Goal: Information Seeking & Learning: Learn about a topic

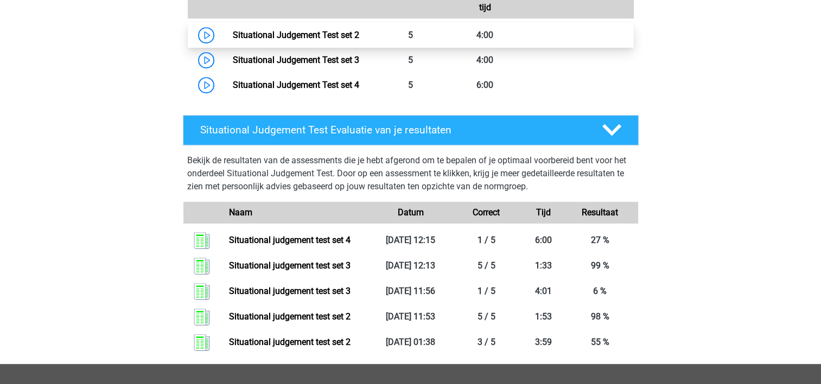
scroll to position [566, 0]
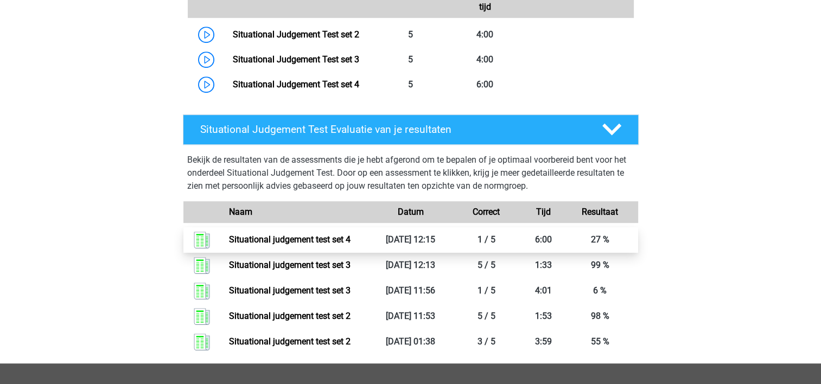
click at [304, 241] on link "Situational judgement test set 4" at bounding box center [290, 239] width 122 height 10
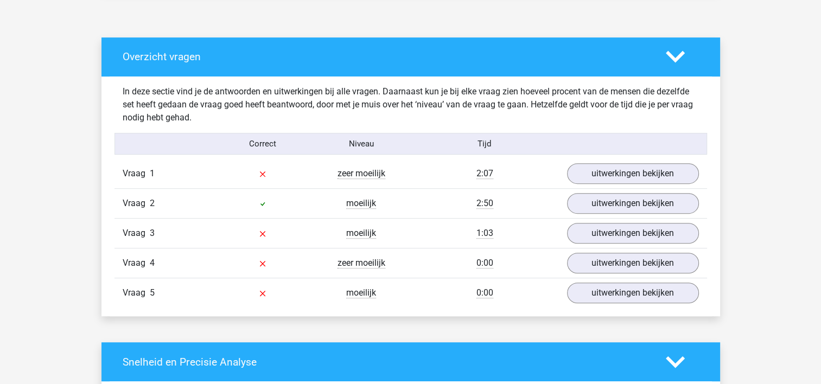
scroll to position [597, 0]
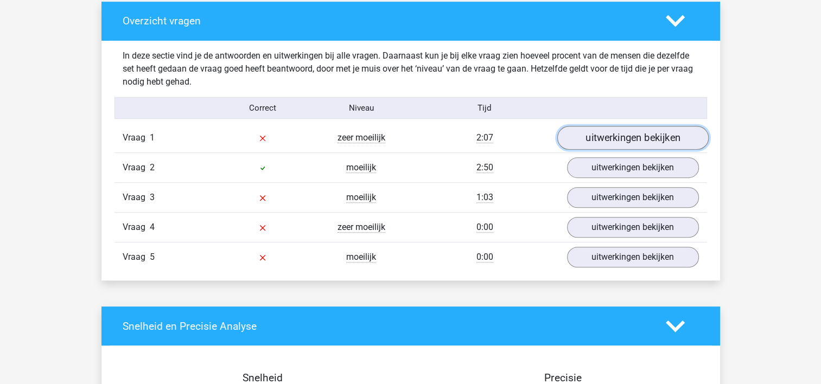
click at [624, 137] on link "uitwerkingen bekijken" at bounding box center [632, 138] width 151 height 24
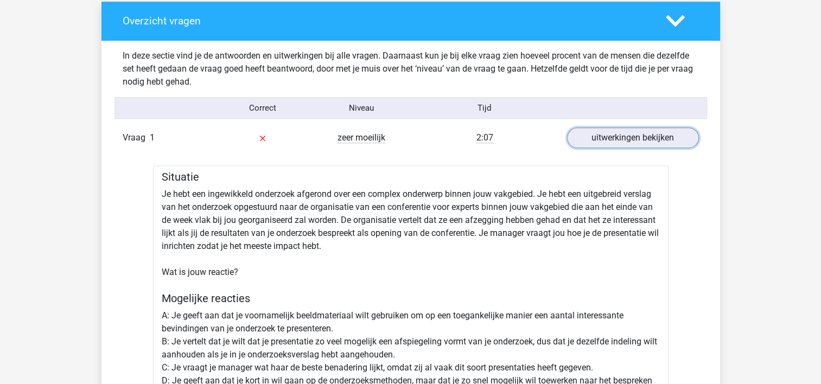
scroll to position [651, 0]
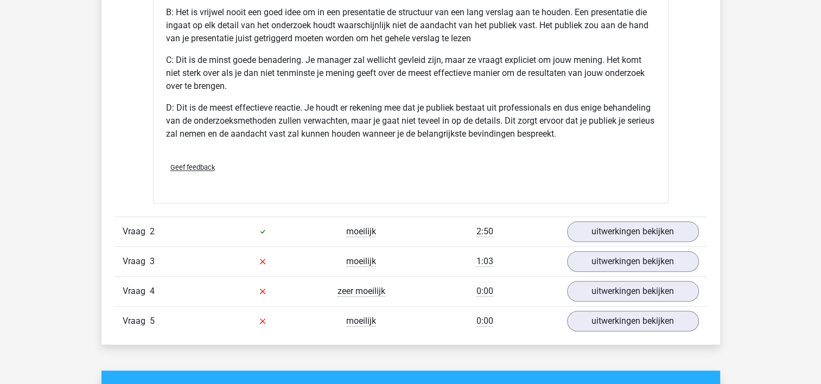
scroll to position [1140, 0]
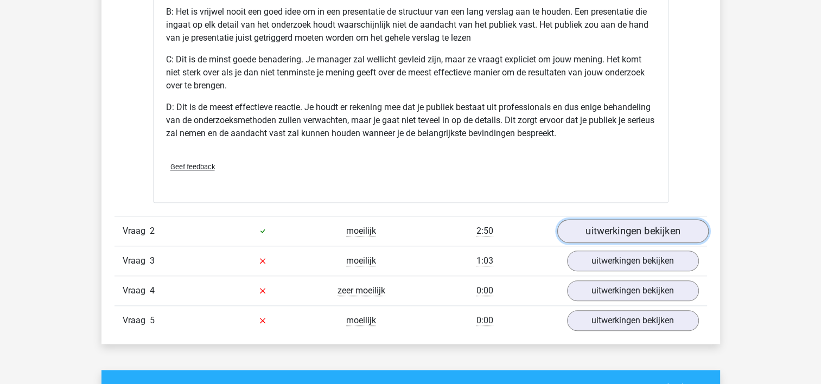
click at [609, 231] on link "uitwerkingen bekijken" at bounding box center [632, 231] width 151 height 24
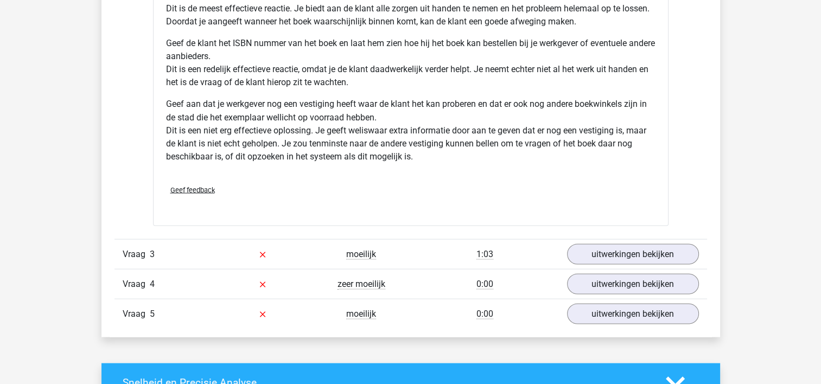
scroll to position [1954, 0]
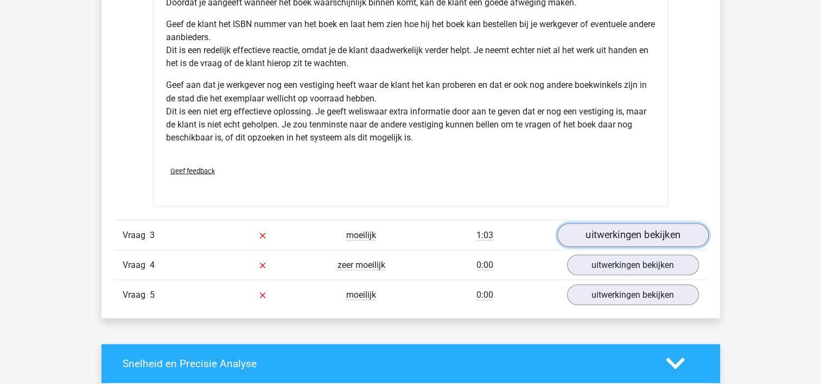
click at [616, 239] on link "uitwerkingen bekijken" at bounding box center [632, 235] width 151 height 24
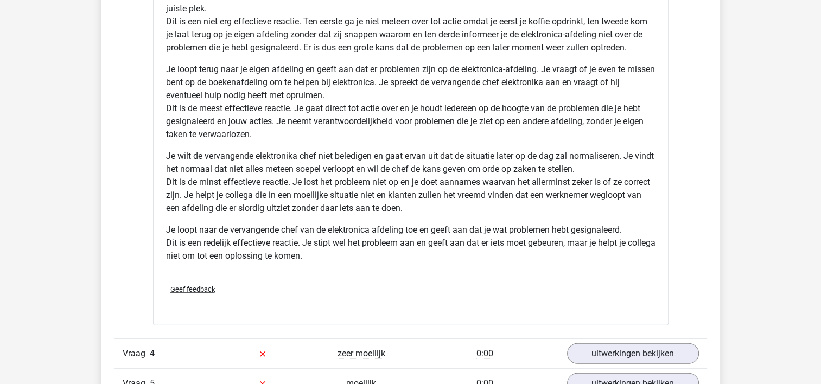
scroll to position [2800, 0]
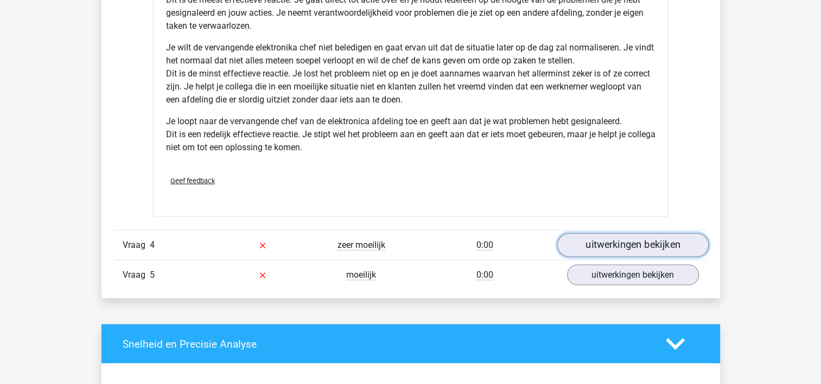
click at [600, 250] on link "uitwerkingen bekijken" at bounding box center [632, 245] width 151 height 24
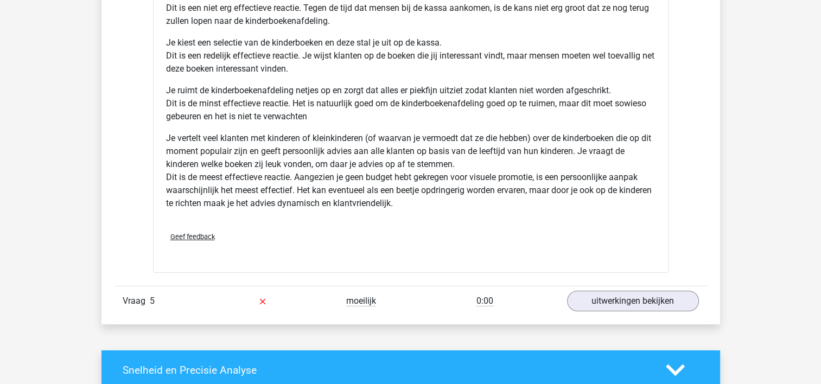
scroll to position [3582, 0]
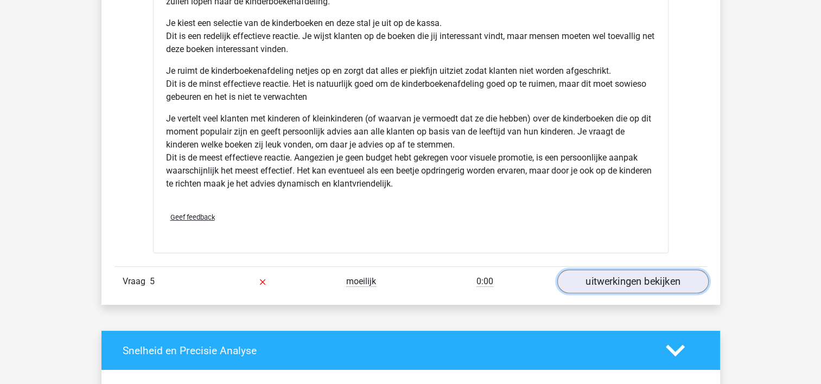
click at [647, 283] on link "uitwerkingen bekijken" at bounding box center [632, 282] width 151 height 24
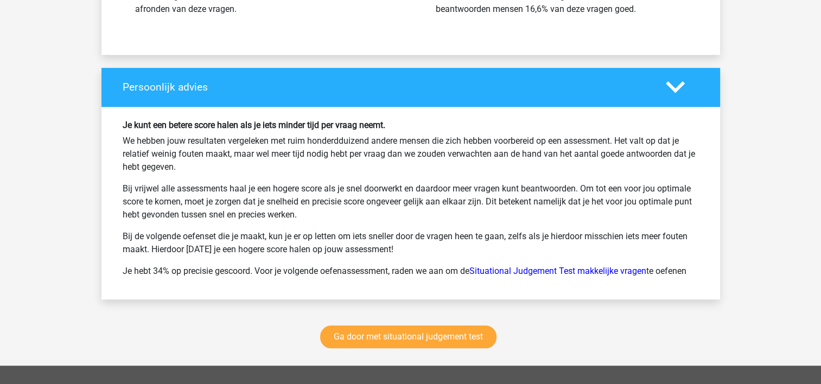
scroll to position [4982, 0]
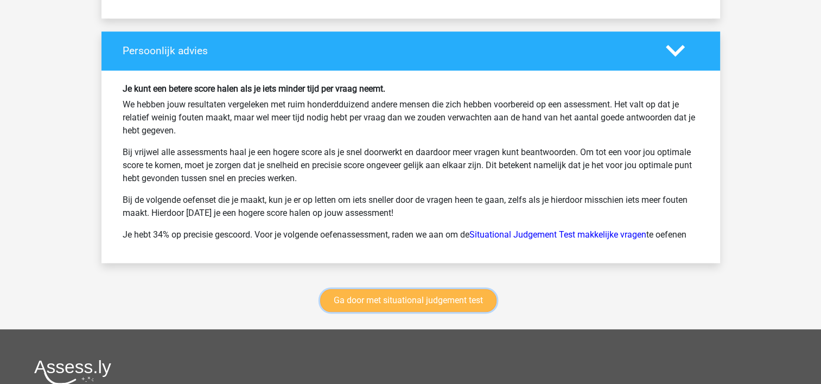
click at [437, 312] on link "Ga door met situational judgement test" at bounding box center [408, 300] width 176 height 23
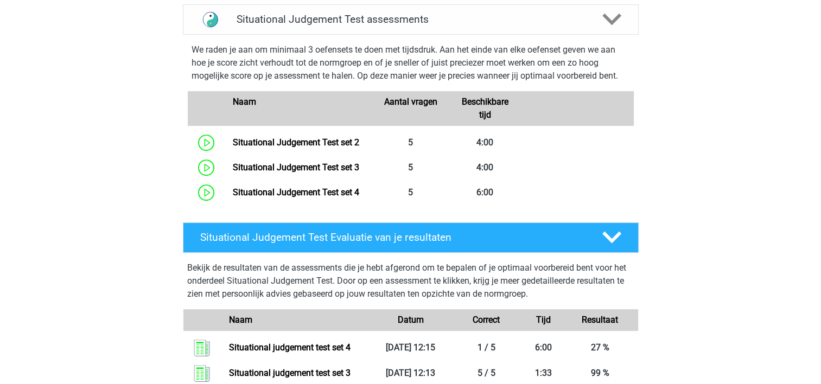
scroll to position [457, 0]
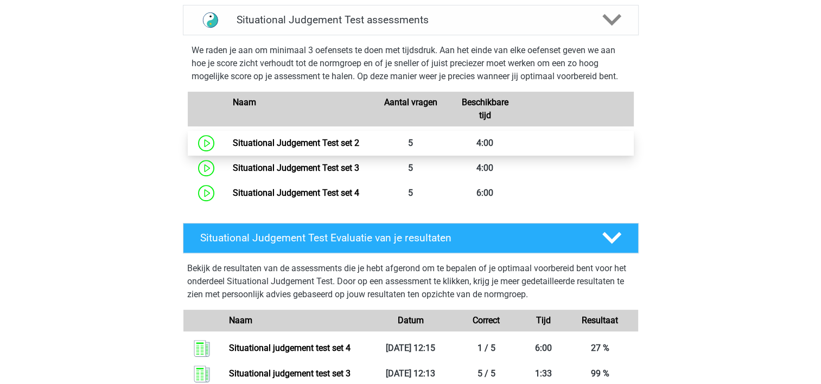
click at [332, 142] on link "Situational Judgement Test set 2" at bounding box center [296, 143] width 126 height 10
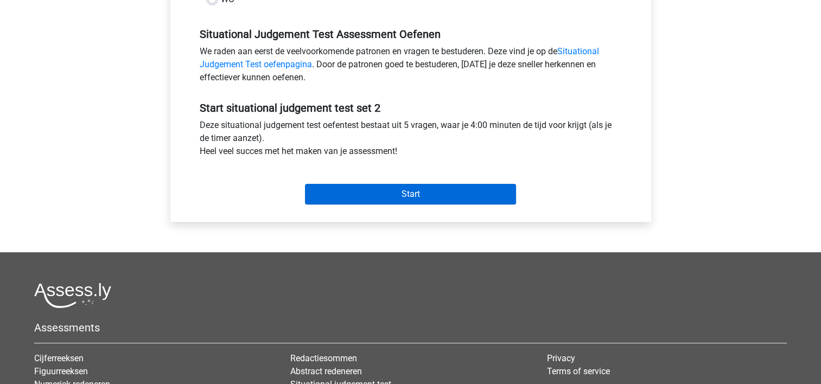
scroll to position [326, 0]
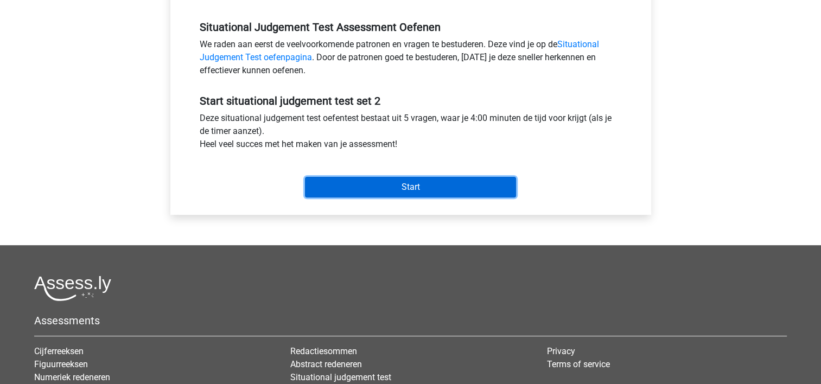
click at [395, 192] on input "Start" at bounding box center [410, 187] width 211 height 21
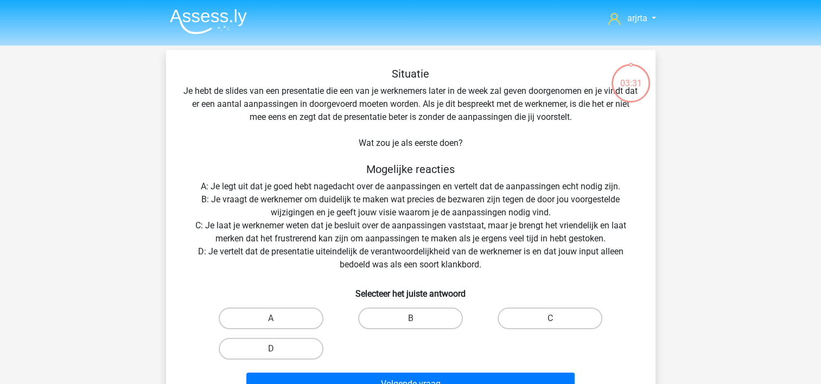
scroll to position [54, 0]
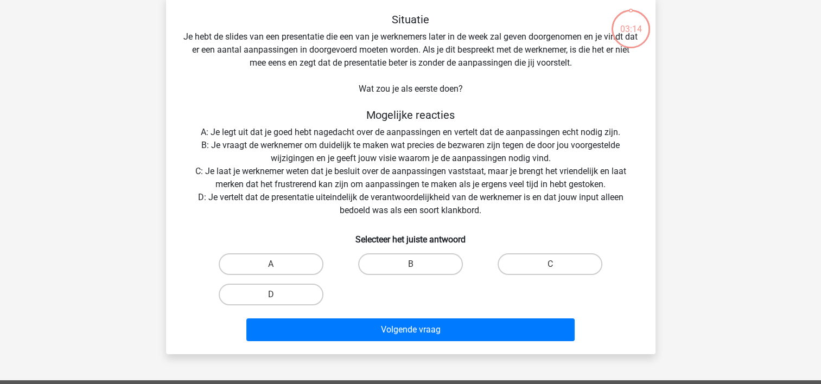
click at [697, 246] on div "arjrta arjetamacula@hotmail.com Nederlands English" at bounding box center [410, 306] width 821 height 721
click at [395, 266] on label "B" at bounding box center [410, 264] width 105 height 22
click at [410, 266] on input "B" at bounding box center [413, 267] width 7 height 7
radio input "true"
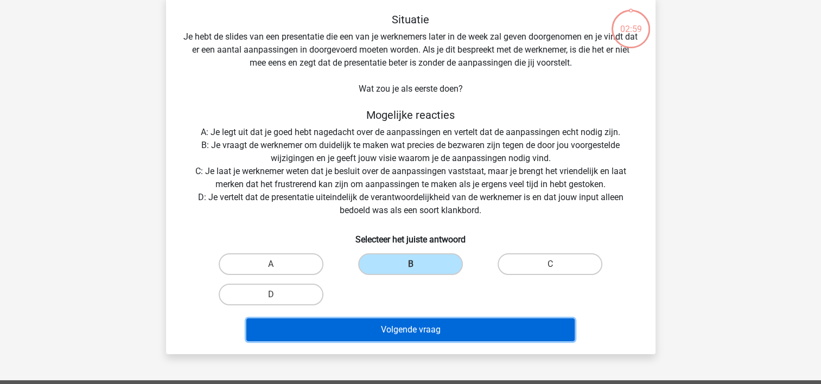
click at [397, 332] on button "Volgende vraag" at bounding box center [410, 330] width 328 height 23
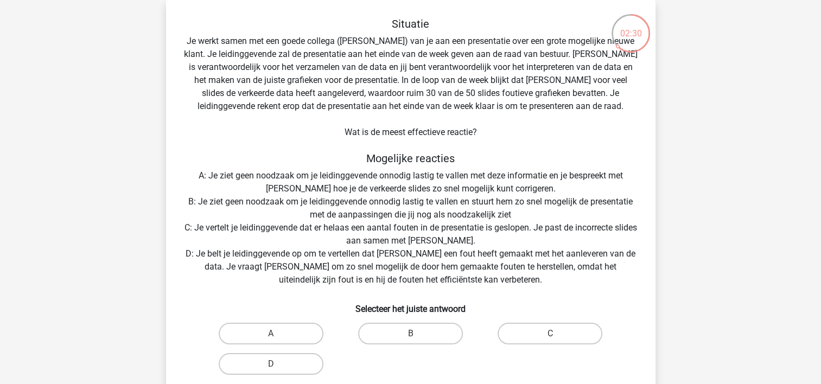
scroll to position [104, 0]
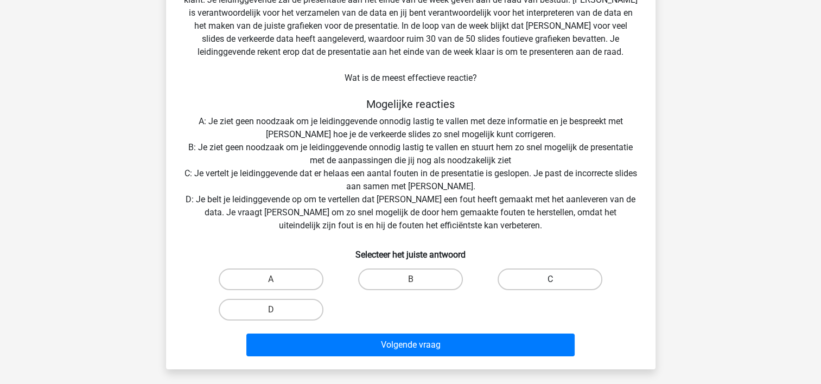
click at [534, 281] on label "C" at bounding box center [550, 280] width 105 height 22
click at [550, 281] on input "C" at bounding box center [553, 282] width 7 height 7
radio input "true"
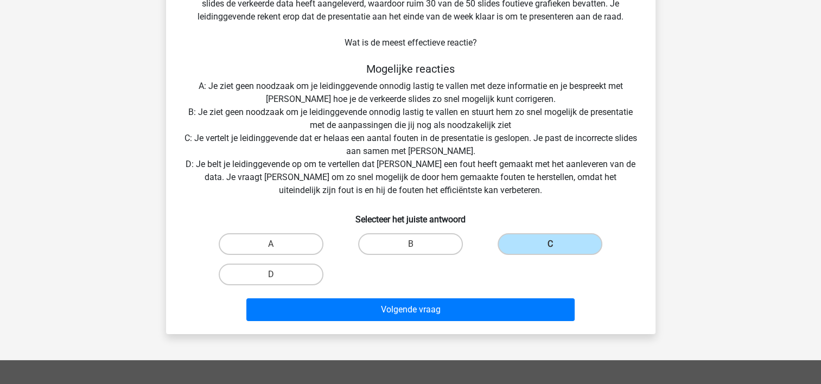
scroll to position [158, 0]
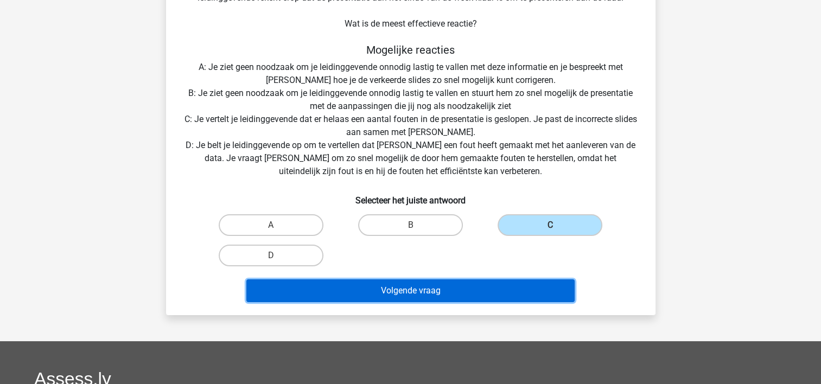
click at [437, 289] on button "Volgende vraag" at bounding box center [410, 290] width 328 height 23
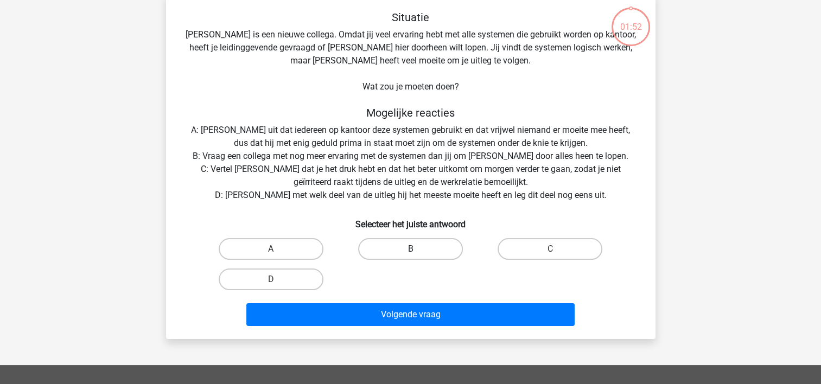
scroll to position [50, 0]
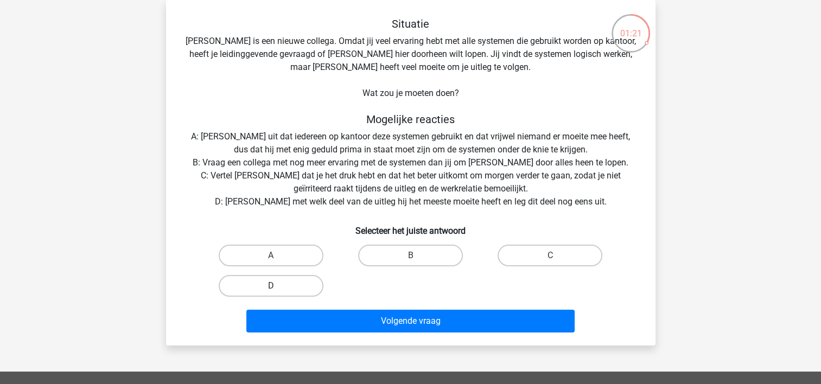
click at [286, 287] on label "D" at bounding box center [271, 286] width 105 height 22
click at [278, 287] on input "D" at bounding box center [274, 289] width 7 height 7
radio input "true"
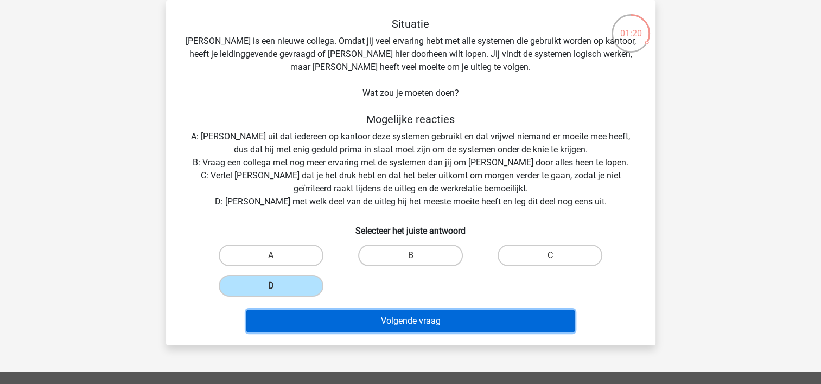
click at [341, 327] on button "Volgende vraag" at bounding box center [410, 321] width 328 height 23
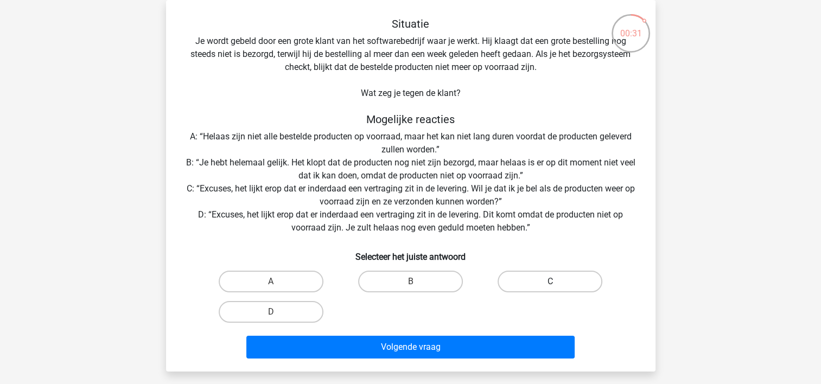
click at [547, 282] on label "C" at bounding box center [550, 282] width 105 height 22
click at [550, 282] on input "C" at bounding box center [553, 285] width 7 height 7
radio input "true"
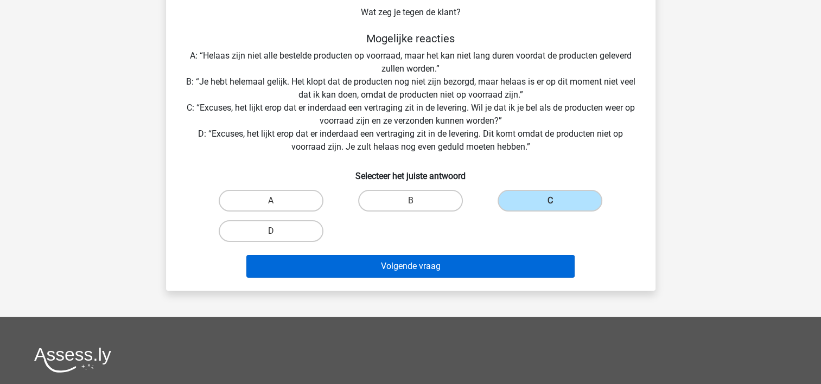
scroll to position [158, 0]
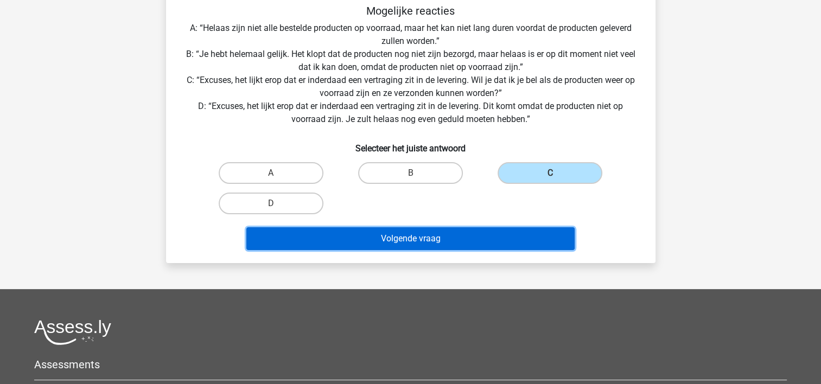
click at [452, 243] on button "Volgende vraag" at bounding box center [410, 238] width 328 height 23
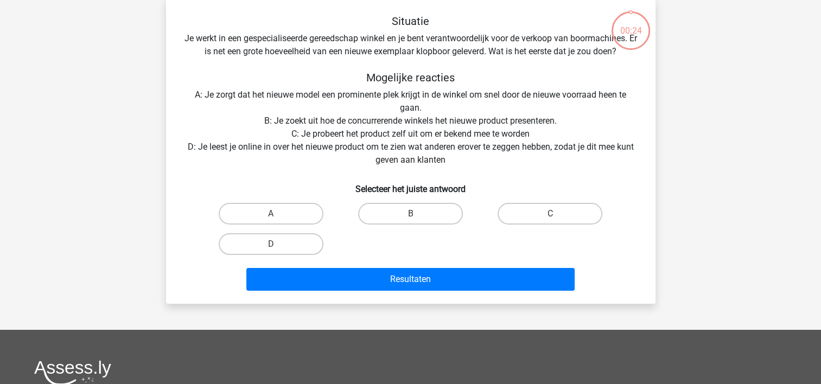
scroll to position [50, 0]
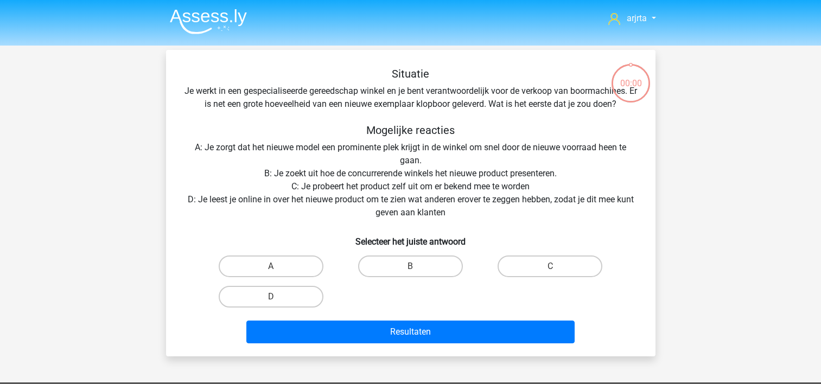
scroll to position [50, 0]
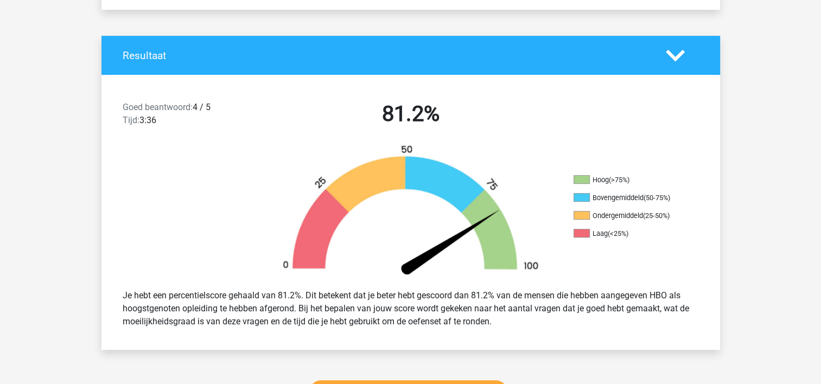
scroll to position [271, 0]
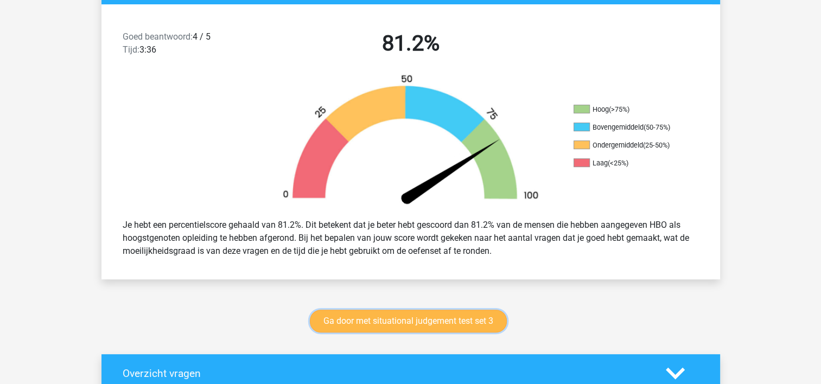
click at [398, 323] on link "Ga door met situational judgement test set 3" at bounding box center [408, 321] width 197 height 23
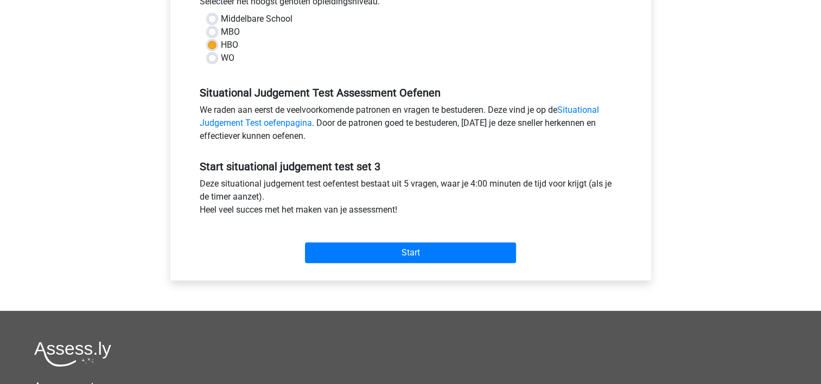
scroll to position [271, 0]
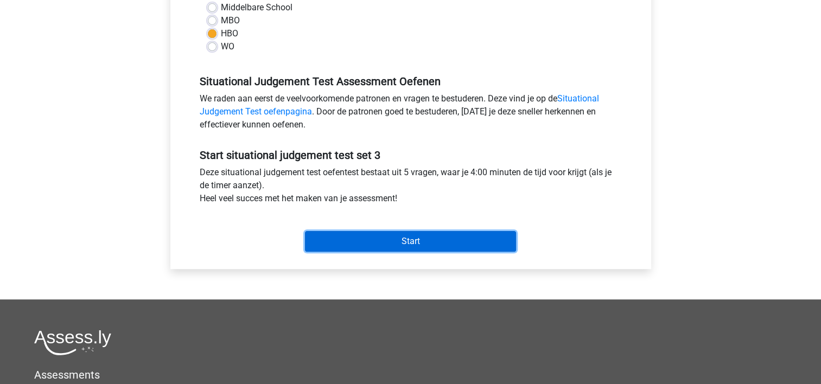
click at [374, 247] on input "Start" at bounding box center [410, 241] width 211 height 21
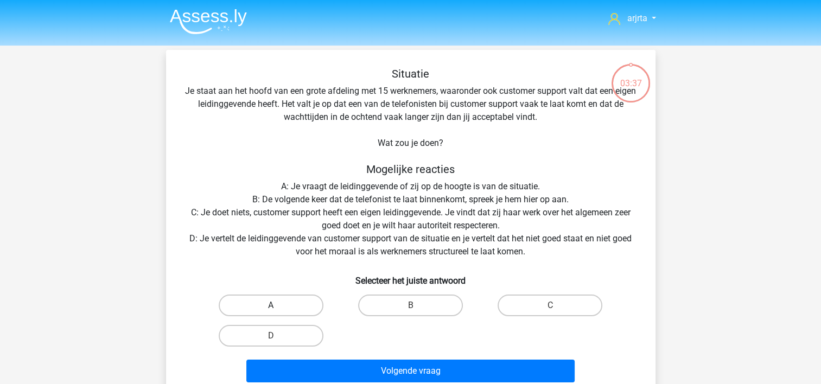
click at [290, 308] on label "A" at bounding box center [271, 306] width 105 height 22
click at [278, 308] on input "A" at bounding box center [274, 309] width 7 height 7
radio input "true"
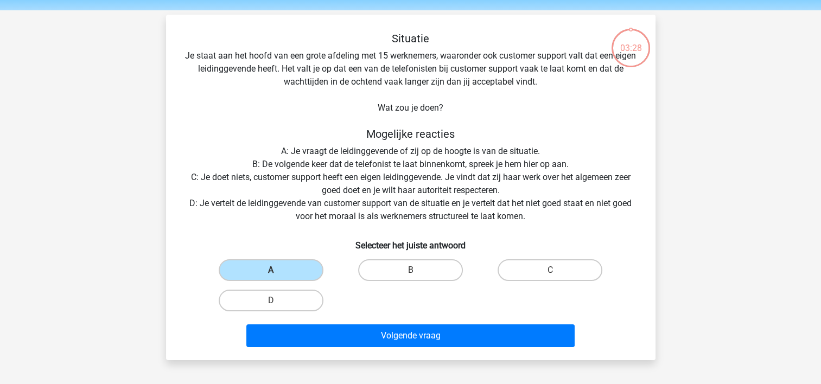
scroll to position [54, 0]
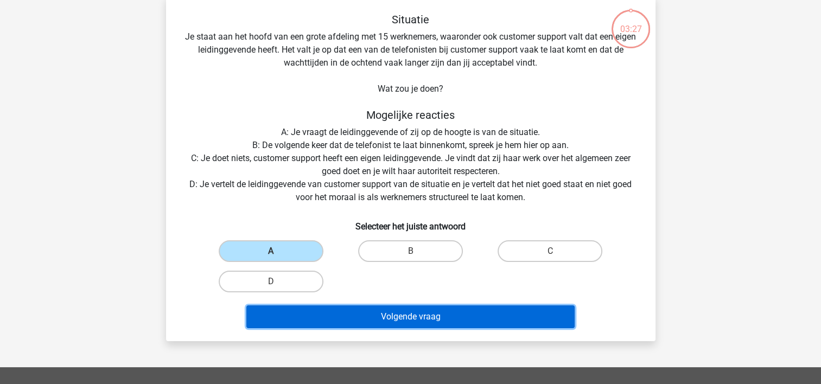
click at [420, 318] on button "Volgende vraag" at bounding box center [410, 317] width 328 height 23
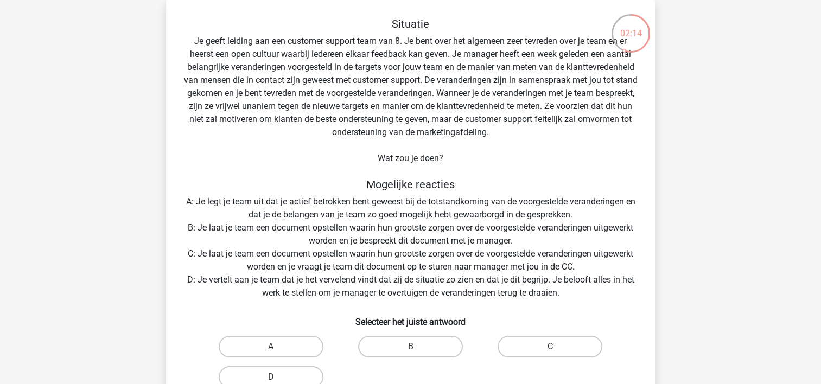
scroll to position [104, 0]
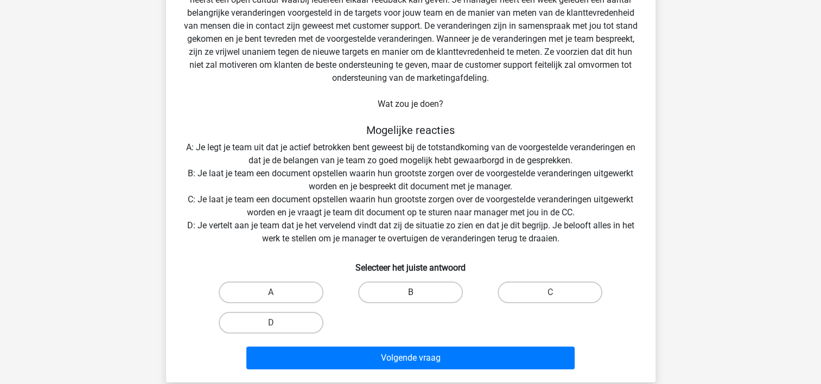
click at [385, 290] on label "B" at bounding box center [410, 293] width 105 height 22
click at [410, 292] on input "B" at bounding box center [413, 295] width 7 height 7
radio input "true"
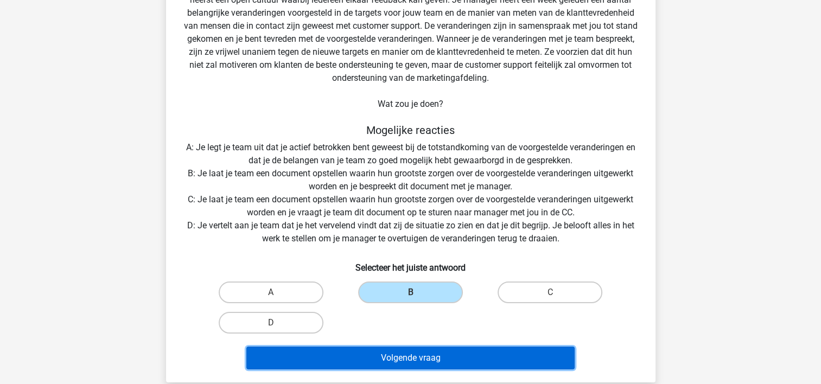
click at [411, 361] on button "Volgende vraag" at bounding box center [410, 358] width 328 height 23
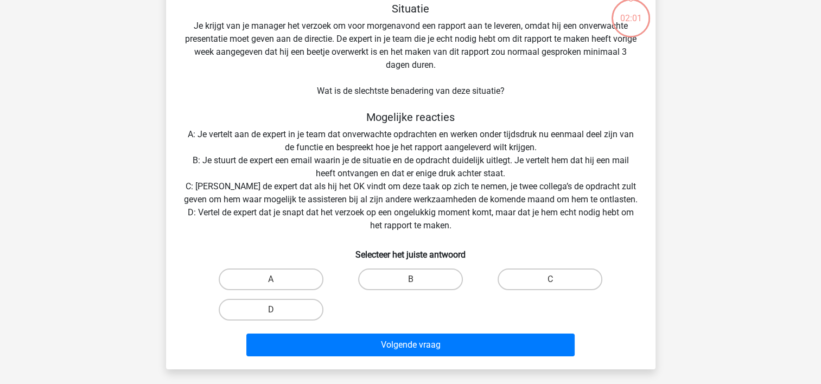
scroll to position [50, 0]
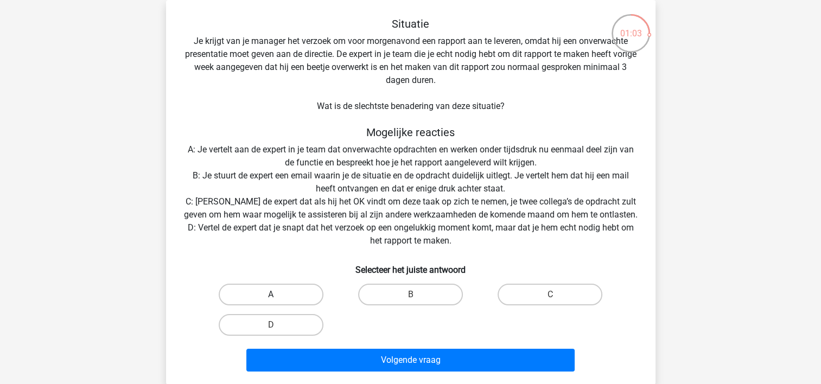
click at [300, 296] on label "A" at bounding box center [271, 295] width 105 height 22
click at [278, 296] on input "A" at bounding box center [274, 298] width 7 height 7
radio input "true"
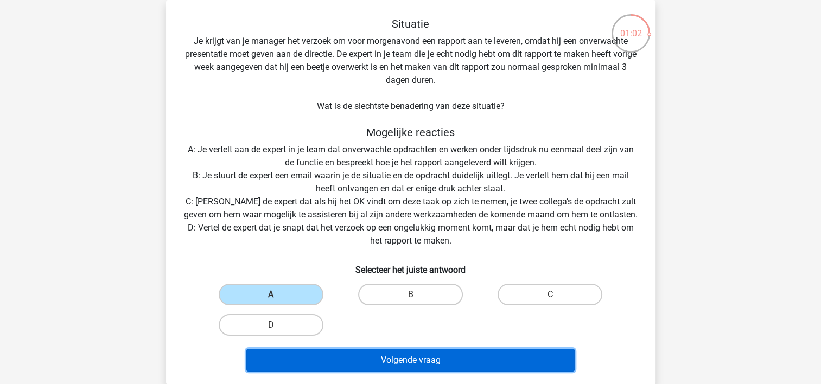
click at [357, 356] on button "Volgende vraag" at bounding box center [410, 360] width 328 height 23
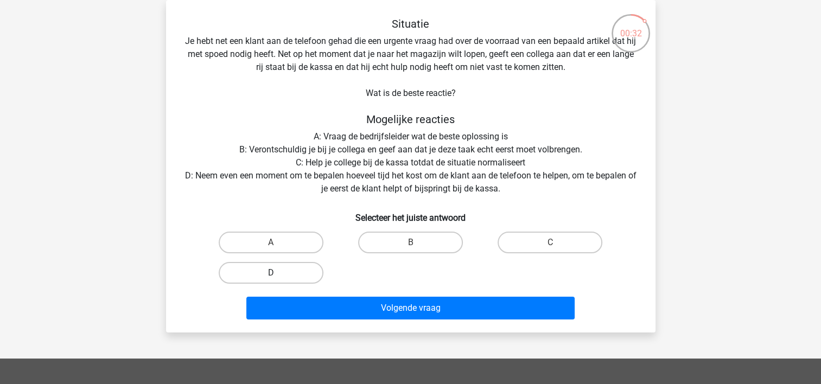
click at [294, 271] on label "D" at bounding box center [271, 273] width 105 height 22
click at [278, 273] on input "D" at bounding box center [274, 276] width 7 height 7
radio input "true"
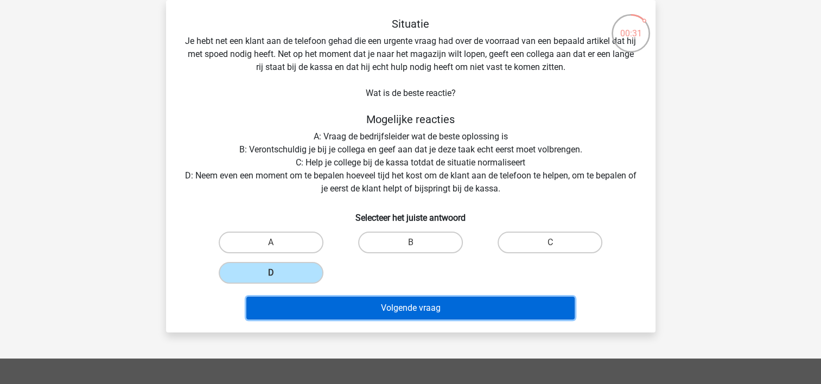
click at [327, 307] on button "Volgende vraag" at bounding box center [410, 308] width 328 height 23
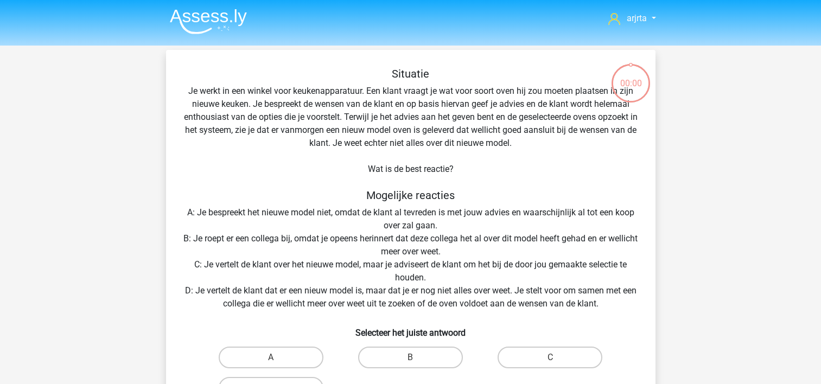
scroll to position [50, 0]
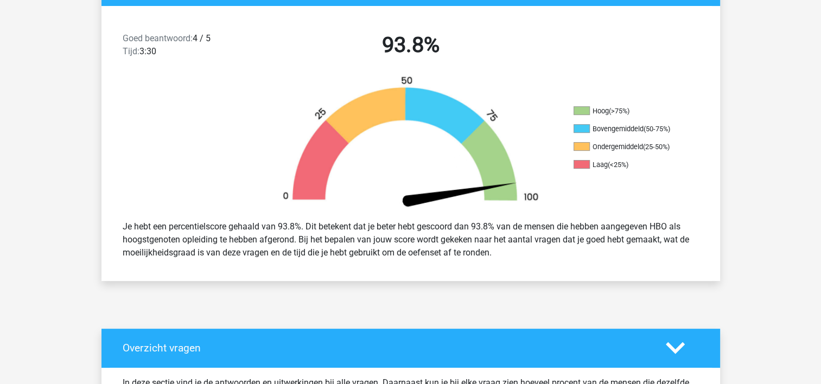
scroll to position [271, 0]
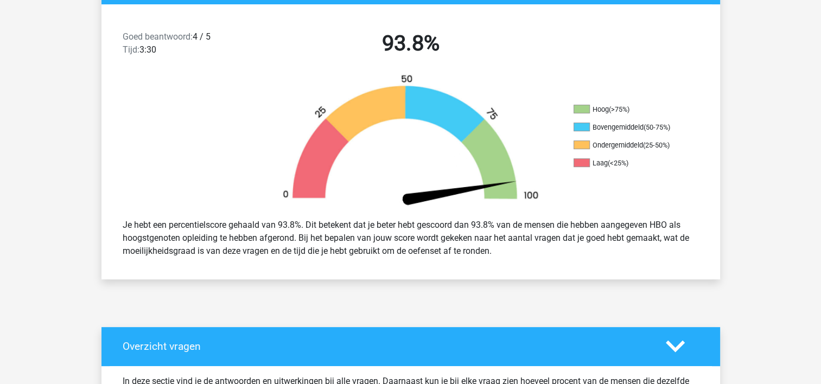
click at [682, 347] on icon at bounding box center [675, 346] width 19 height 19
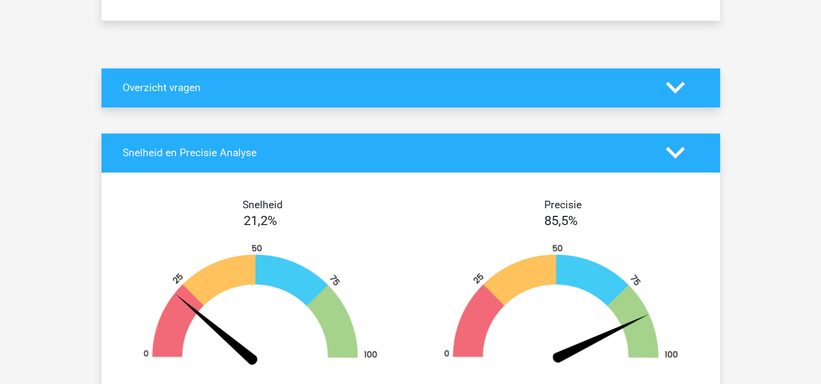
scroll to position [488, 0]
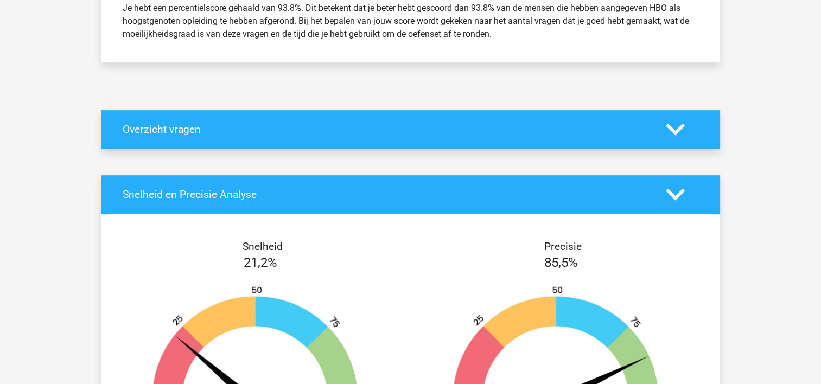
click at [678, 130] on polygon at bounding box center [675, 130] width 19 height 12
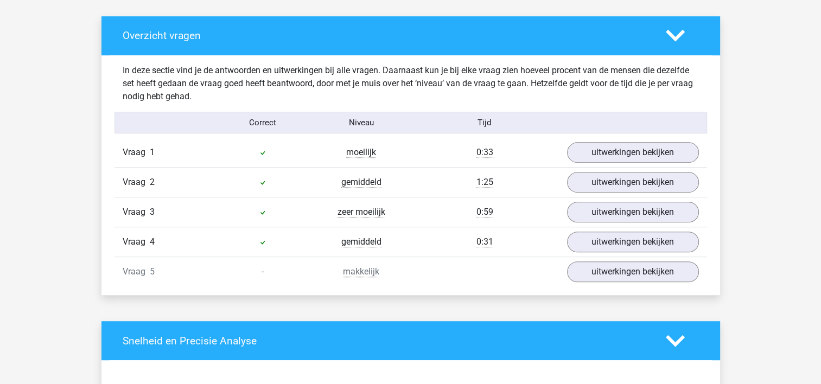
scroll to position [597, 0]
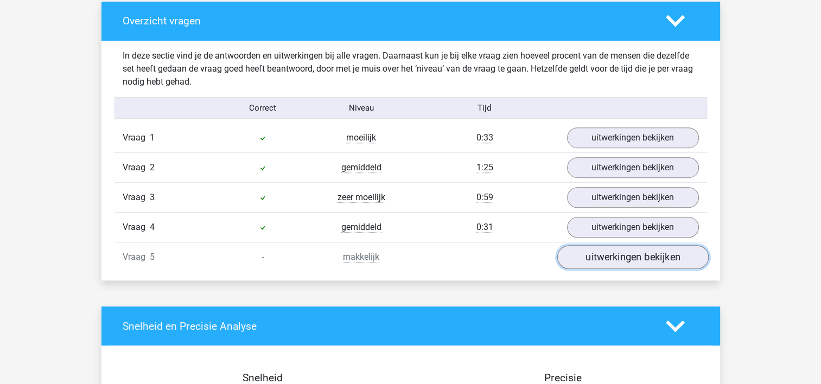
click at [597, 259] on link "uitwerkingen bekijken" at bounding box center [632, 258] width 151 height 24
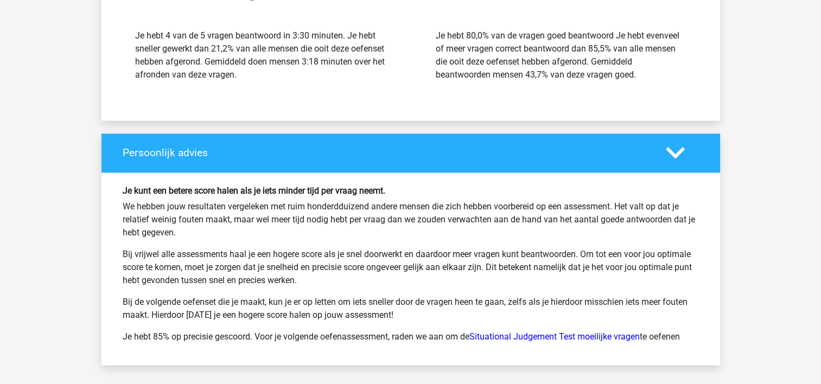
scroll to position [1737, 0]
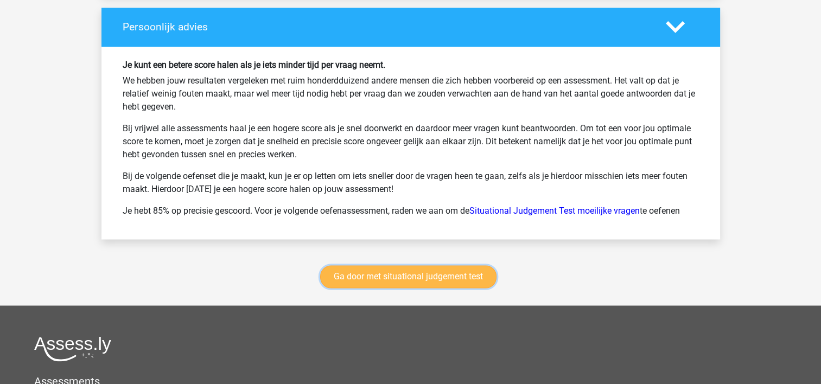
click at [428, 275] on link "Ga door met situational judgement test" at bounding box center [408, 276] width 176 height 23
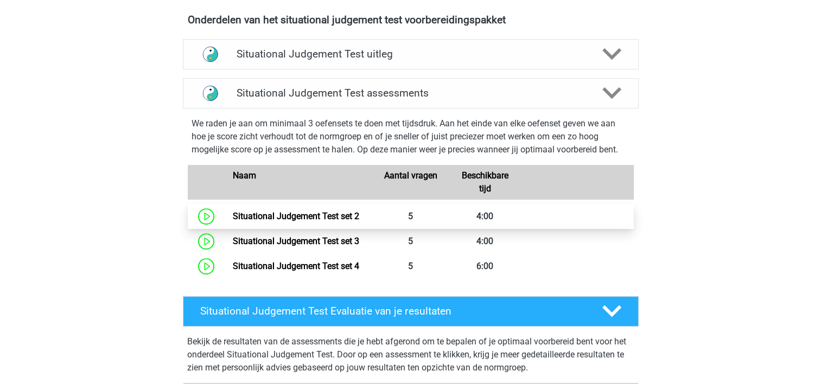
scroll to position [403, 0]
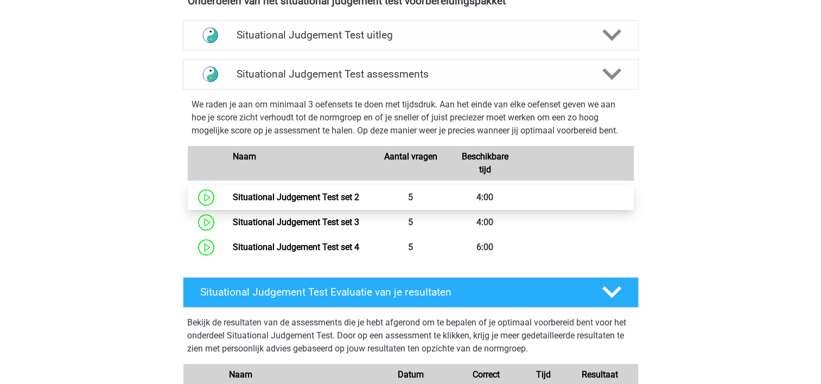
click at [348, 194] on link "Situational Judgement Test set 2" at bounding box center [296, 197] width 126 height 10
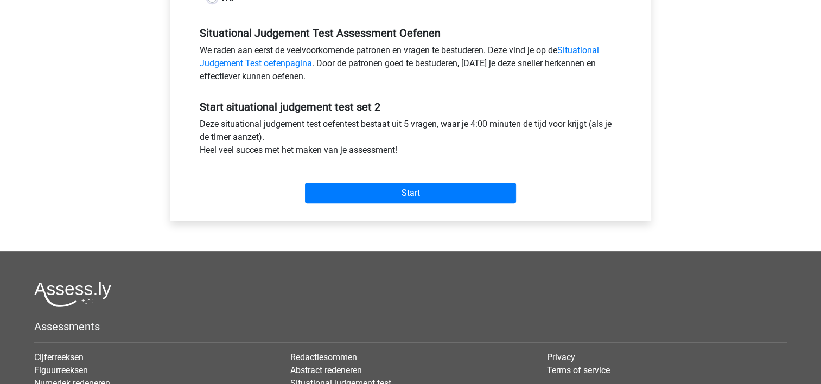
scroll to position [326, 0]
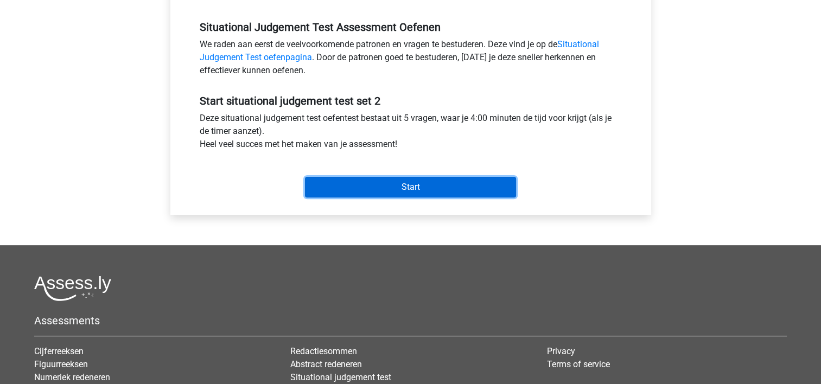
click at [386, 193] on input "Start" at bounding box center [410, 187] width 211 height 21
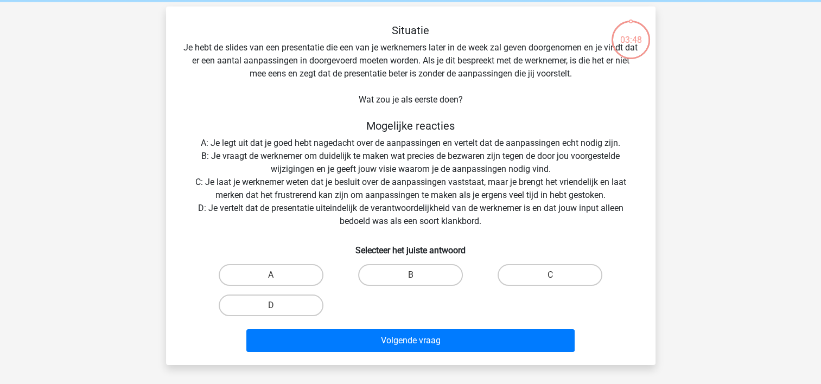
scroll to position [54, 0]
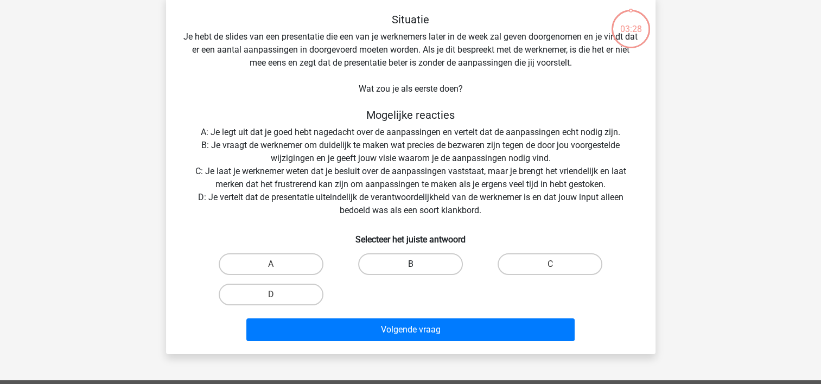
click at [421, 264] on label "B" at bounding box center [410, 264] width 105 height 22
click at [417, 264] on input "B" at bounding box center [413, 267] width 7 height 7
radio input "true"
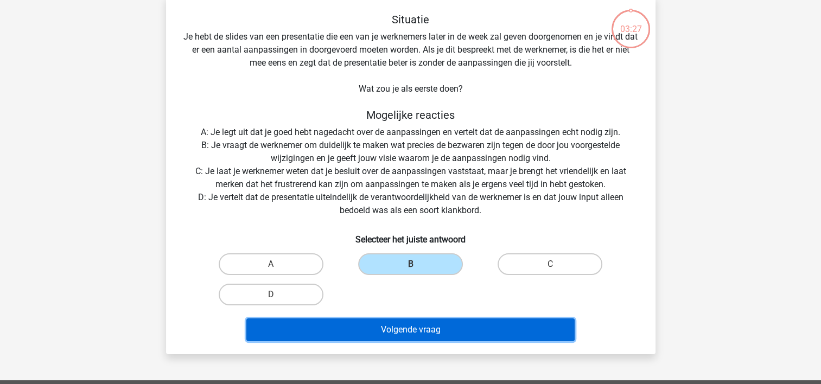
click at [414, 332] on button "Volgende vraag" at bounding box center [410, 330] width 328 height 23
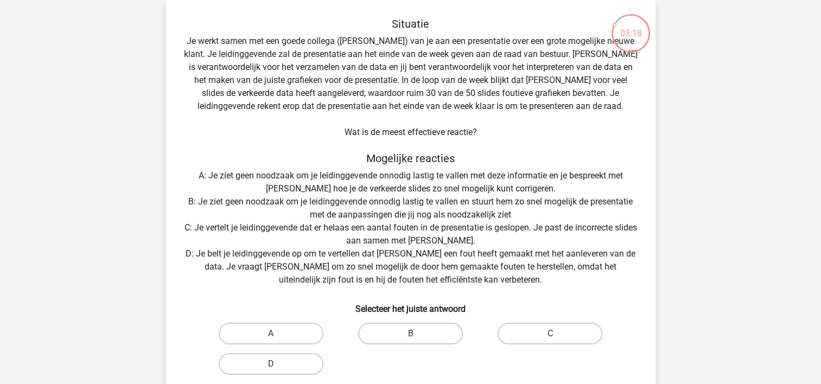
scroll to position [104, 0]
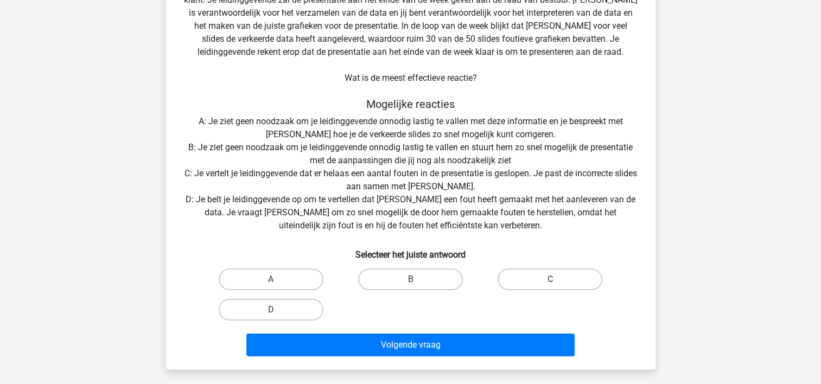
click at [524, 280] on label "C" at bounding box center [550, 280] width 105 height 22
click at [550, 280] on input "C" at bounding box center [553, 282] width 7 height 7
radio input "true"
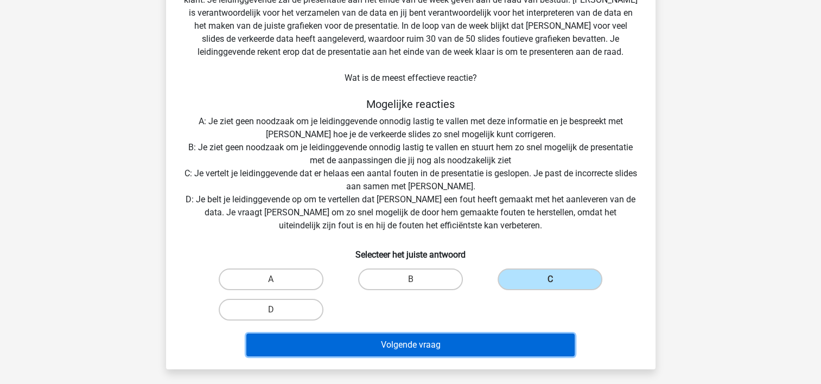
click at [438, 344] on button "Volgende vraag" at bounding box center [410, 345] width 328 height 23
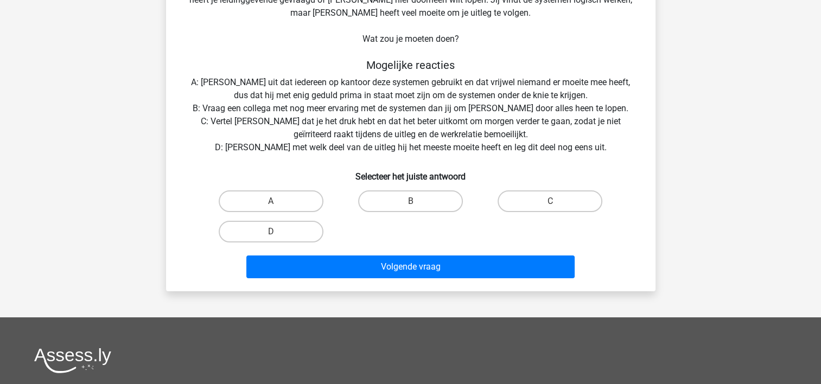
click at [277, 232] on input "D" at bounding box center [274, 235] width 7 height 7
radio input "true"
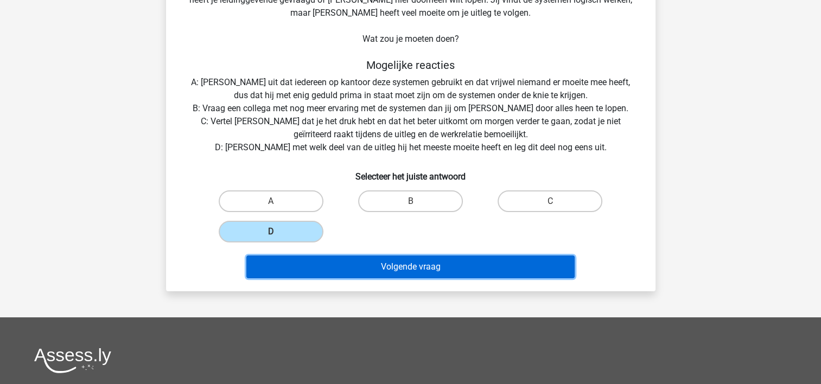
click at [301, 265] on button "Volgende vraag" at bounding box center [410, 267] width 328 height 23
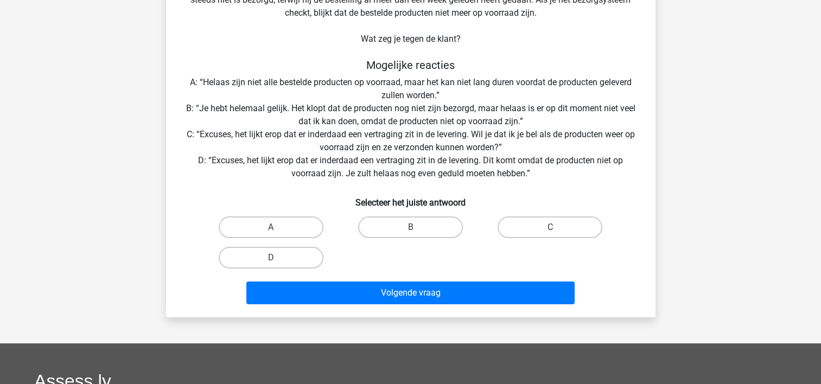
scroll to position [50, 0]
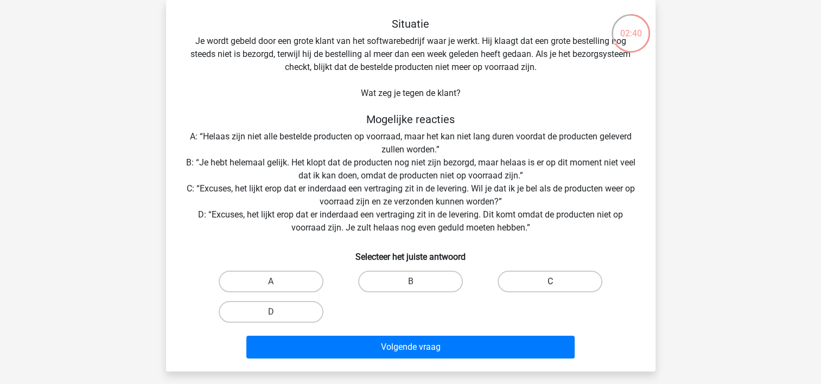
click at [528, 282] on label "C" at bounding box center [550, 282] width 105 height 22
click at [550, 282] on input "C" at bounding box center [553, 285] width 7 height 7
radio input "true"
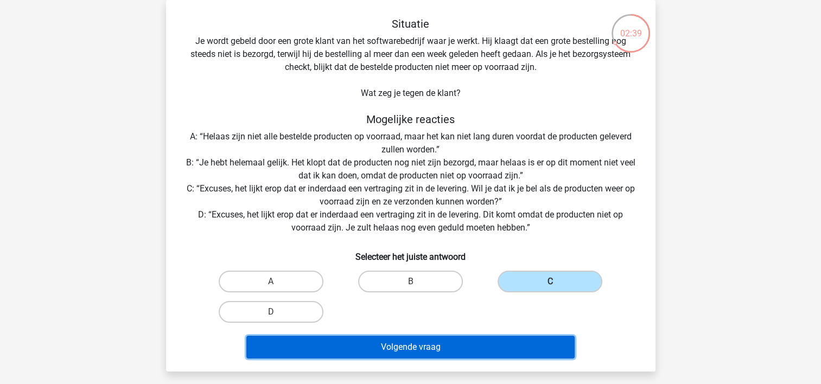
click at [430, 345] on button "Volgende vraag" at bounding box center [410, 347] width 328 height 23
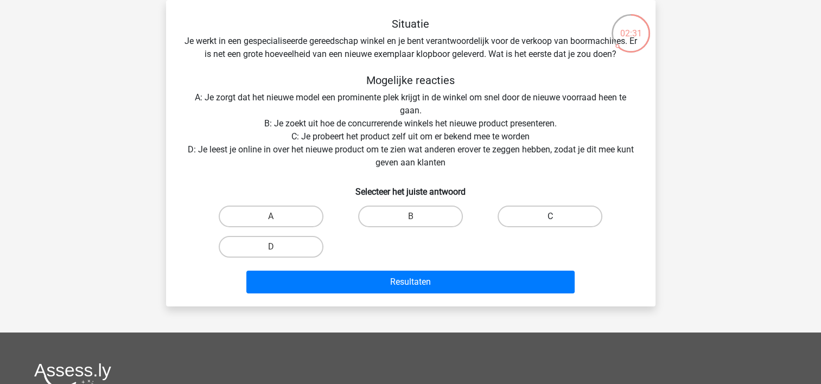
click at [543, 217] on label "C" at bounding box center [550, 217] width 105 height 22
click at [550, 217] on input "C" at bounding box center [553, 220] width 7 height 7
radio input "true"
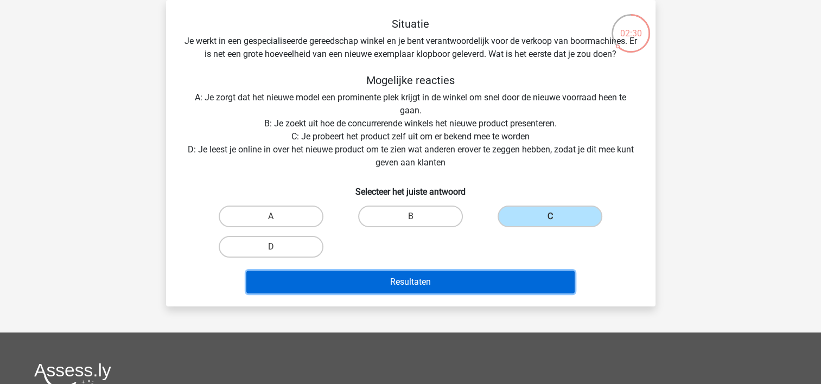
click at [442, 283] on button "Resultaten" at bounding box center [410, 282] width 328 height 23
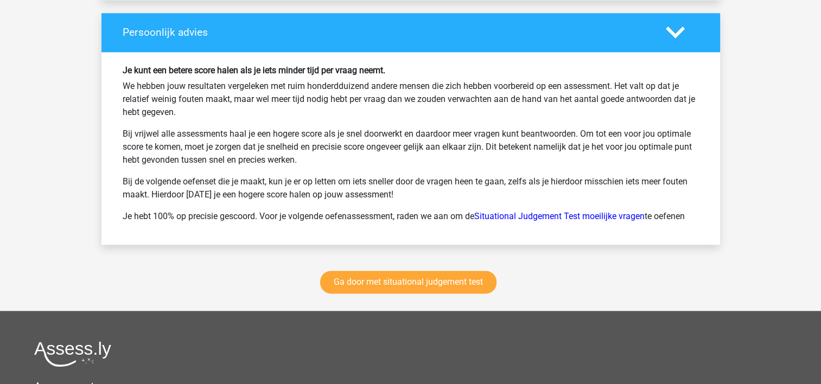
scroll to position [1302, 0]
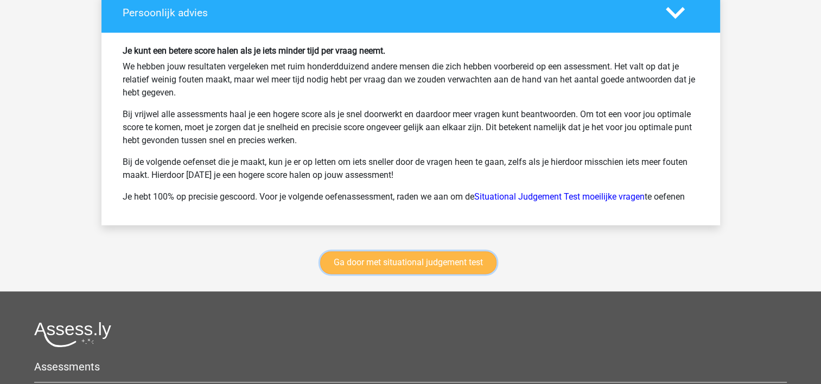
click at [390, 262] on link "Ga door met situational judgement test" at bounding box center [408, 262] width 176 height 23
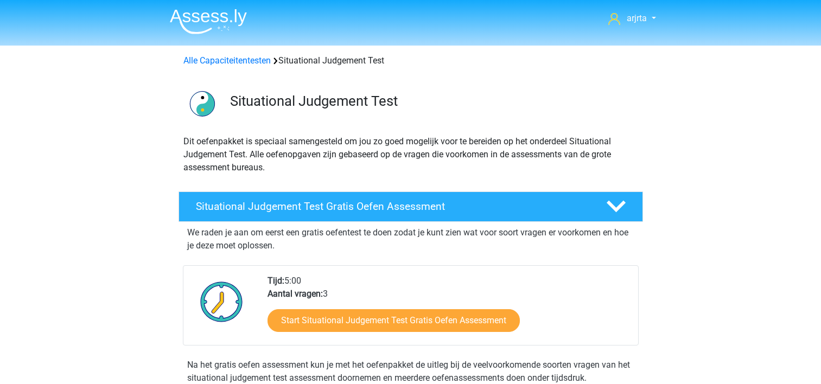
scroll to position [457, 0]
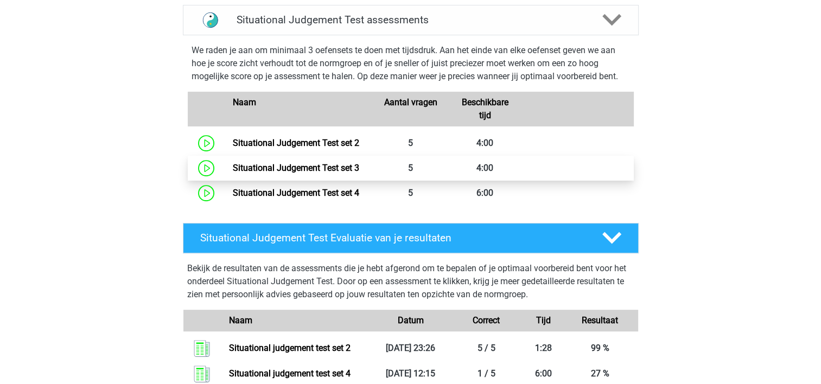
click at [359, 168] on link "Situational Judgement Test set 3" at bounding box center [296, 168] width 126 height 10
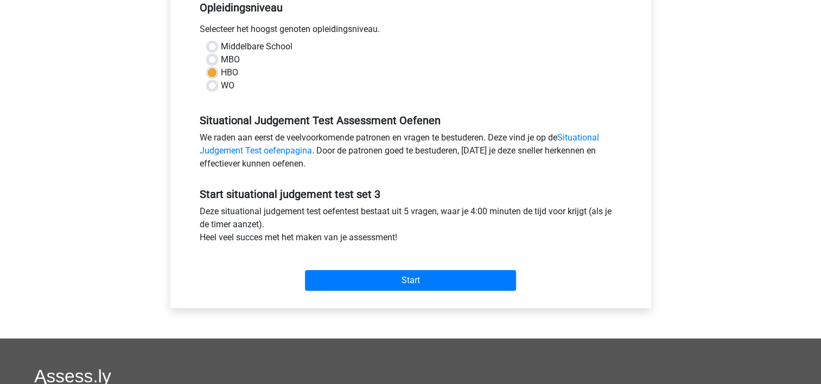
scroll to position [326, 0]
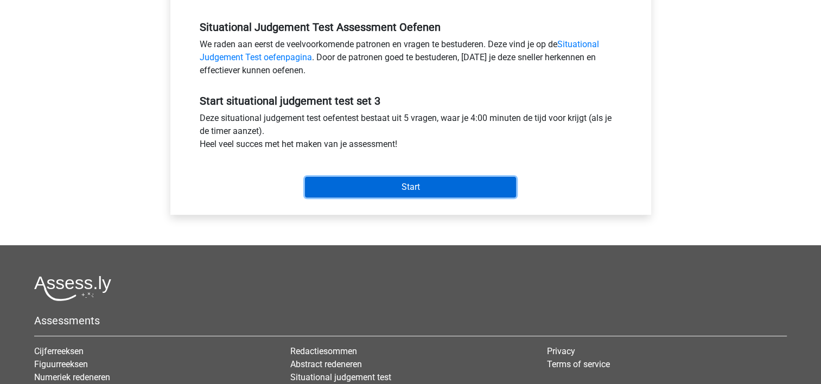
click at [393, 185] on input "Start" at bounding box center [410, 187] width 211 height 21
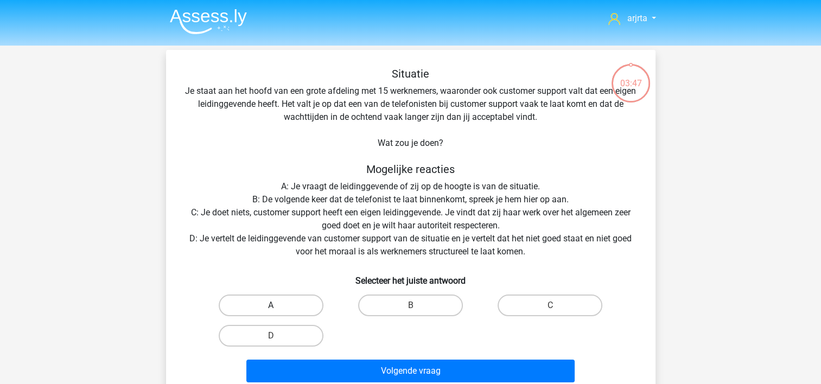
click at [288, 301] on label "A" at bounding box center [271, 306] width 105 height 22
click at [278, 306] on input "A" at bounding box center [274, 309] width 7 height 7
radio input "true"
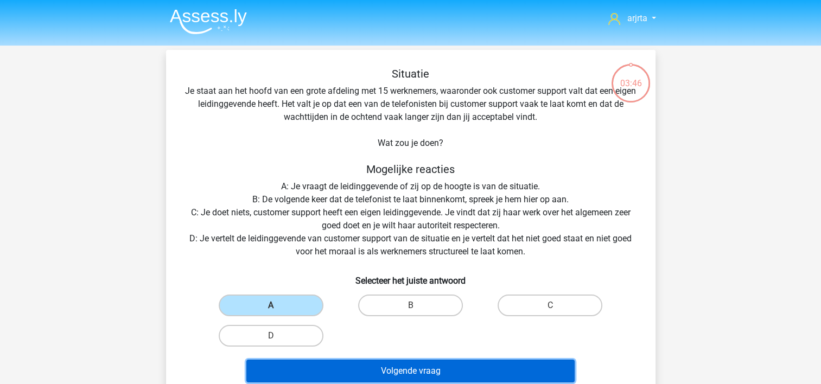
click at [339, 378] on button "Volgende vraag" at bounding box center [410, 371] width 328 height 23
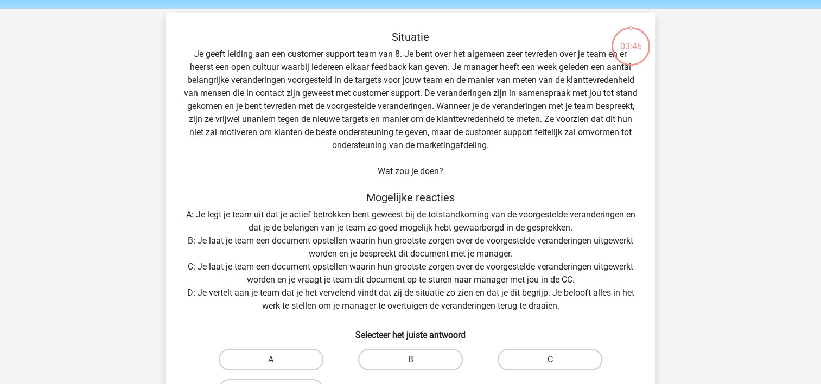
scroll to position [50, 0]
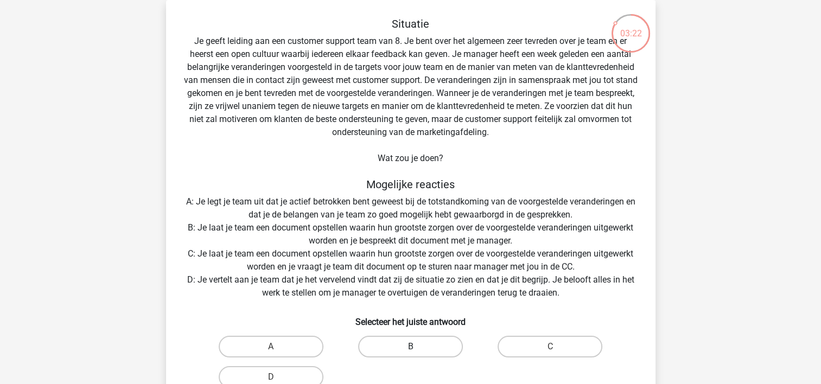
click at [409, 350] on label "B" at bounding box center [410, 347] width 105 height 22
click at [410, 350] on input "B" at bounding box center [413, 350] width 7 height 7
radio input "true"
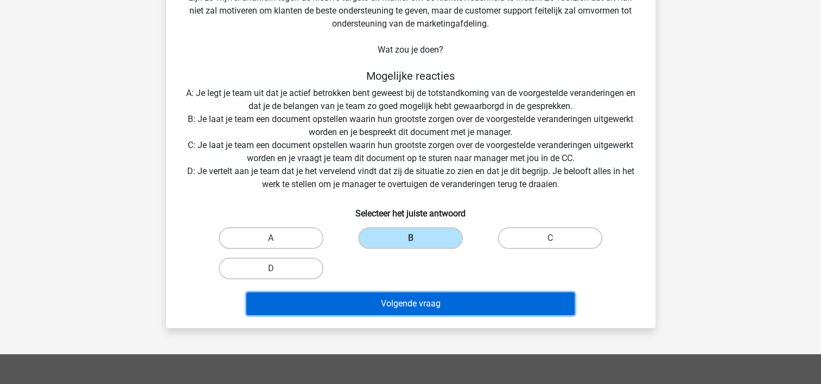
click at [453, 310] on button "Volgende vraag" at bounding box center [410, 303] width 328 height 23
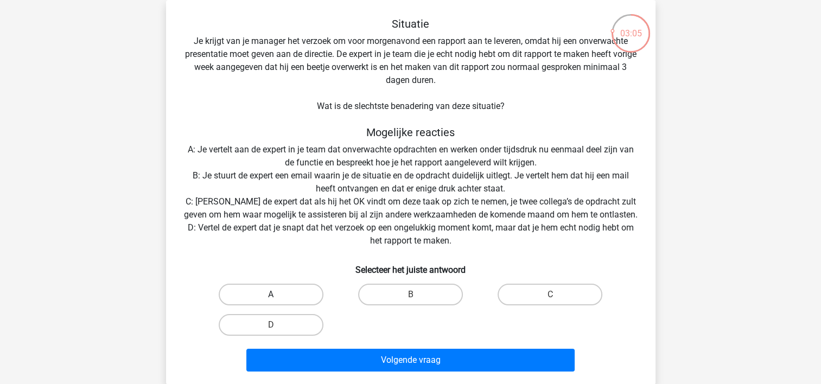
click at [307, 291] on label "A" at bounding box center [271, 295] width 105 height 22
click at [278, 295] on input "A" at bounding box center [274, 298] width 7 height 7
radio input "true"
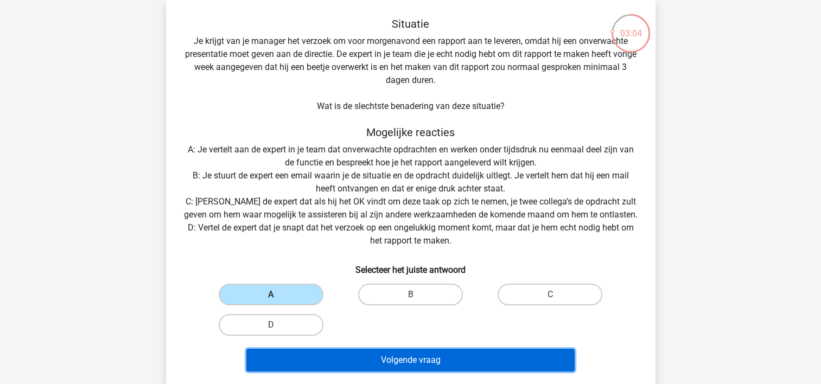
click at [347, 353] on button "Volgende vraag" at bounding box center [410, 360] width 328 height 23
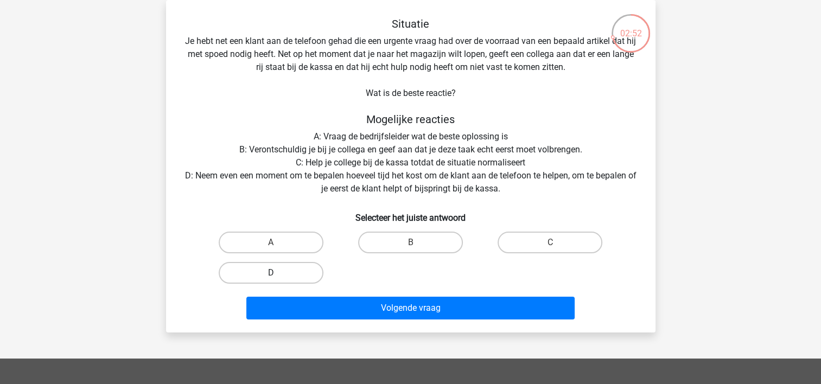
click at [282, 270] on label "D" at bounding box center [271, 273] width 105 height 22
click at [278, 273] on input "D" at bounding box center [274, 276] width 7 height 7
radio input "true"
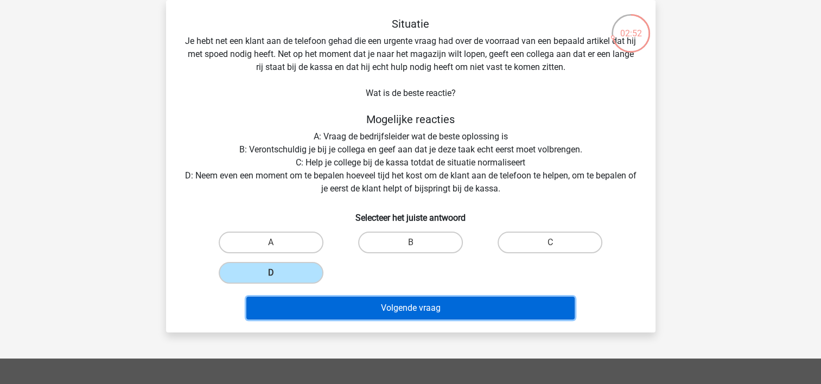
click at [309, 315] on button "Volgende vraag" at bounding box center [410, 308] width 328 height 23
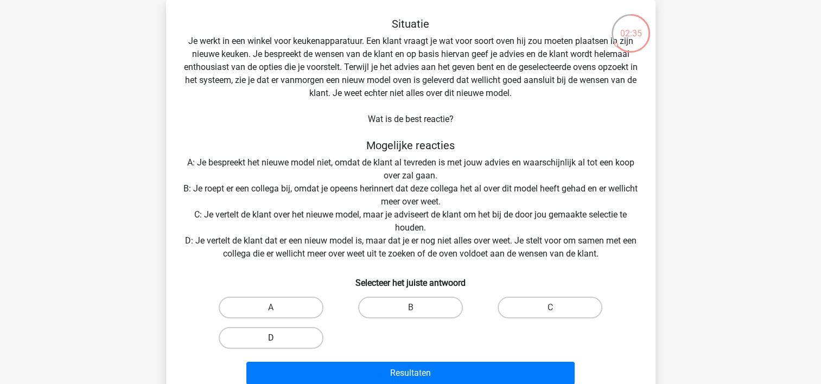
click at [288, 338] on label "D" at bounding box center [271, 338] width 105 height 22
click at [278, 338] on input "D" at bounding box center [274, 341] width 7 height 7
radio input "true"
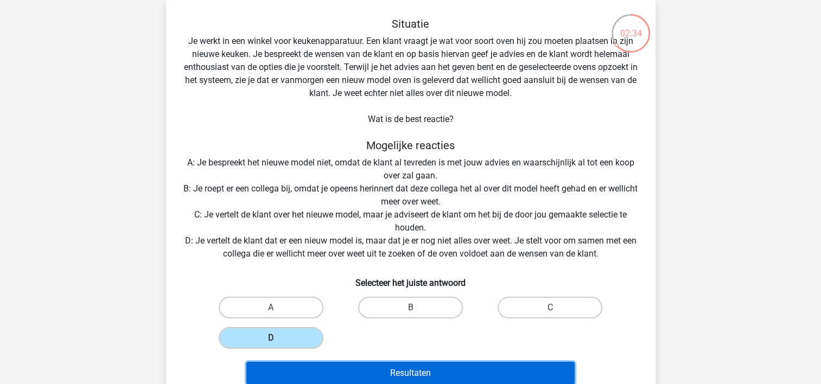
click at [409, 372] on button "Resultaten" at bounding box center [410, 373] width 328 height 23
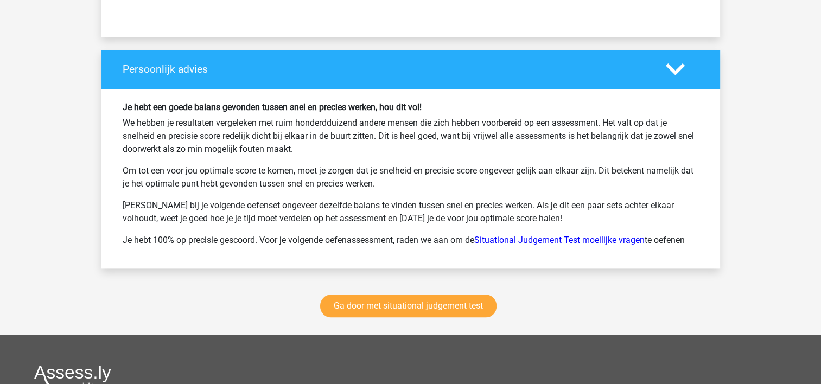
scroll to position [1248, 0]
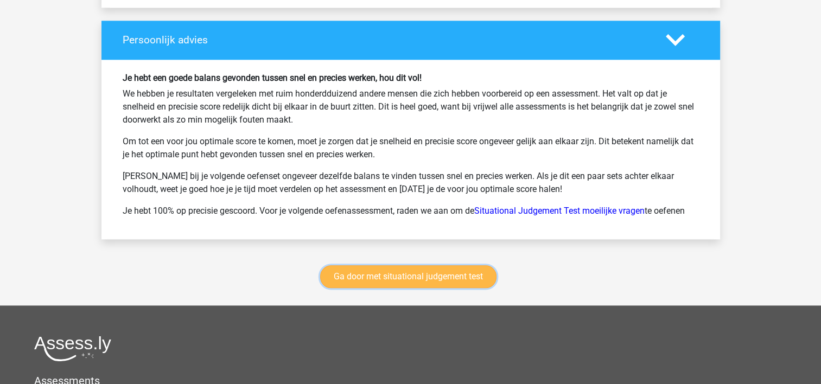
click at [419, 276] on link "Ga door met situational judgement test" at bounding box center [408, 276] width 176 height 23
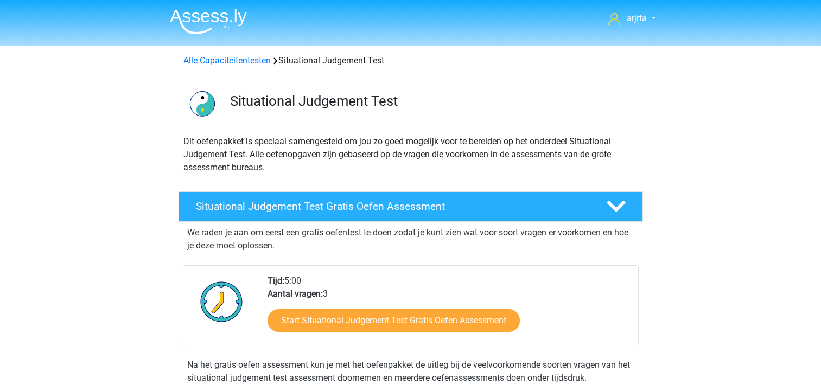
scroll to position [457, 0]
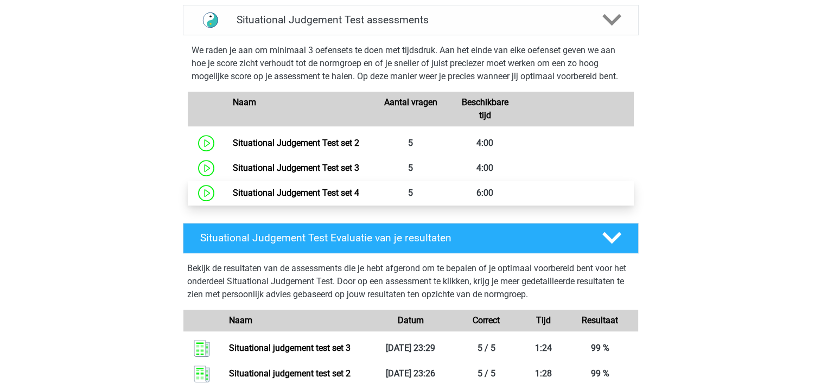
click at [359, 195] on link "Situational Judgement Test set 4" at bounding box center [296, 193] width 126 height 10
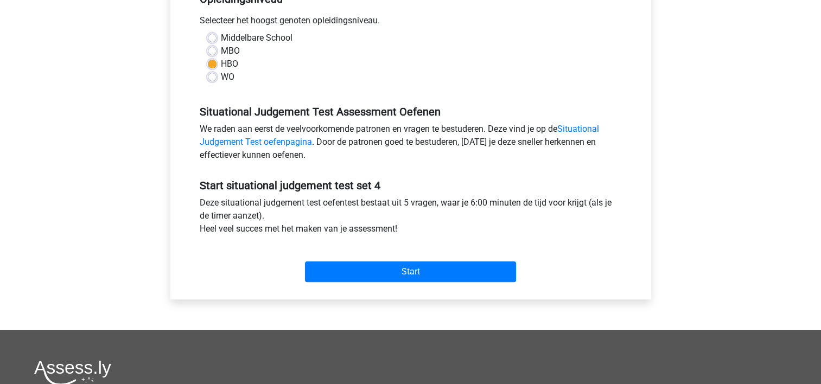
scroll to position [271, 0]
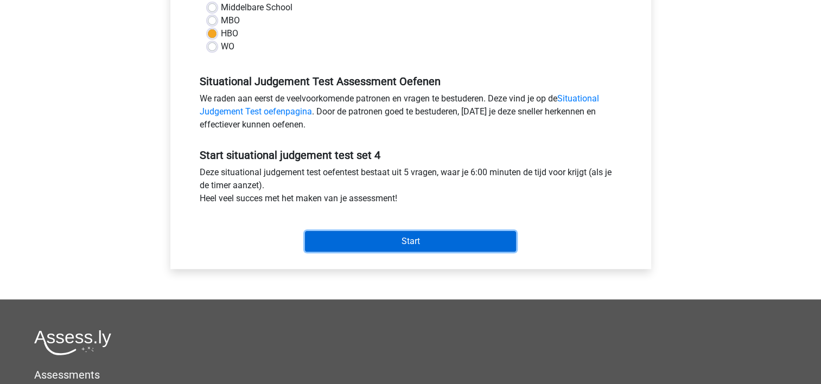
click at [368, 240] on input "Start" at bounding box center [410, 241] width 211 height 21
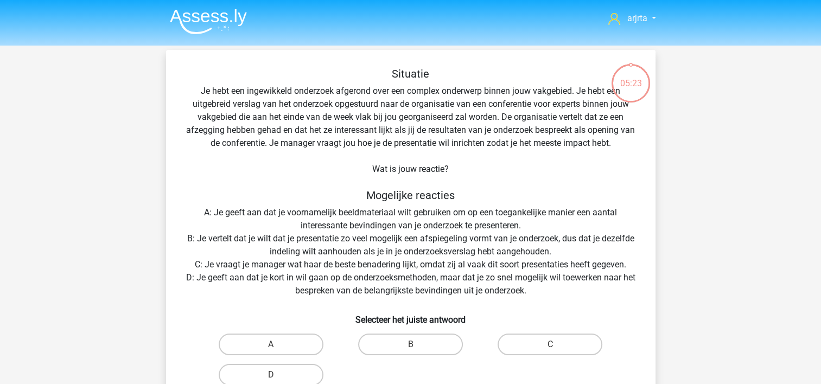
scroll to position [54, 0]
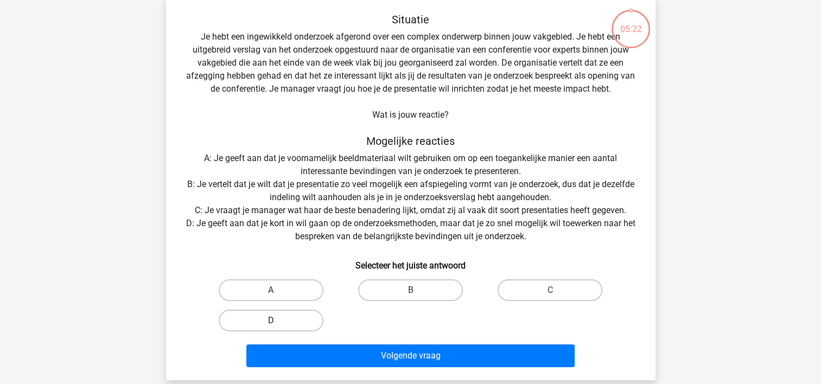
click at [301, 323] on label "D" at bounding box center [271, 321] width 105 height 22
click at [278, 323] on input "D" at bounding box center [274, 324] width 7 height 7
radio input "true"
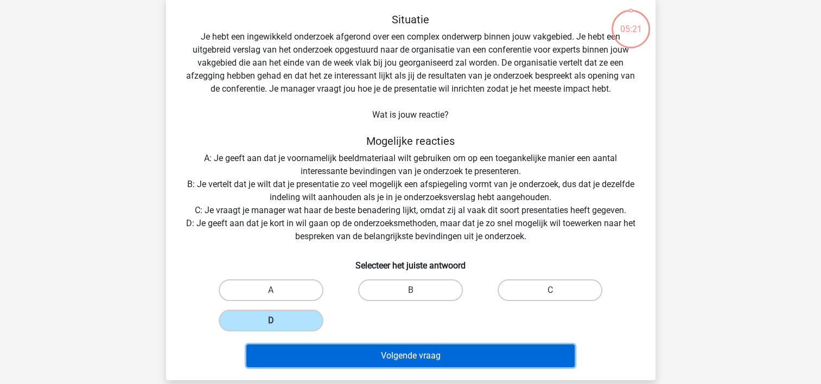
click at [314, 357] on button "Volgende vraag" at bounding box center [410, 356] width 328 height 23
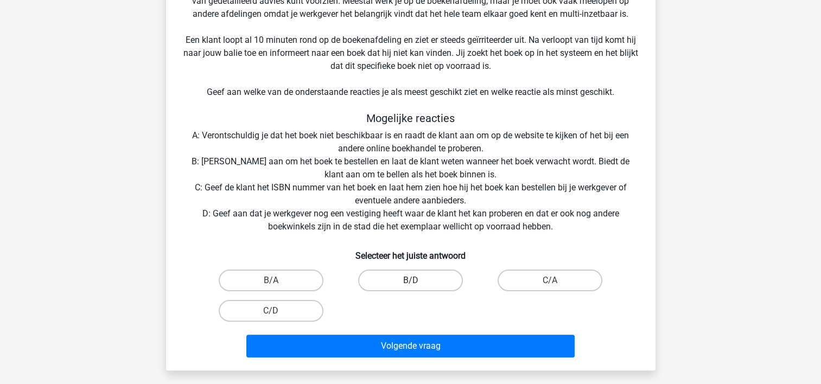
scroll to position [213, 0]
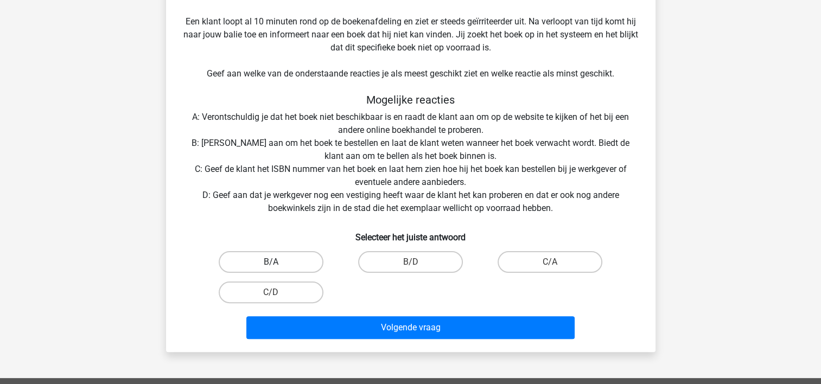
click at [278, 263] on label "B/A" at bounding box center [271, 262] width 105 height 22
click at [278, 263] on input "B/A" at bounding box center [274, 265] width 7 height 7
radio input "true"
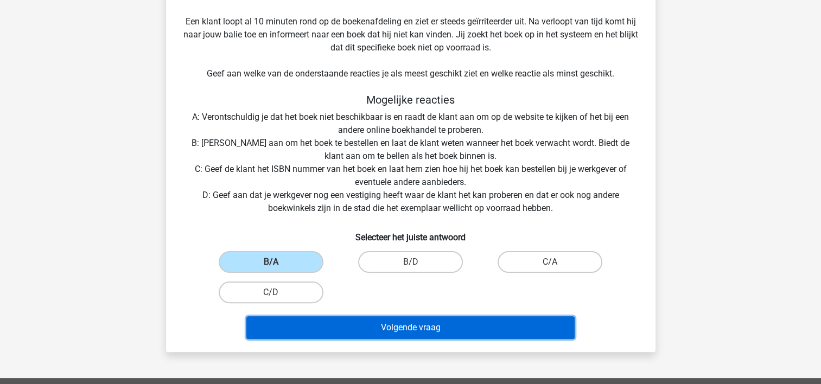
click at [354, 334] on button "Volgende vraag" at bounding box center [410, 327] width 328 height 23
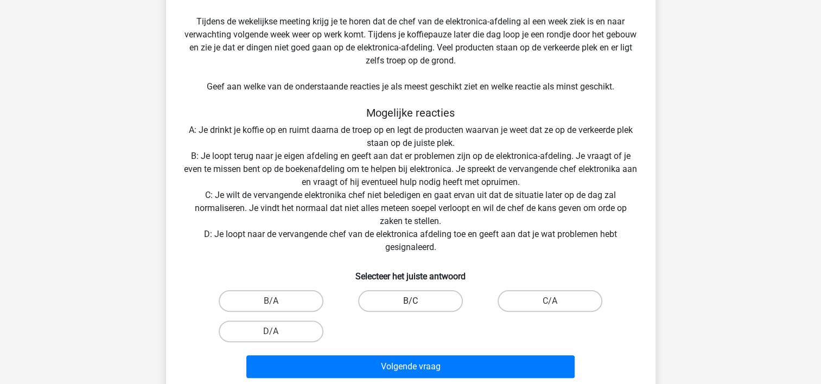
click at [391, 300] on label "B/C" at bounding box center [410, 301] width 105 height 22
click at [410, 301] on input "B/C" at bounding box center [413, 304] width 7 height 7
radio input "true"
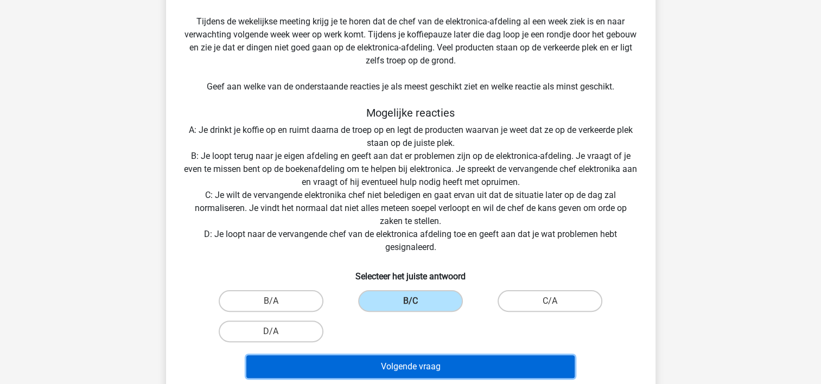
click at [386, 361] on button "Volgende vraag" at bounding box center [410, 366] width 328 height 23
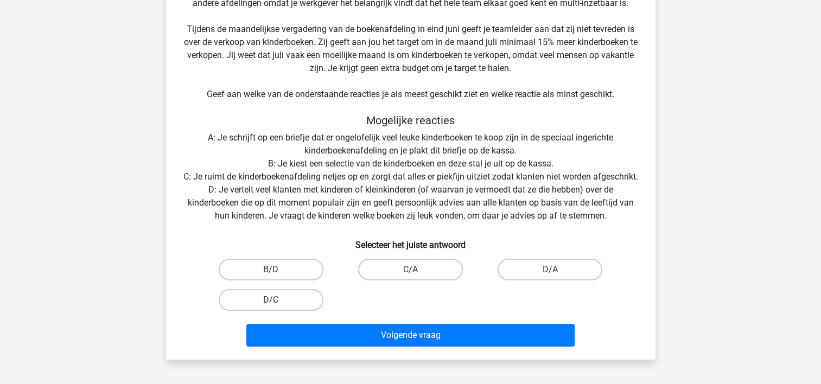
scroll to position [267, 0]
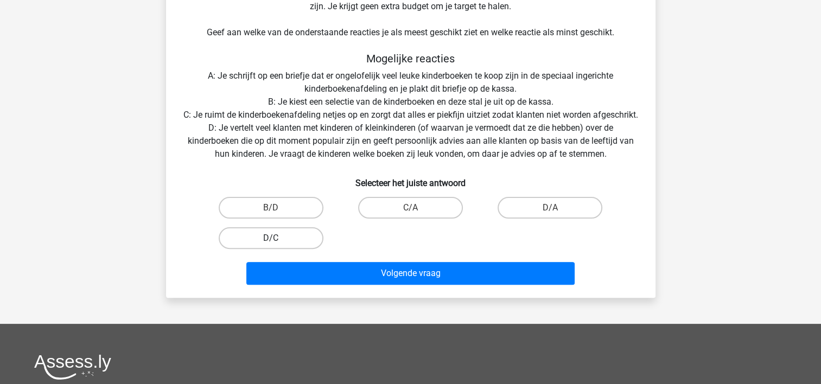
click at [284, 249] on label "D/C" at bounding box center [271, 238] width 105 height 22
click at [278, 245] on input "D/C" at bounding box center [274, 241] width 7 height 7
radio input "true"
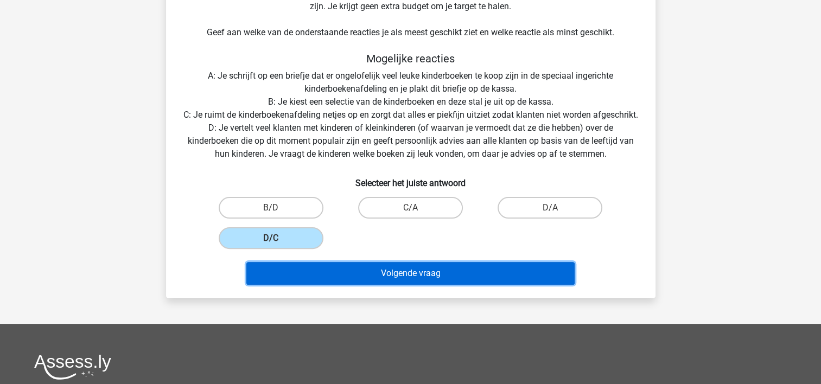
click at [329, 282] on button "Volgende vraag" at bounding box center [410, 273] width 328 height 23
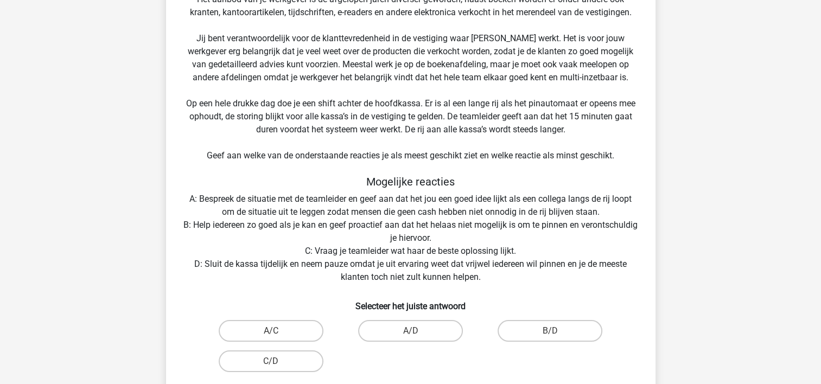
scroll to position [158, 0]
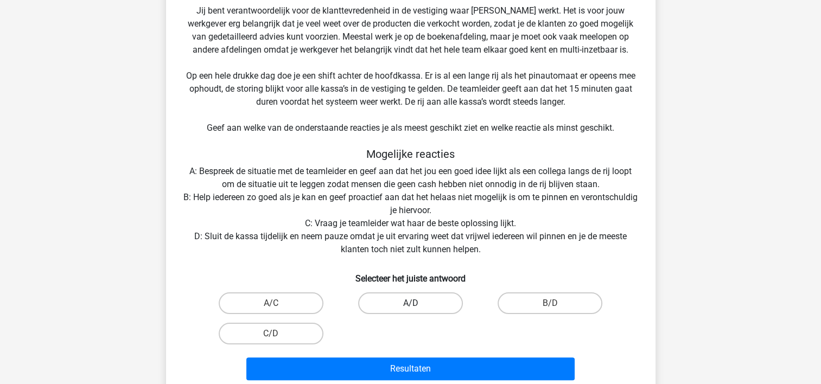
click at [421, 304] on label "A/D" at bounding box center [410, 303] width 105 height 22
click at [417, 304] on input "A/D" at bounding box center [413, 306] width 7 height 7
radio input "true"
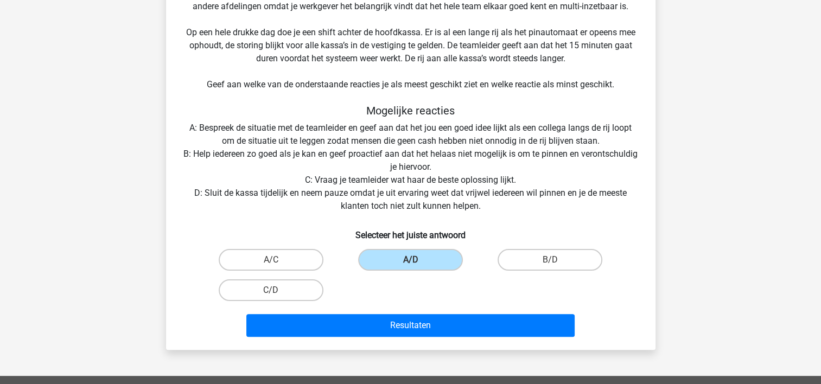
scroll to position [267, 0]
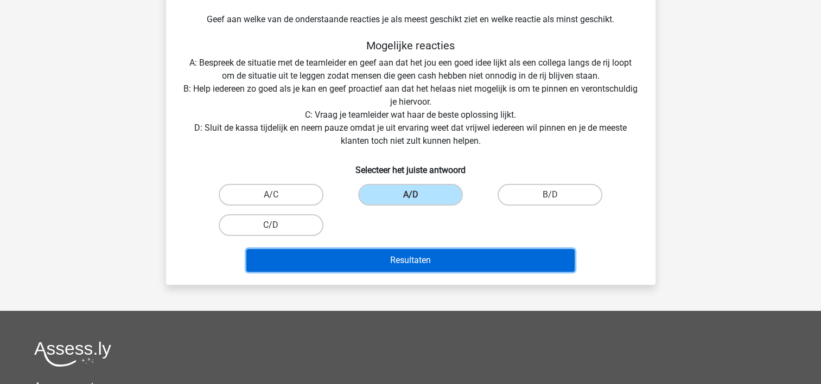
click at [409, 256] on button "Resultaten" at bounding box center [410, 260] width 328 height 23
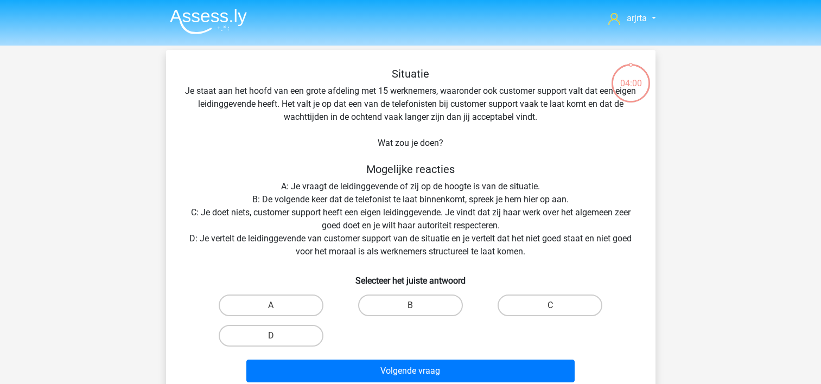
scroll to position [50, 0]
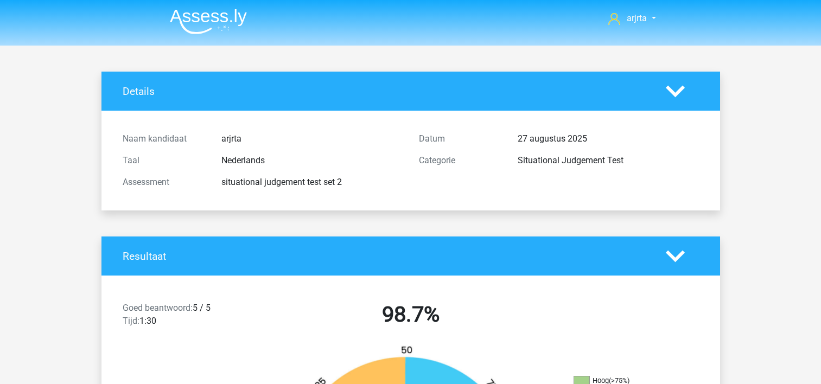
scroll to position [1302, 0]
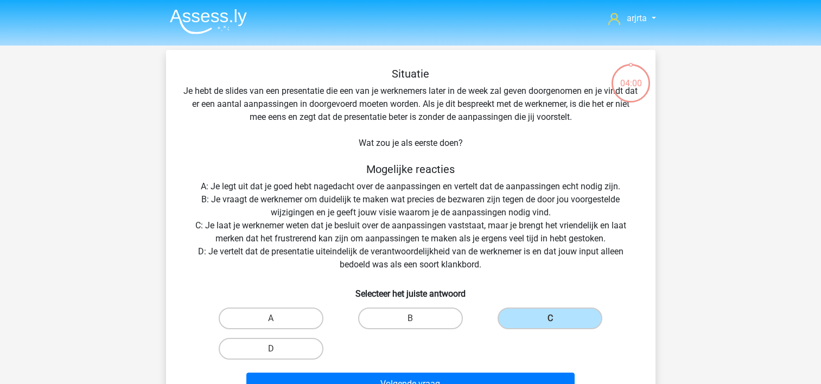
scroll to position [50, 0]
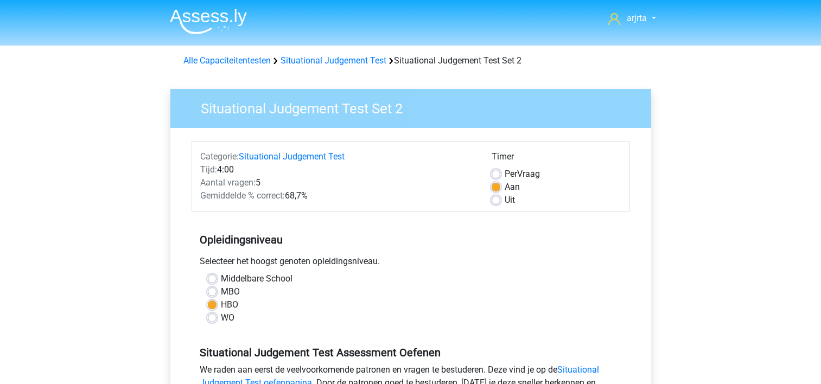
scroll to position [326, 0]
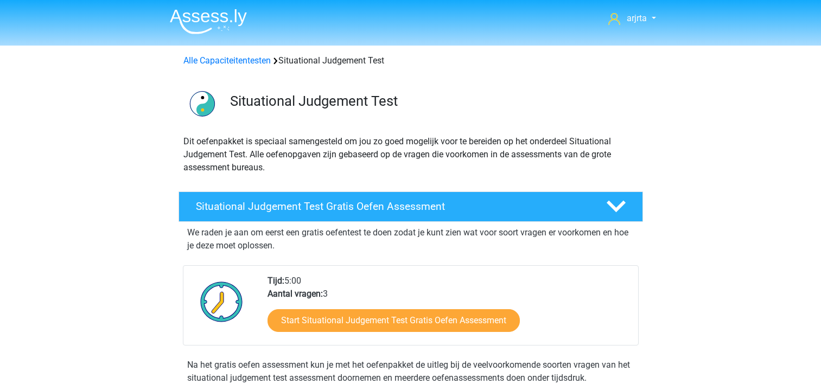
scroll to position [403, 0]
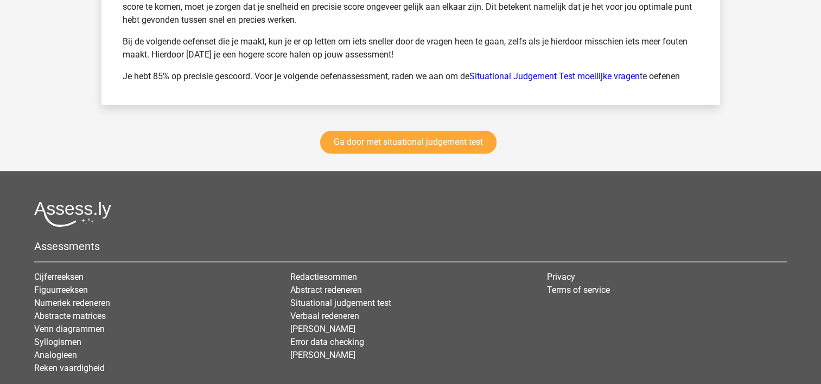
scroll to position [1250, 0]
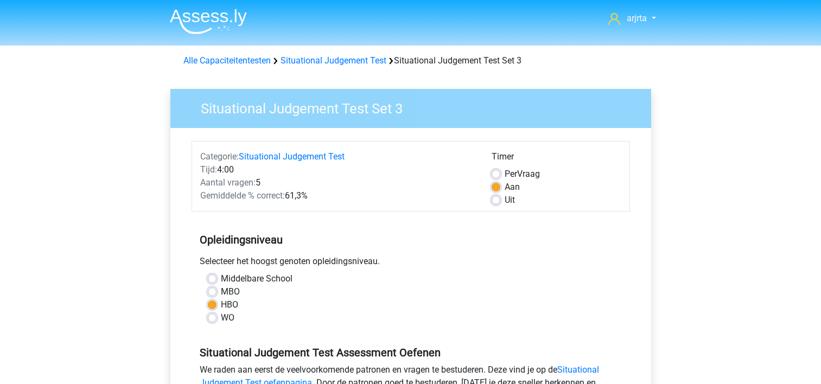
scroll to position [271, 0]
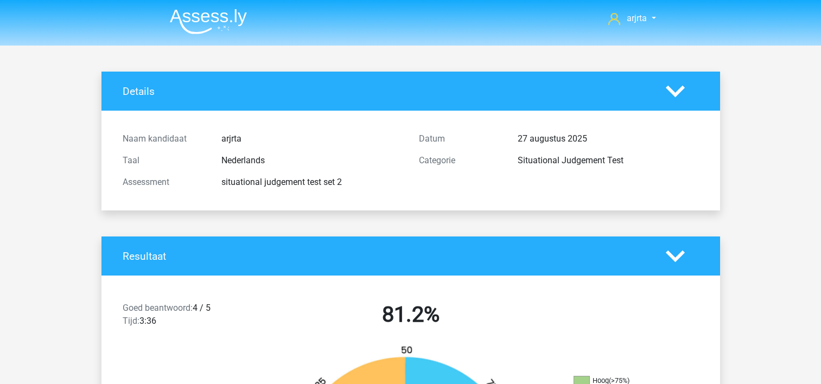
scroll to position [271, 0]
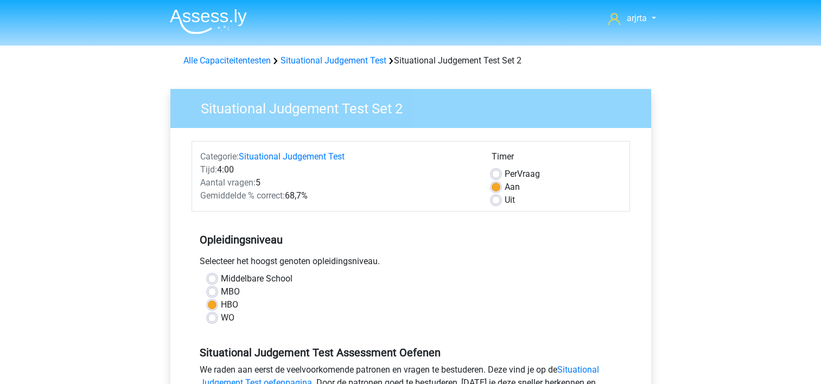
scroll to position [326, 0]
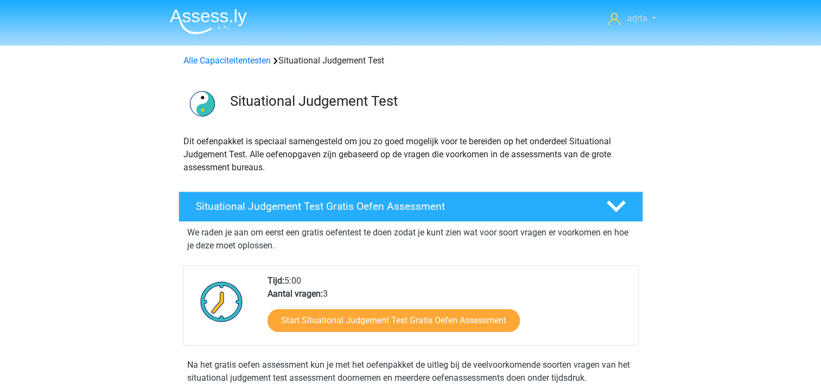
click at [624, 15] on link "arjrta" at bounding box center [632, 18] width 56 height 13
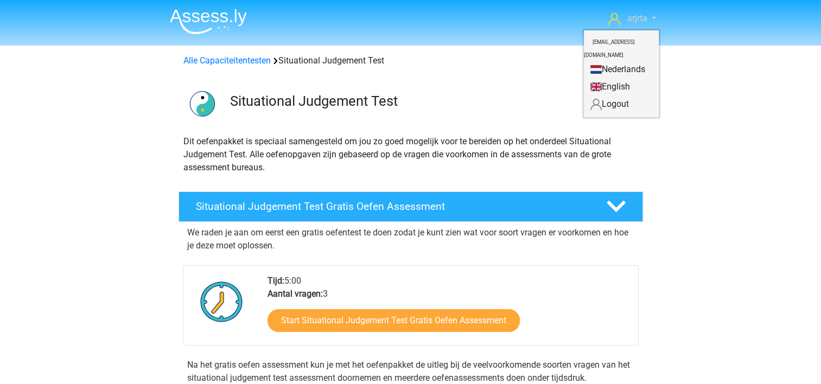
click at [624, 15] on link "arjrta" at bounding box center [632, 18] width 56 height 13
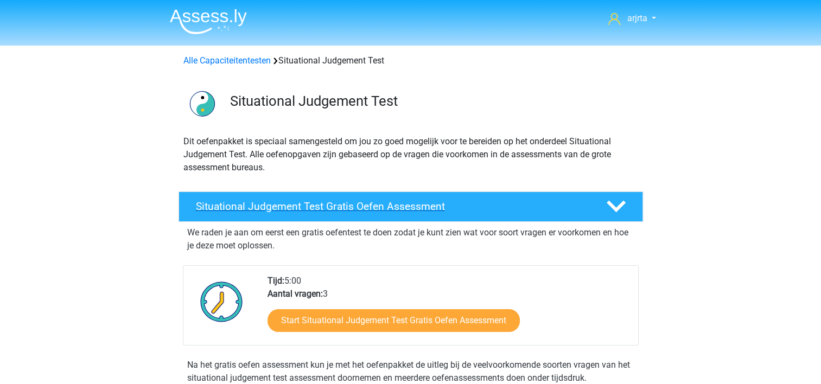
click at [619, 207] on polygon at bounding box center [616, 207] width 19 height 12
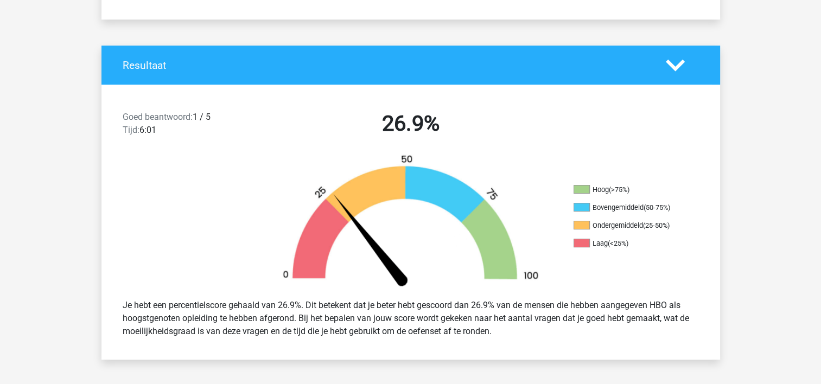
scroll to position [110, 0]
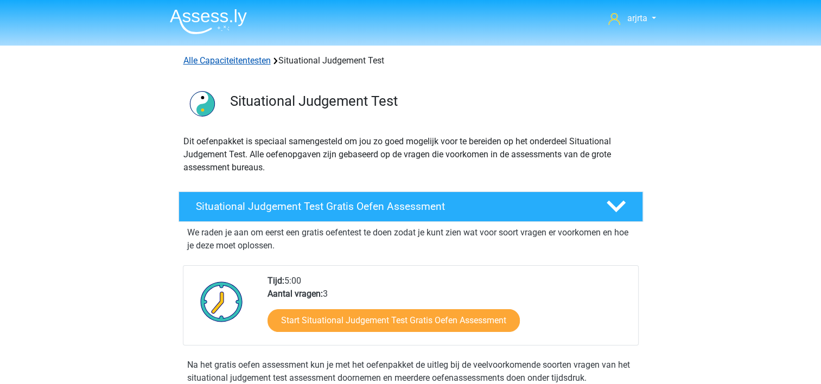
click at [236, 63] on link "Alle Capaciteitentesten" at bounding box center [226, 60] width 87 height 10
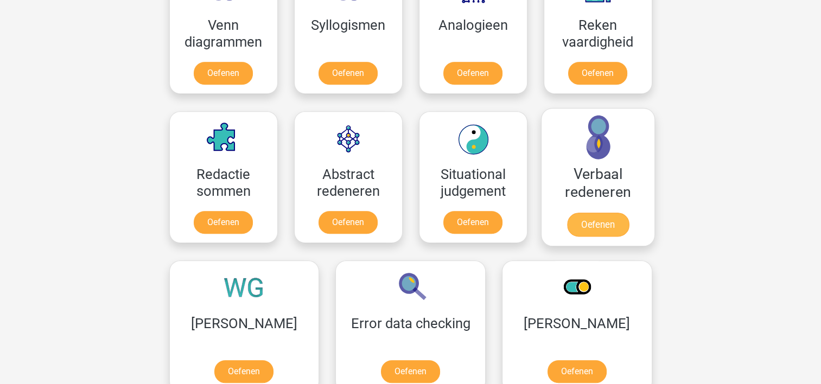
scroll to position [677, 0]
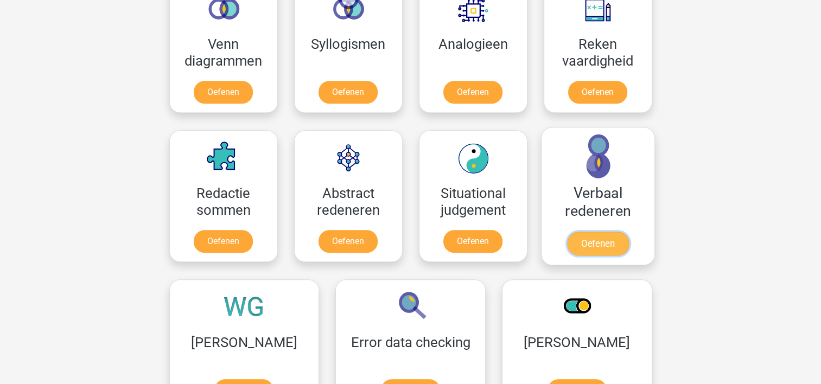
click at [601, 238] on link "Oefenen" at bounding box center [598, 244] width 62 height 24
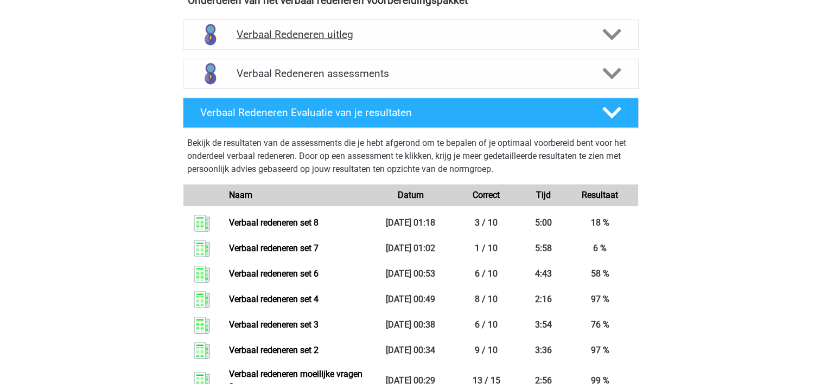
scroll to position [380, 0]
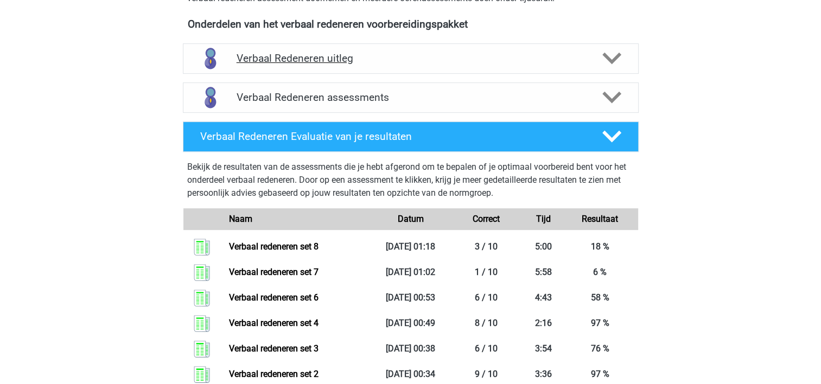
click at [618, 60] on icon at bounding box center [611, 58] width 19 height 19
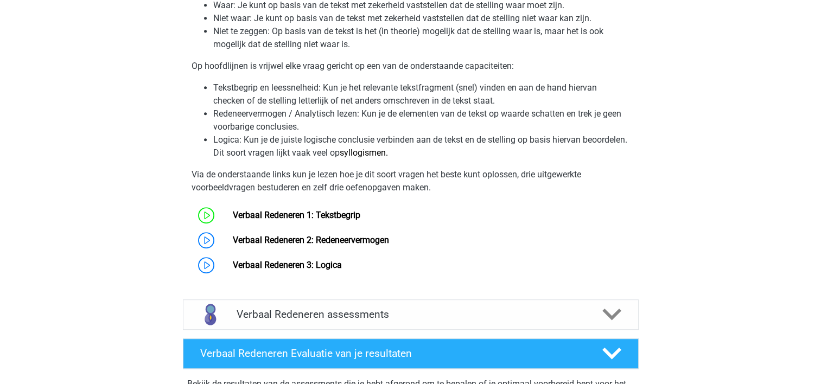
scroll to position [543, 0]
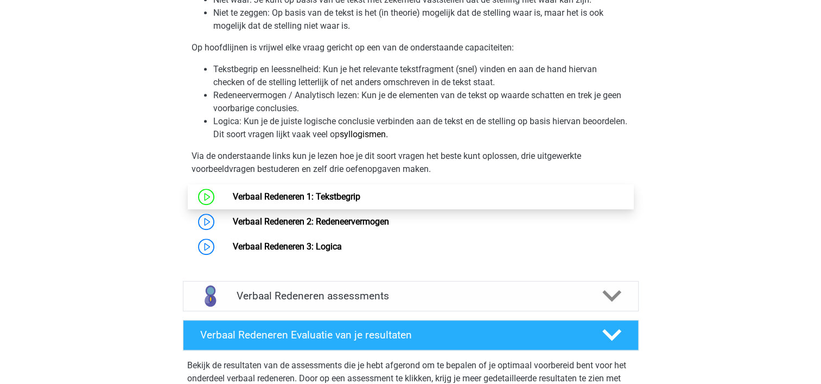
click at [359, 202] on link "Verbaal Redeneren 1: Tekstbegrip" at bounding box center [297, 197] width 128 height 10
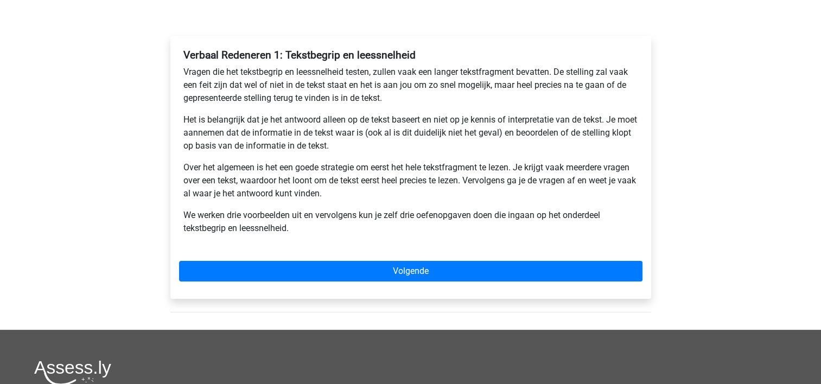
scroll to position [163, 0]
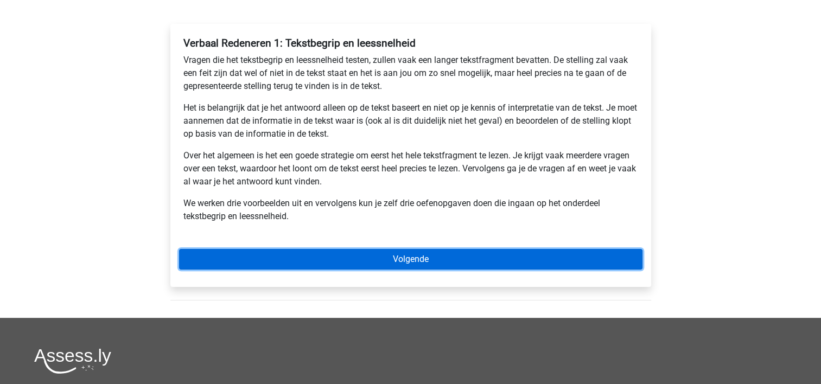
click at [462, 263] on link "Volgende" at bounding box center [410, 259] width 463 height 21
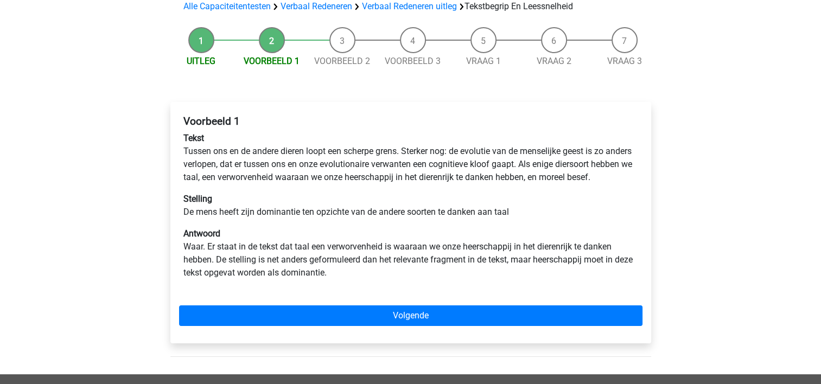
scroll to position [109, 0]
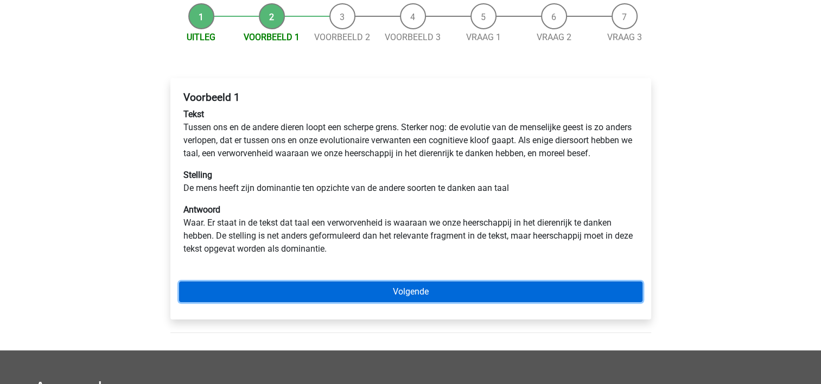
click at [343, 302] on link "Volgende" at bounding box center [410, 292] width 463 height 21
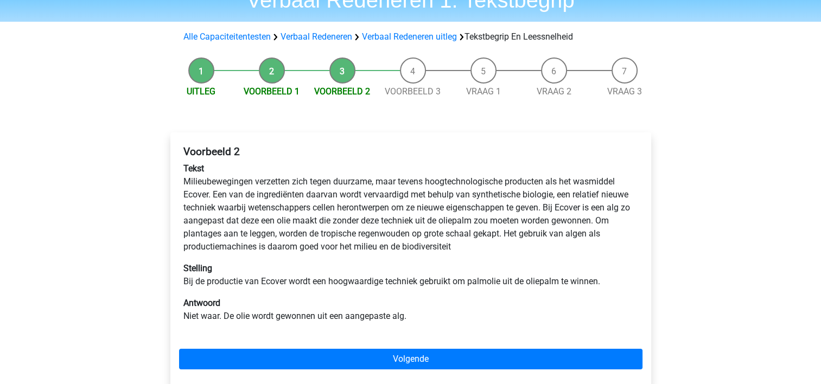
scroll to position [109, 0]
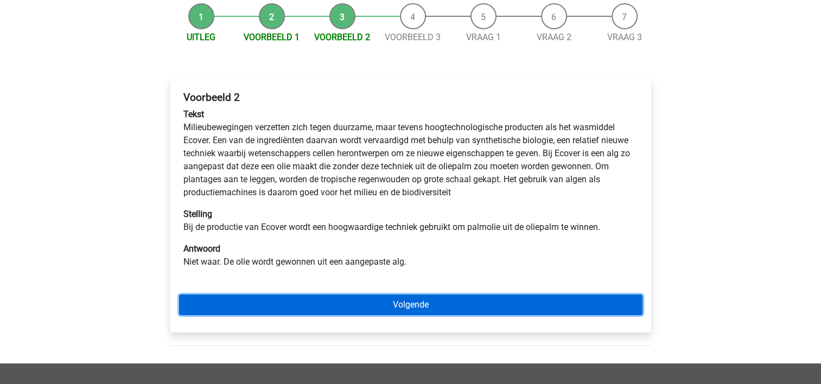
click at [456, 306] on link "Volgende" at bounding box center [410, 305] width 463 height 21
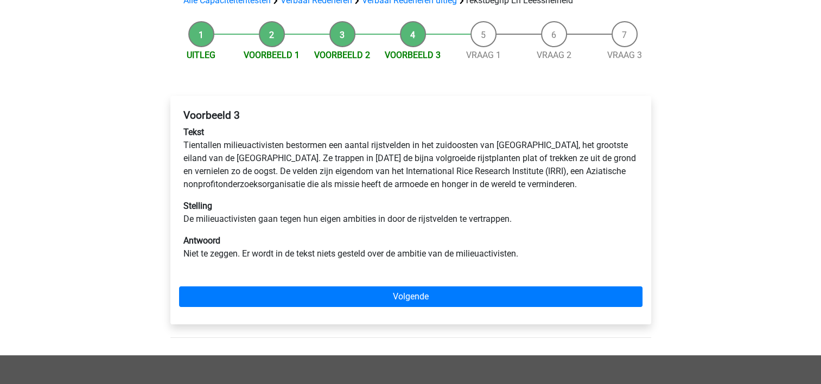
scroll to position [109, 0]
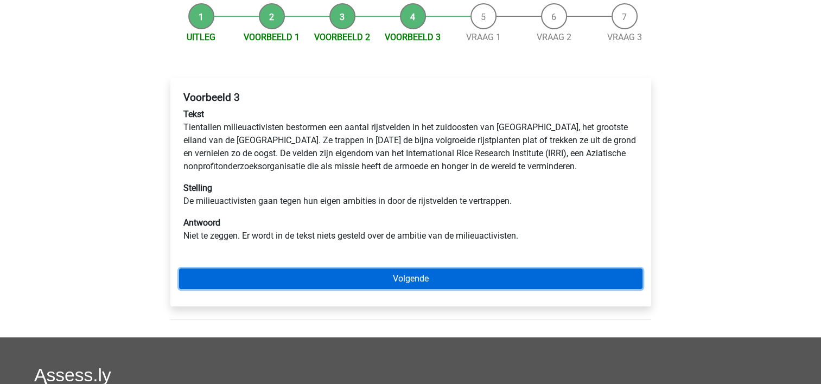
click at [400, 282] on link "Volgende" at bounding box center [410, 279] width 463 height 21
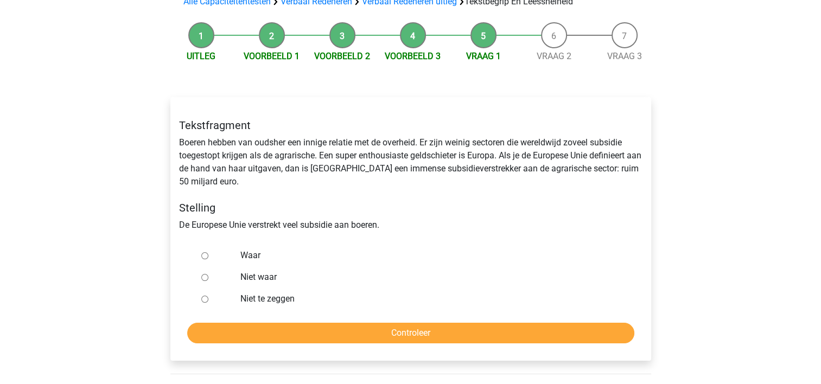
scroll to position [109, 0]
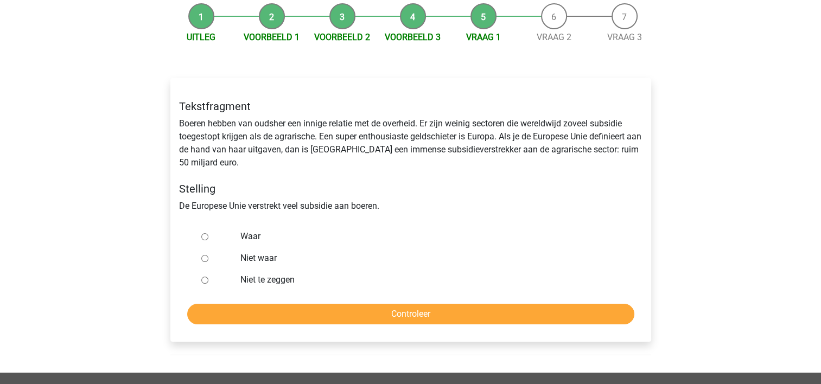
click at [207, 238] on input "Waar" at bounding box center [204, 236] width 7 height 7
radio input "true"
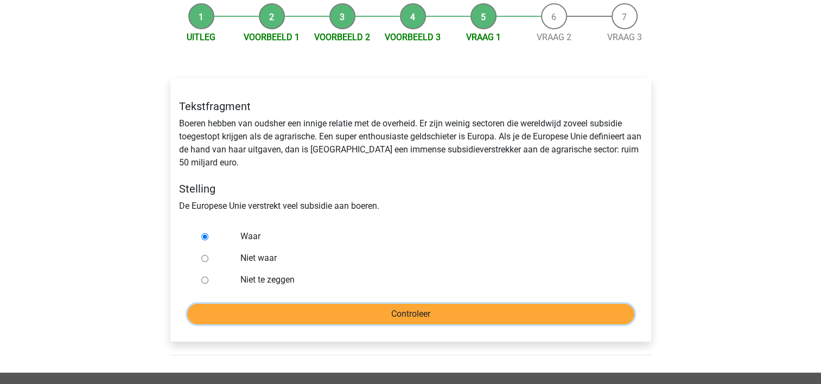
click at [319, 316] on input "Controleer" at bounding box center [410, 314] width 447 height 21
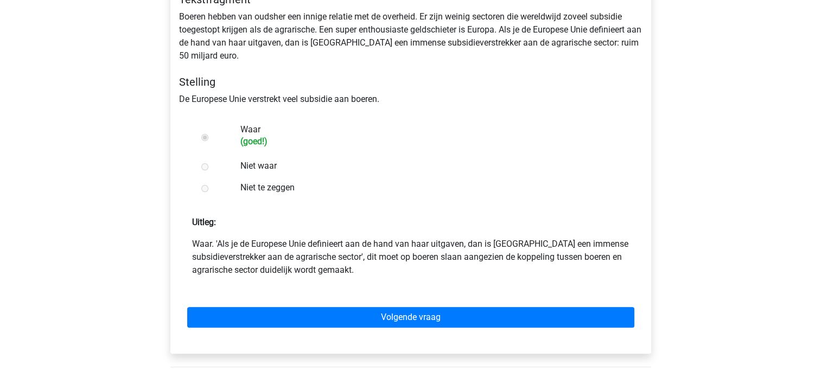
scroll to position [217, 0]
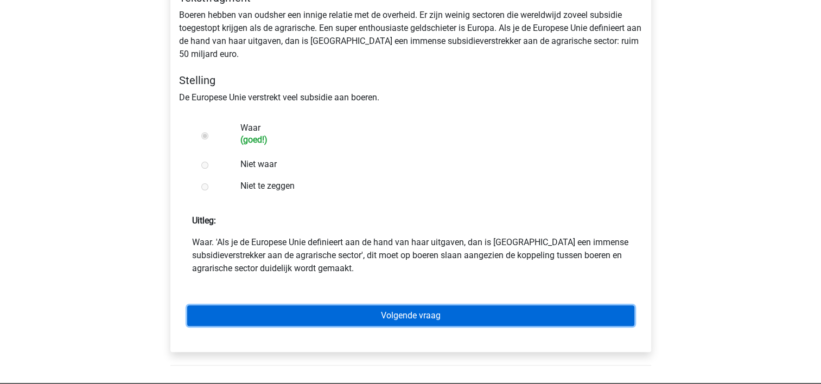
click at [386, 317] on link "Volgende vraag" at bounding box center [410, 316] width 447 height 21
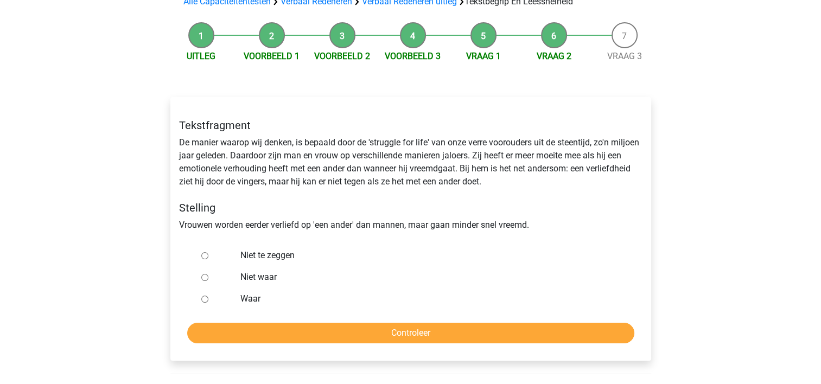
scroll to position [109, 0]
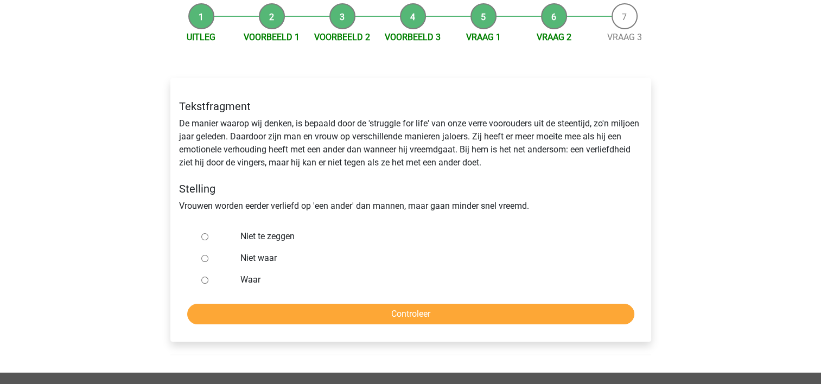
click at [206, 237] on input "Niet te zeggen" at bounding box center [204, 236] width 7 height 7
radio input "true"
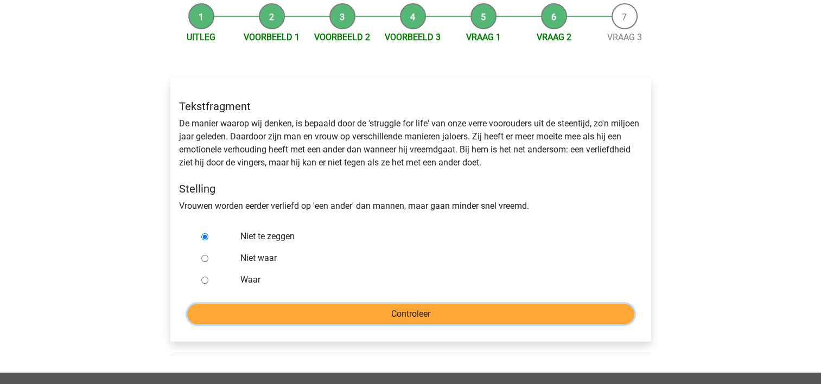
click at [322, 308] on input "Controleer" at bounding box center [410, 314] width 447 height 21
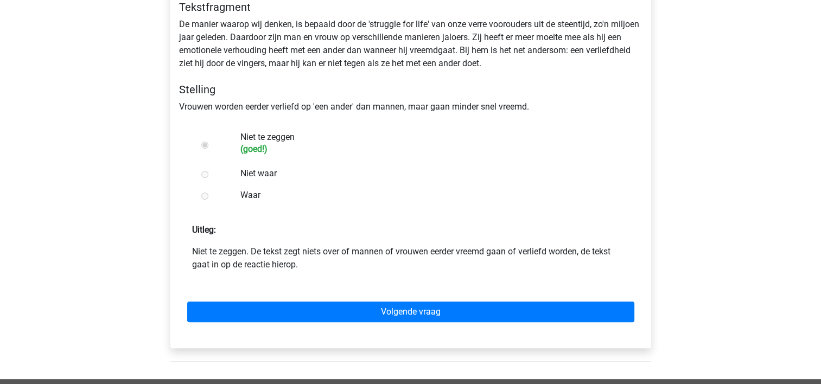
scroll to position [217, 0]
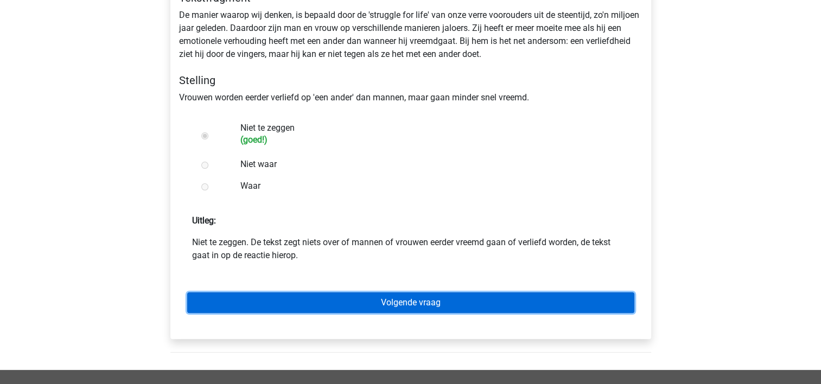
click at [342, 306] on link "Volgende vraag" at bounding box center [410, 302] width 447 height 21
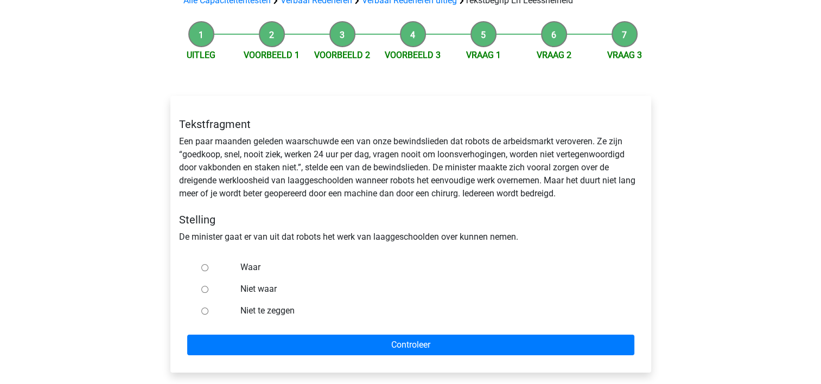
scroll to position [109, 0]
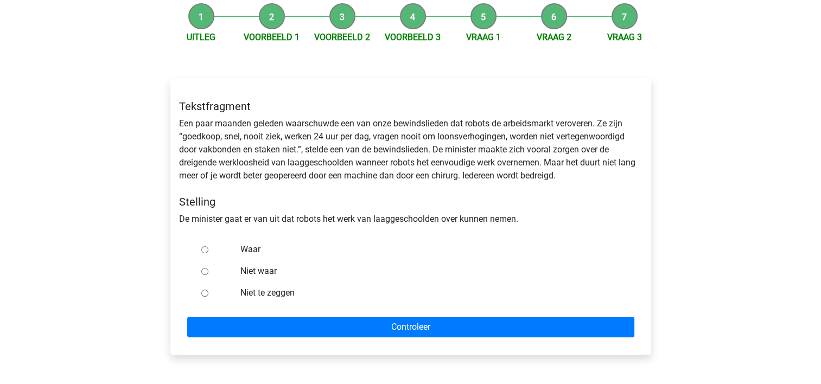
click at [203, 252] on input "Waar" at bounding box center [204, 249] width 7 height 7
radio input "true"
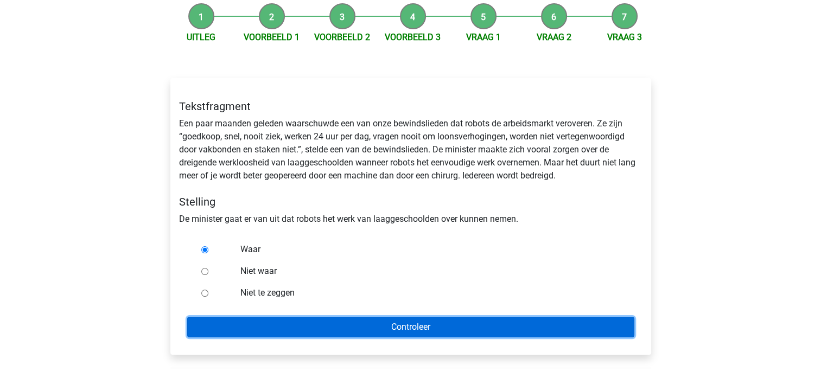
click at [295, 326] on input "Controleer" at bounding box center [410, 327] width 447 height 21
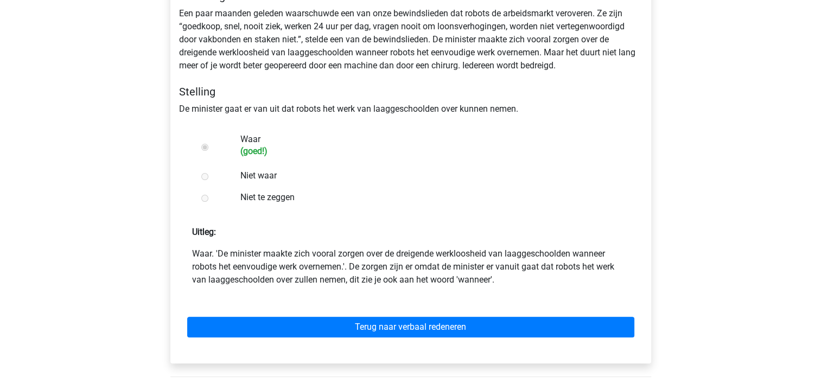
scroll to position [326, 0]
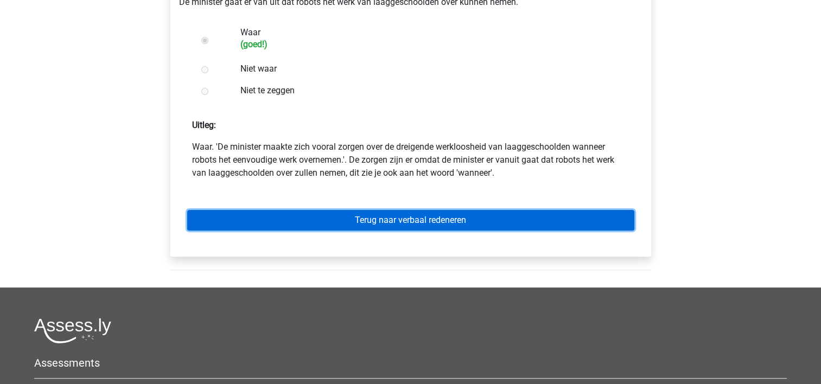
click at [390, 221] on link "Terug naar verbaal redeneren" at bounding box center [410, 220] width 447 height 21
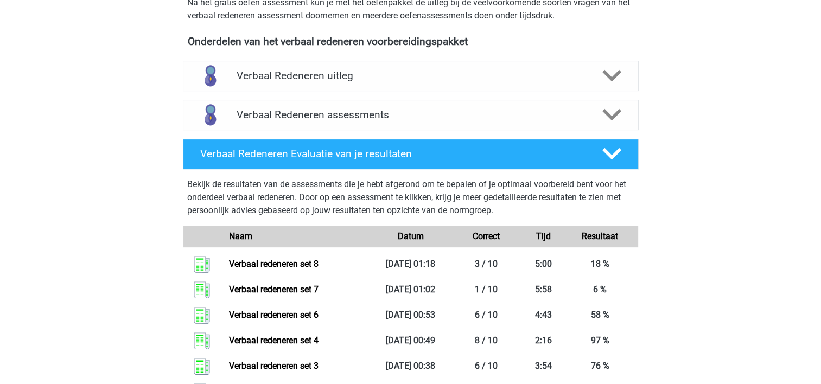
scroll to position [380, 0]
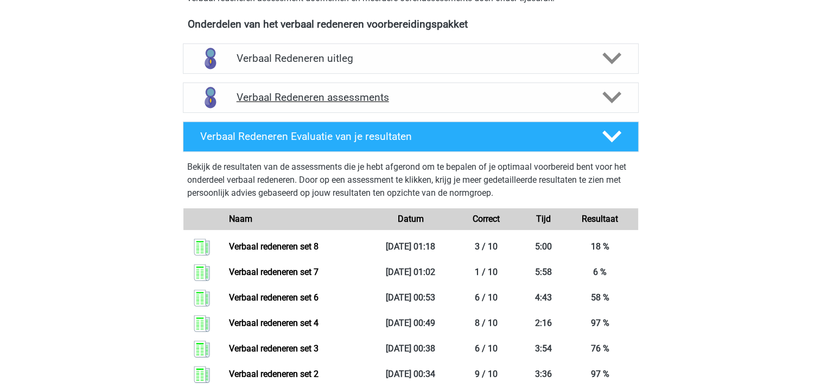
click at [354, 97] on h4 "Verbaal Redeneren assessments" at bounding box center [411, 97] width 348 height 12
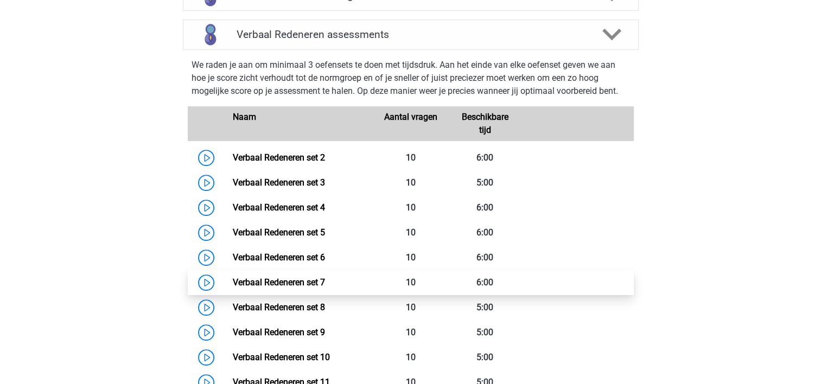
scroll to position [434, 0]
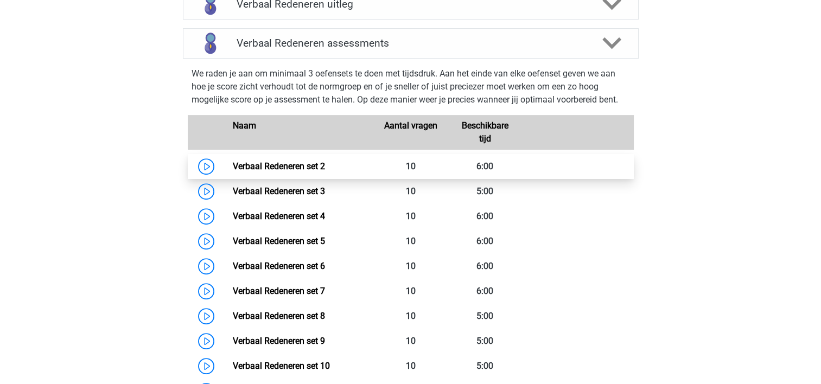
click at [325, 171] on link "Verbaal Redeneren set 2" at bounding box center [279, 166] width 92 height 10
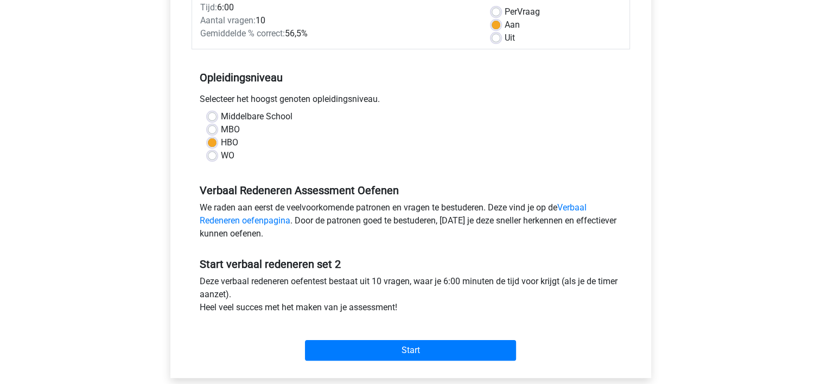
scroll to position [163, 0]
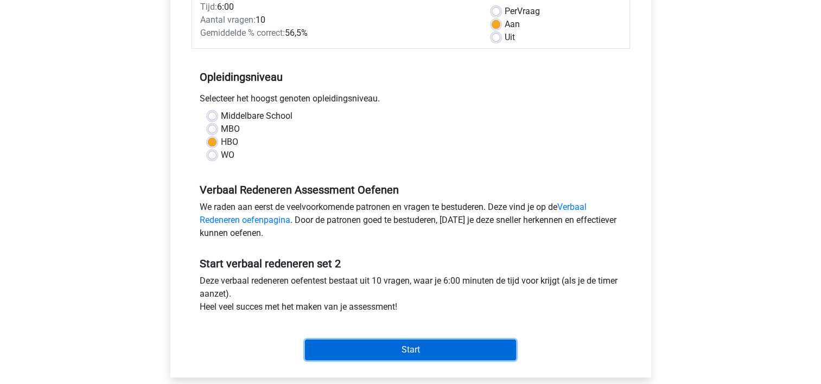
click at [396, 352] on input "Start" at bounding box center [410, 350] width 211 height 21
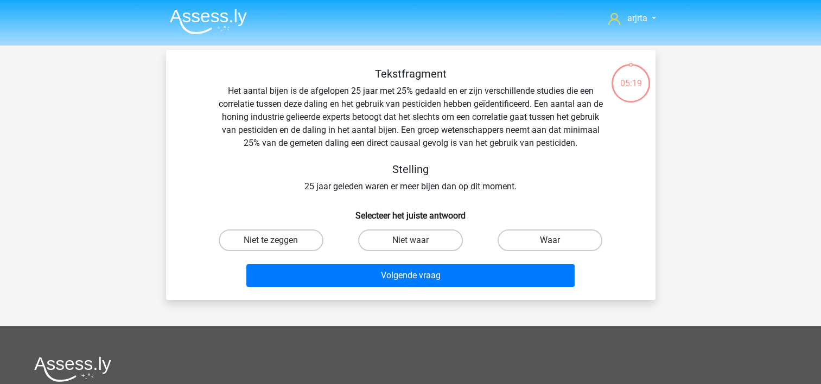
click at [547, 239] on label "Waar" at bounding box center [550, 241] width 105 height 22
click at [550, 240] on input "Waar" at bounding box center [553, 243] width 7 height 7
radio input "true"
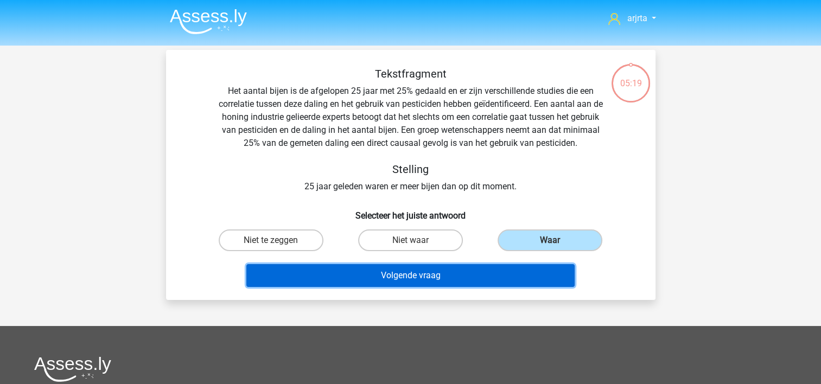
click at [465, 275] on button "Volgende vraag" at bounding box center [410, 275] width 328 height 23
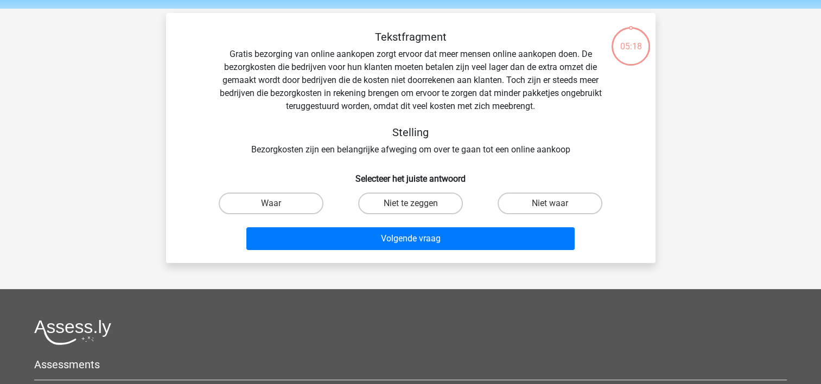
scroll to position [50, 0]
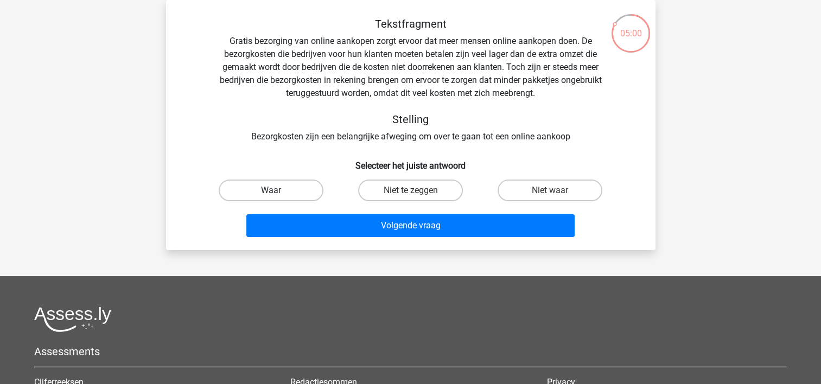
click at [303, 192] on label "Waar" at bounding box center [271, 191] width 105 height 22
click at [278, 192] on input "Waar" at bounding box center [274, 193] width 7 height 7
radio input "true"
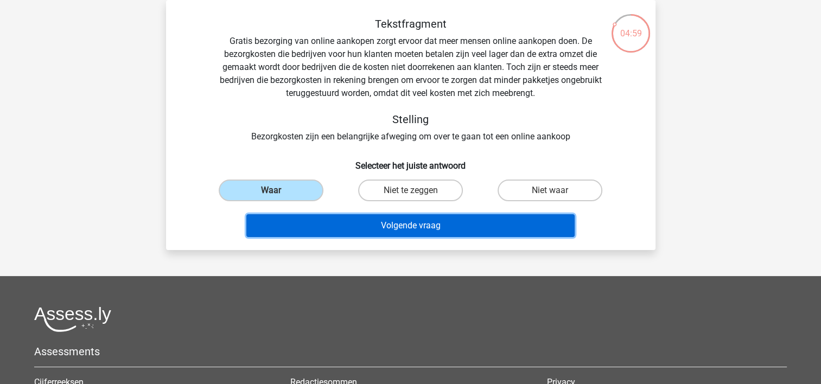
click at [335, 226] on button "Volgende vraag" at bounding box center [410, 225] width 328 height 23
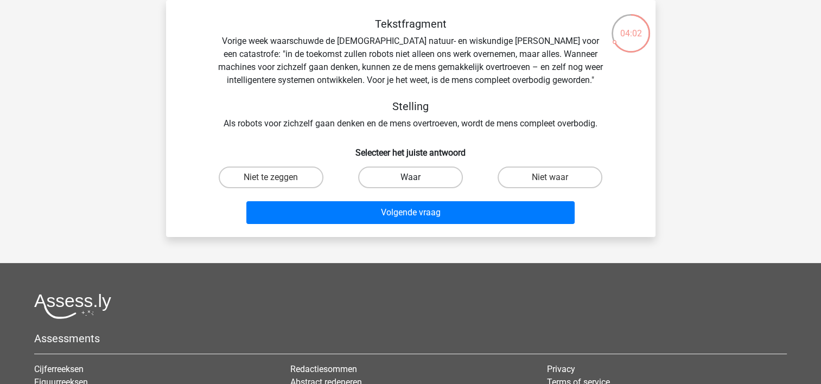
click at [425, 174] on label "Waar" at bounding box center [410, 178] width 105 height 22
click at [417, 177] on input "Waar" at bounding box center [413, 180] width 7 height 7
radio input "true"
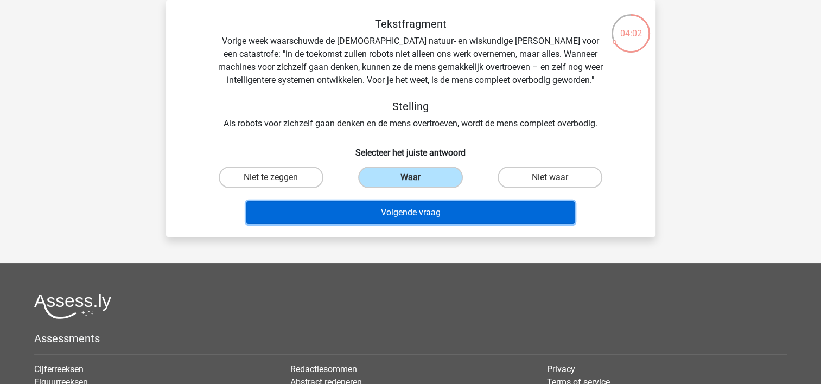
click at [417, 211] on button "Volgende vraag" at bounding box center [410, 212] width 328 height 23
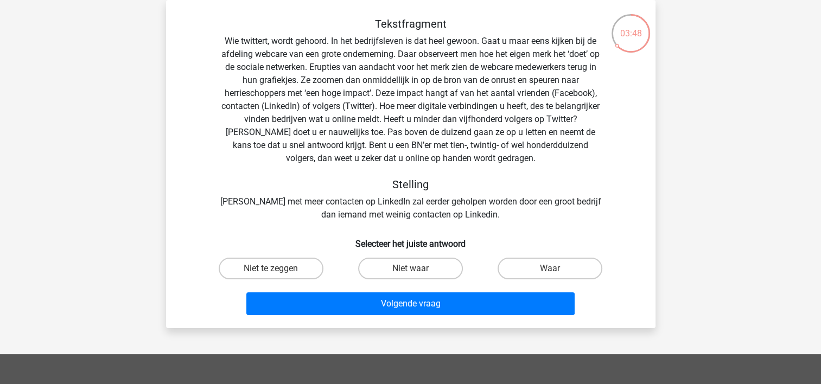
click at [271, 272] on input "Niet te zeggen" at bounding box center [274, 272] width 7 height 7
radio input "true"
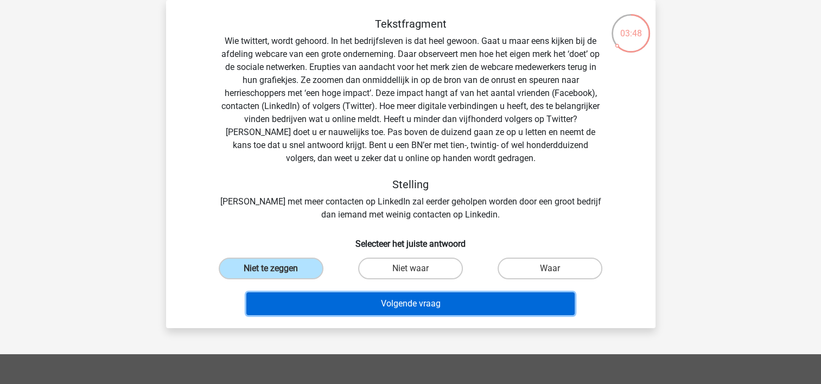
click at [332, 303] on button "Volgende vraag" at bounding box center [410, 303] width 328 height 23
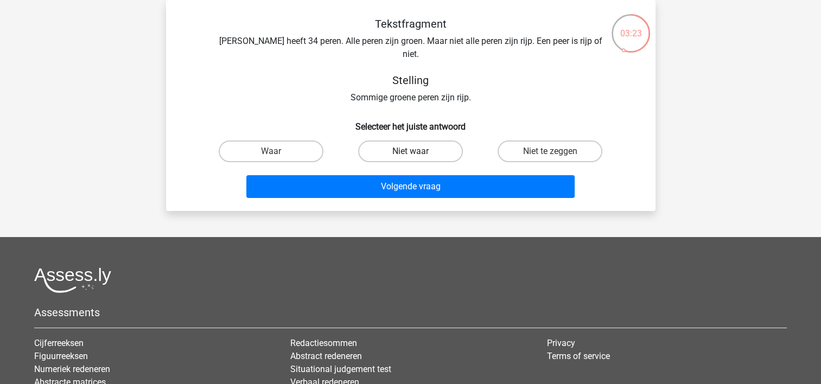
click at [409, 141] on label "Niet waar" at bounding box center [410, 152] width 105 height 22
click at [410, 151] on input "Niet waar" at bounding box center [413, 154] width 7 height 7
radio input "true"
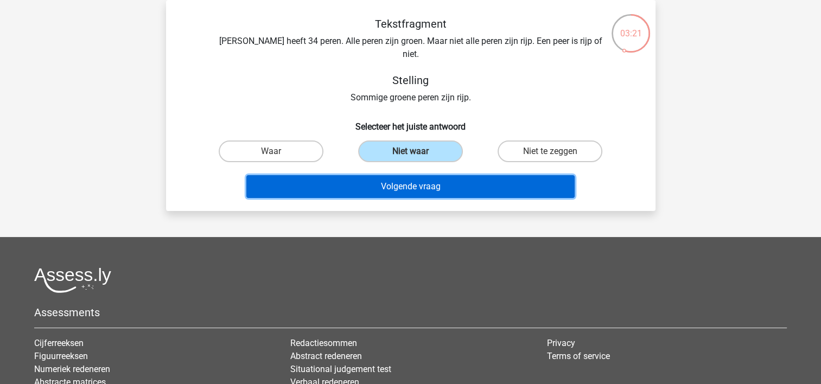
click at [434, 177] on button "Volgende vraag" at bounding box center [410, 186] width 328 height 23
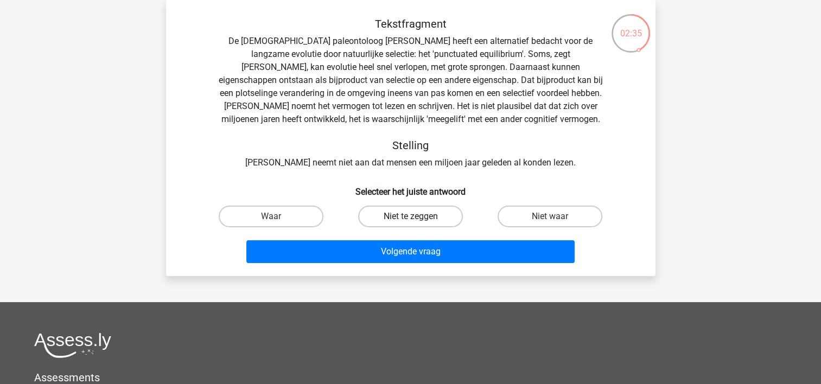
click at [421, 215] on label "Niet te zeggen" at bounding box center [410, 217] width 105 height 22
click at [417, 217] on input "Niet te zeggen" at bounding box center [413, 220] width 7 height 7
radio input "true"
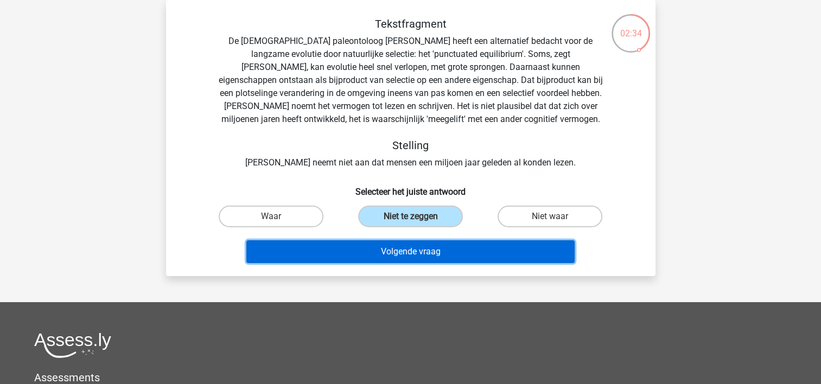
click at [418, 252] on button "Volgende vraag" at bounding box center [410, 251] width 328 height 23
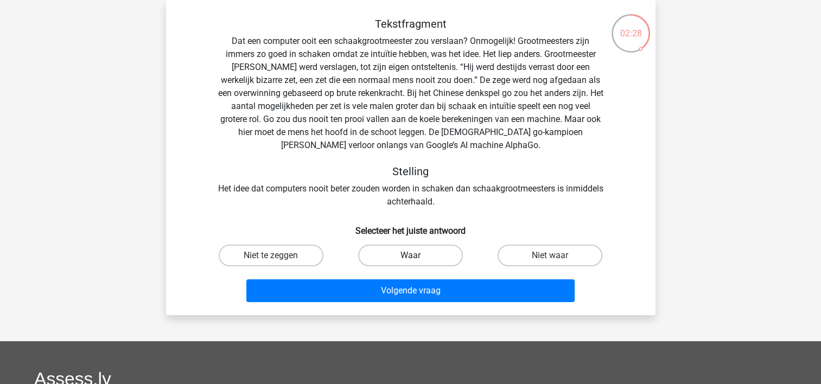
click at [402, 258] on label "Waar" at bounding box center [410, 256] width 105 height 22
click at [410, 258] on input "Waar" at bounding box center [413, 259] width 7 height 7
radio input "true"
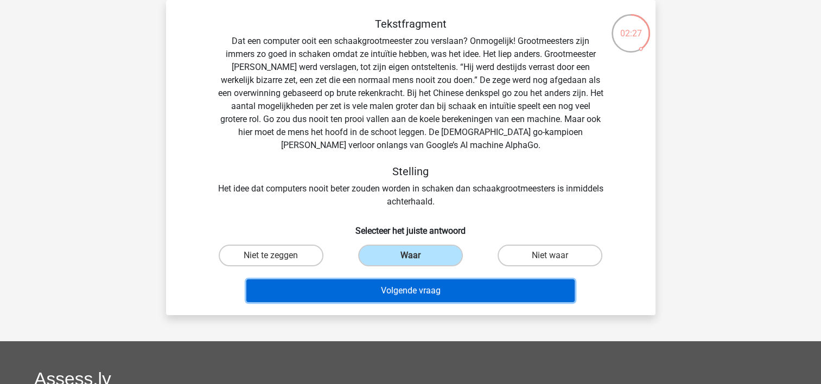
click at [404, 289] on button "Volgende vraag" at bounding box center [410, 290] width 328 height 23
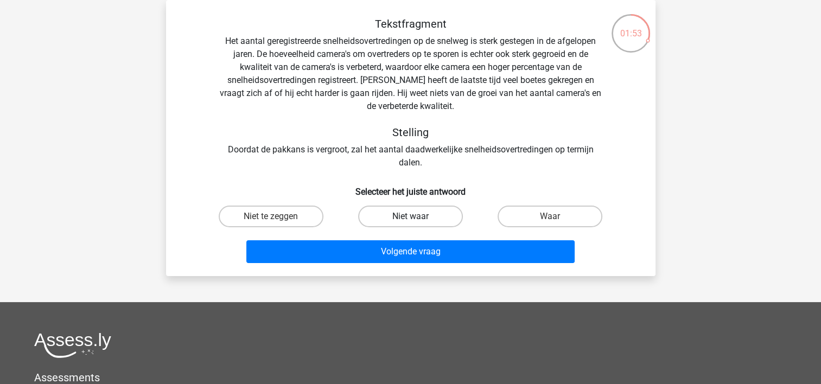
click at [409, 216] on label "Niet waar" at bounding box center [410, 217] width 105 height 22
click at [410, 217] on input "Niet waar" at bounding box center [413, 220] width 7 height 7
radio input "true"
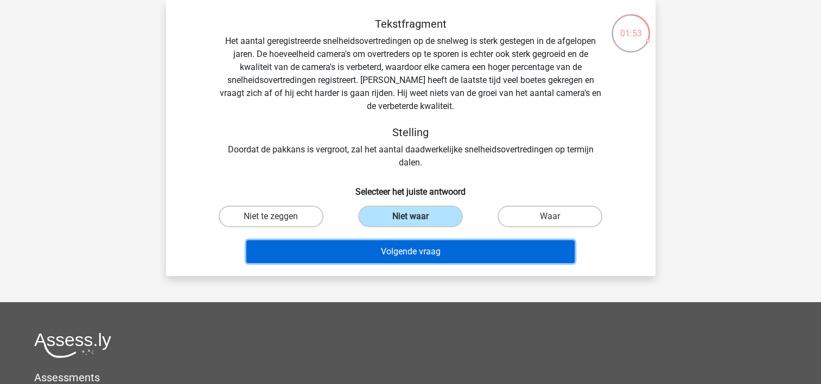
click at [412, 253] on button "Volgende vraag" at bounding box center [410, 251] width 328 height 23
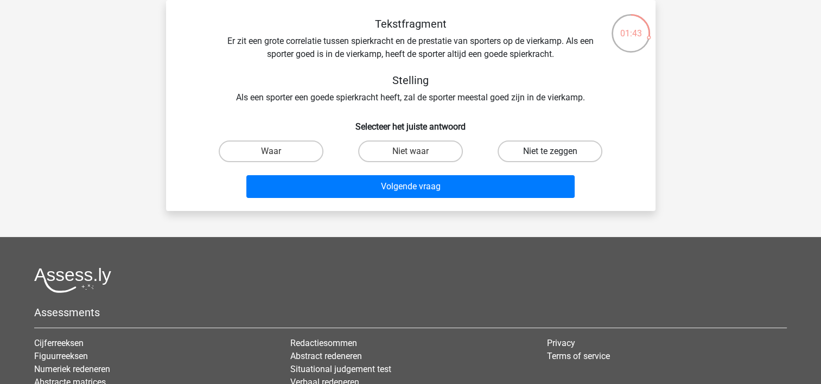
click at [539, 152] on label "Niet te zeggen" at bounding box center [550, 152] width 105 height 22
click at [550, 152] on input "Niet te zeggen" at bounding box center [553, 154] width 7 height 7
radio input "true"
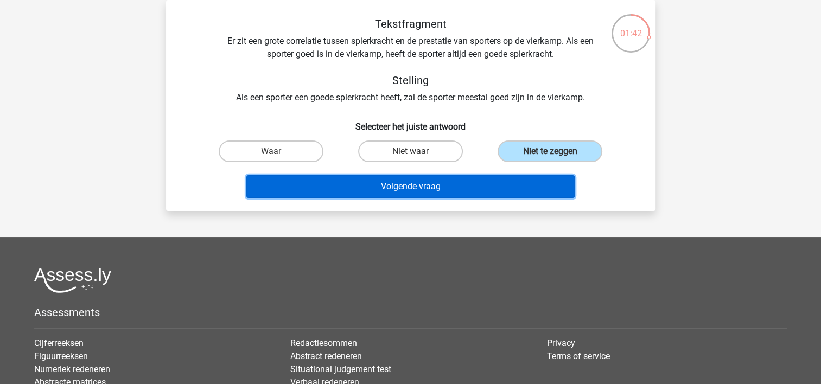
click at [395, 192] on button "Volgende vraag" at bounding box center [410, 186] width 328 height 23
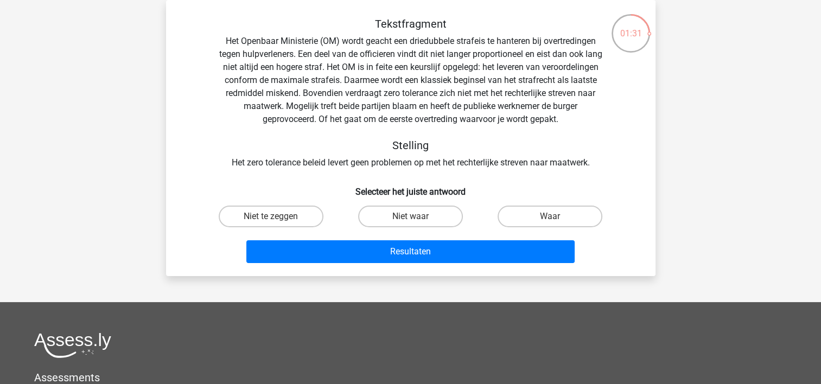
click at [410, 222] on input "Niet waar" at bounding box center [413, 220] width 7 height 7
radio input "true"
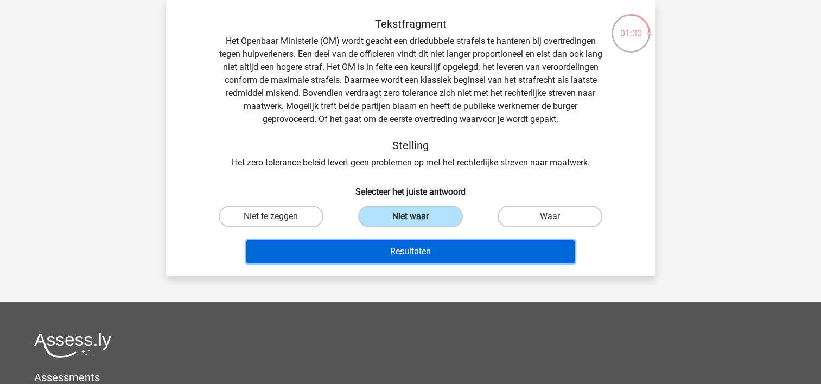
click at [410, 252] on button "Resultaten" at bounding box center [410, 251] width 328 height 23
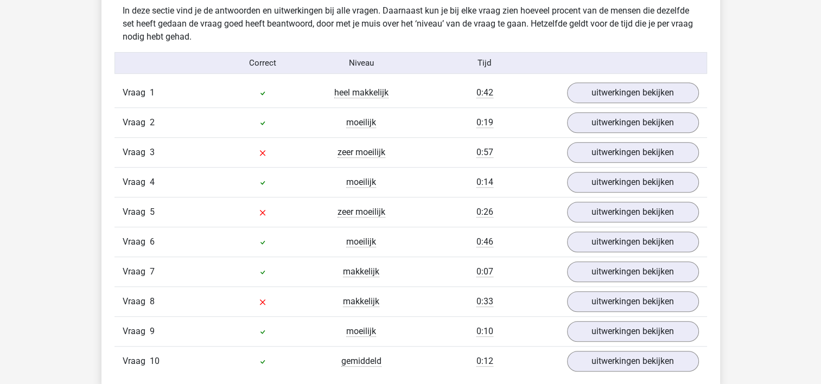
scroll to position [651, 0]
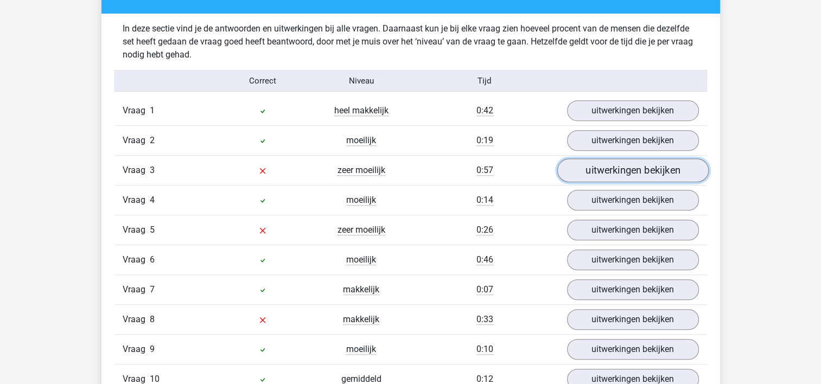
click at [618, 167] on link "uitwerkingen bekijken" at bounding box center [632, 171] width 151 height 24
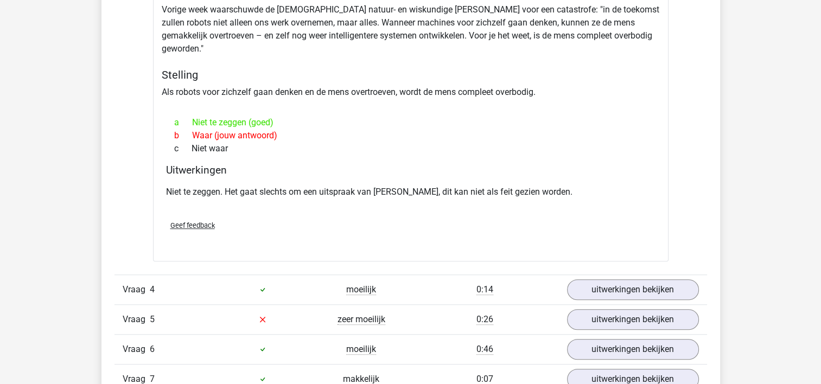
scroll to position [977, 0]
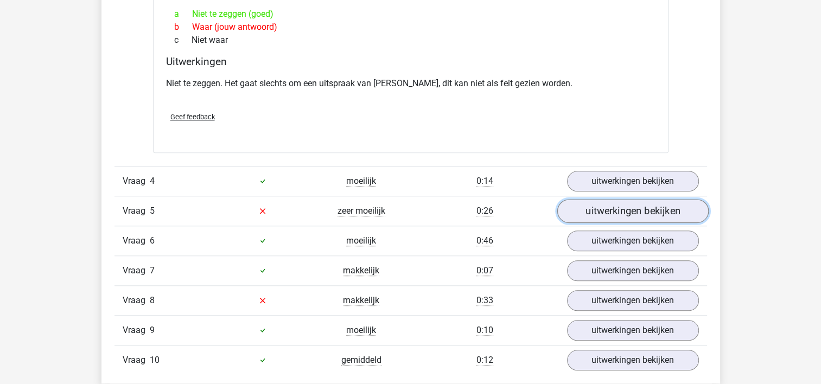
click at [626, 199] on link "uitwerkingen bekijken" at bounding box center [632, 211] width 151 height 24
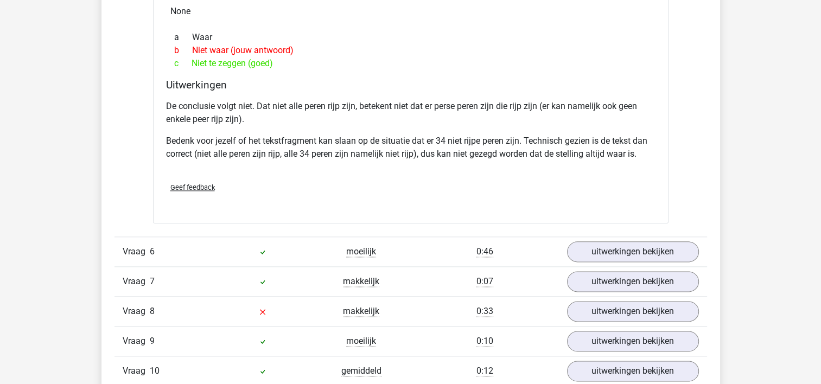
scroll to position [1357, 0]
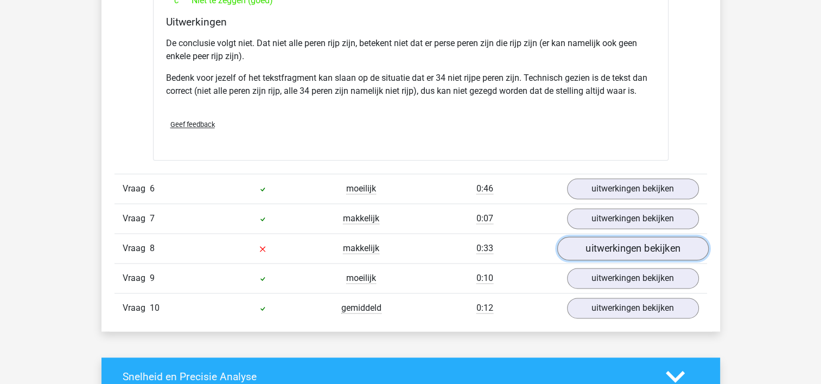
click at [642, 237] on link "uitwerkingen bekijken" at bounding box center [632, 249] width 151 height 24
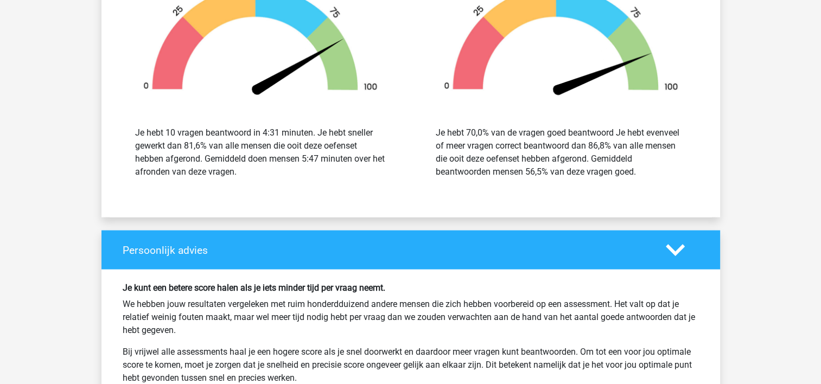
scroll to position [2279, 0]
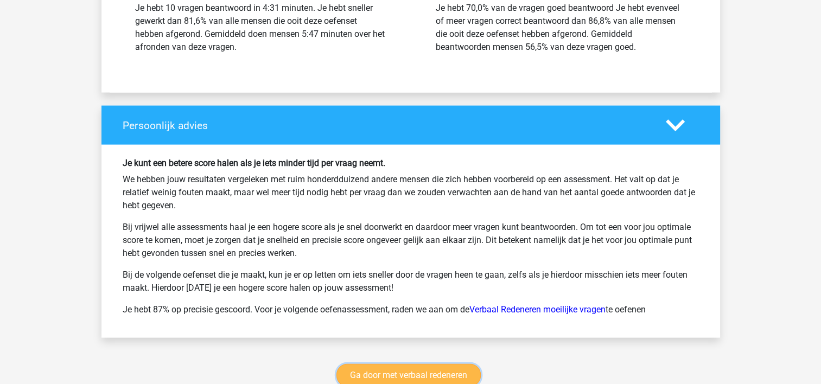
click at [395, 364] on link "Ga door met verbaal redeneren" at bounding box center [408, 375] width 144 height 23
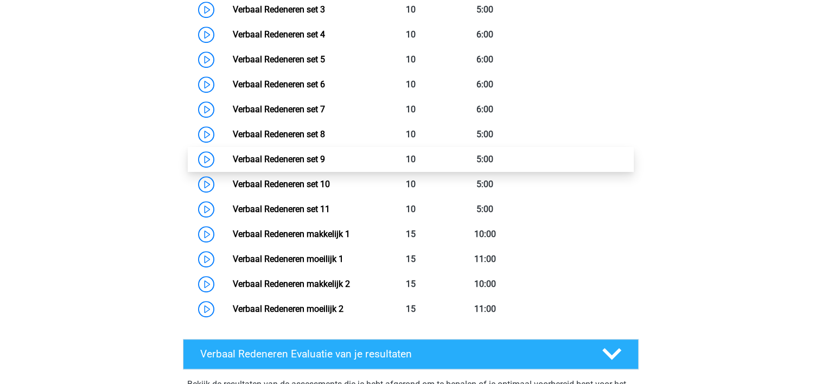
scroll to position [566, 0]
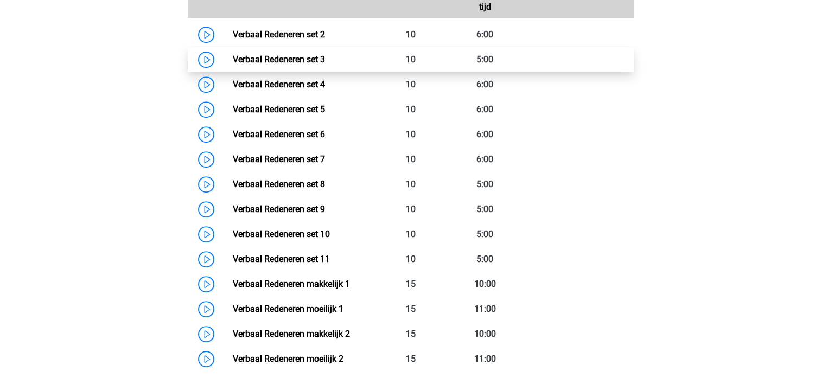
click at [325, 60] on link "Verbaal Redeneren set 3" at bounding box center [279, 59] width 92 height 10
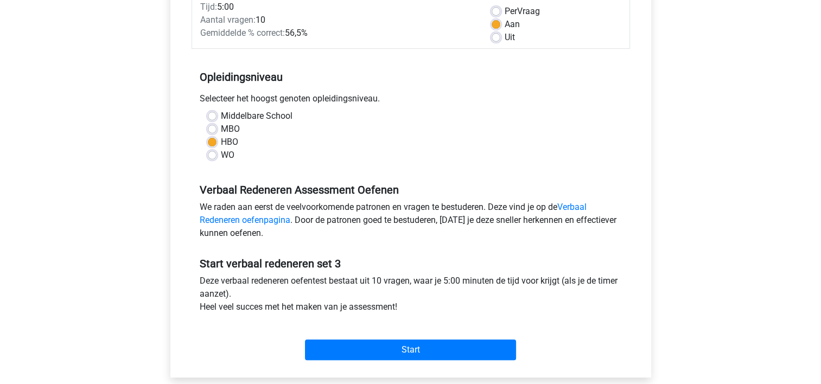
scroll to position [217, 0]
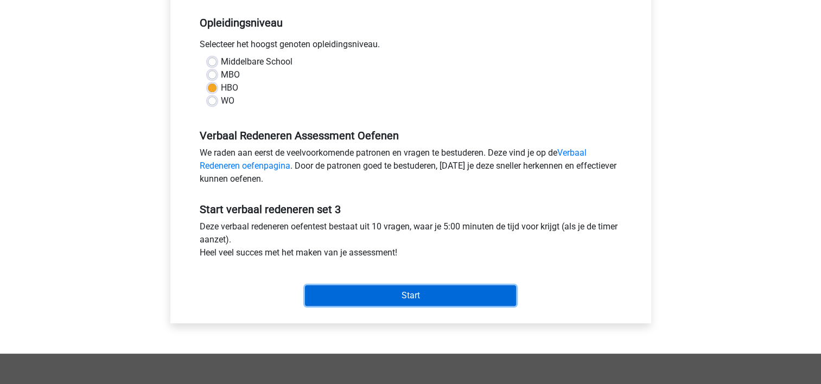
click at [368, 295] on input "Start" at bounding box center [410, 295] width 211 height 21
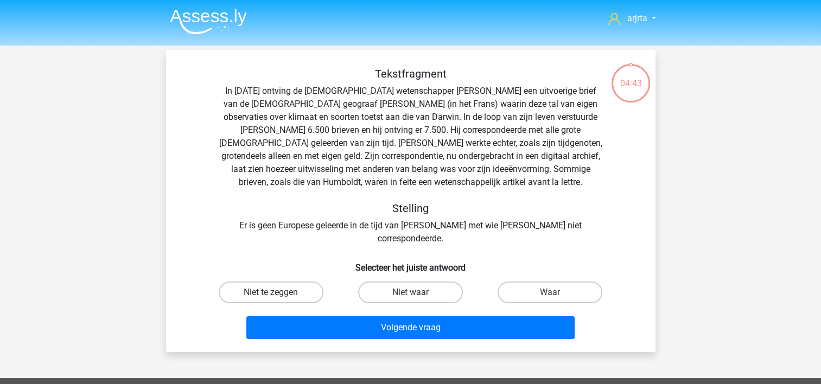
click at [551, 292] on input "Waar" at bounding box center [553, 295] width 7 height 7
radio input "true"
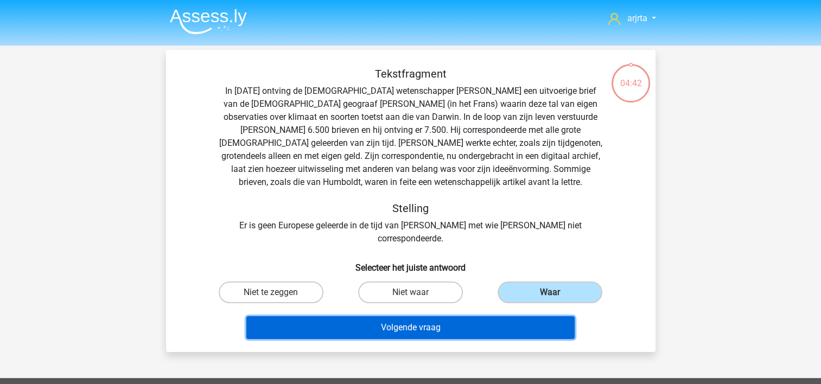
click at [475, 316] on button "Volgende vraag" at bounding box center [410, 327] width 328 height 23
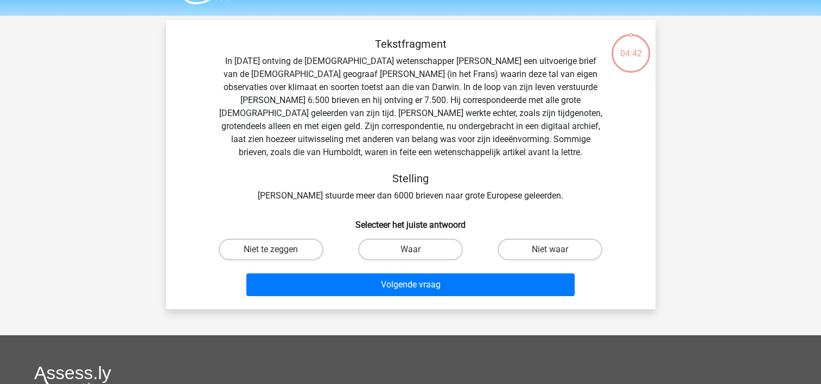
scroll to position [50, 0]
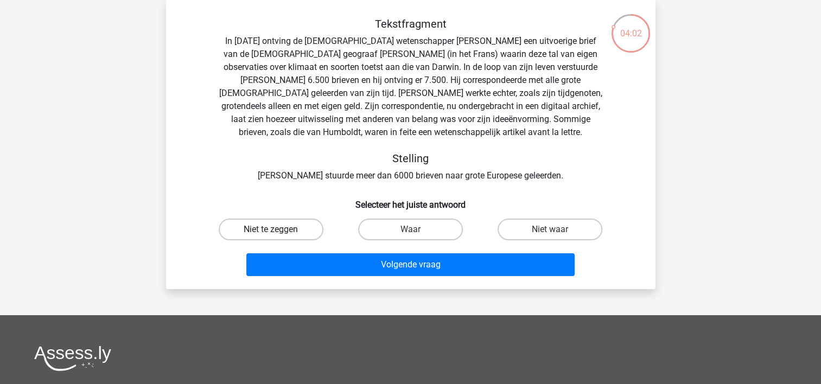
click at [291, 233] on label "Niet te zeggen" at bounding box center [271, 230] width 105 height 22
click at [278, 233] on input "Niet te zeggen" at bounding box center [274, 233] width 7 height 7
radio input "true"
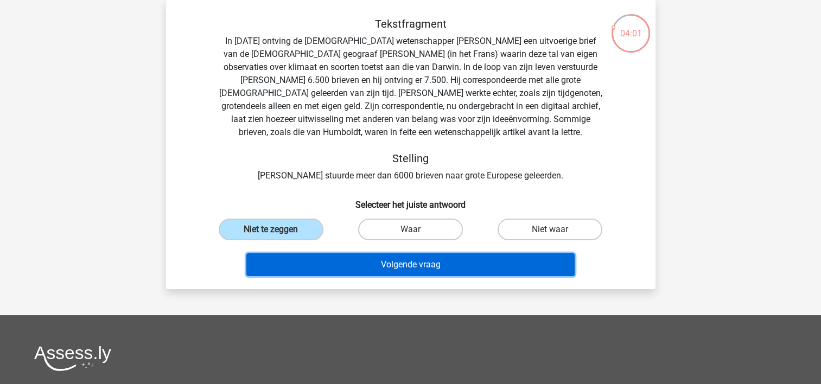
click at [337, 256] on button "Volgende vraag" at bounding box center [410, 264] width 328 height 23
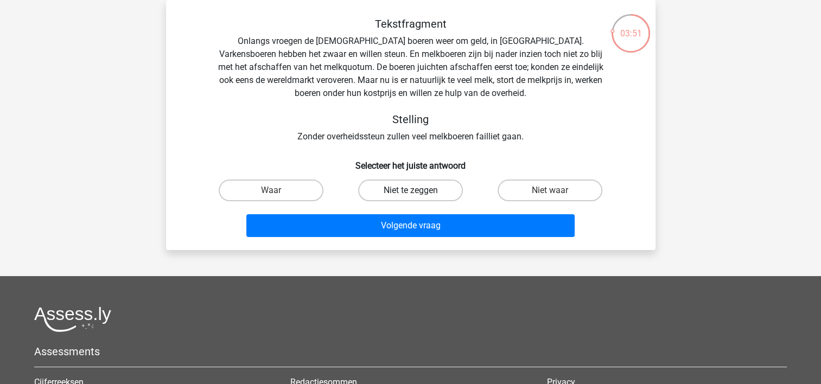
click at [426, 194] on label "Niet te zeggen" at bounding box center [410, 191] width 105 height 22
click at [417, 194] on input "Niet te zeggen" at bounding box center [413, 193] width 7 height 7
radio input "true"
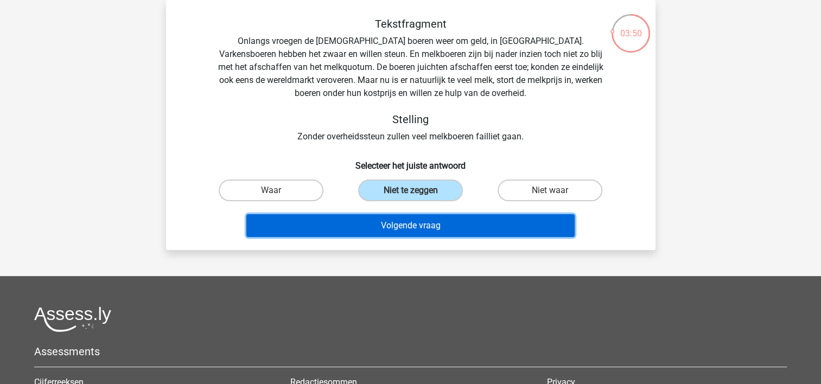
click at [409, 229] on button "Volgende vraag" at bounding box center [410, 225] width 328 height 23
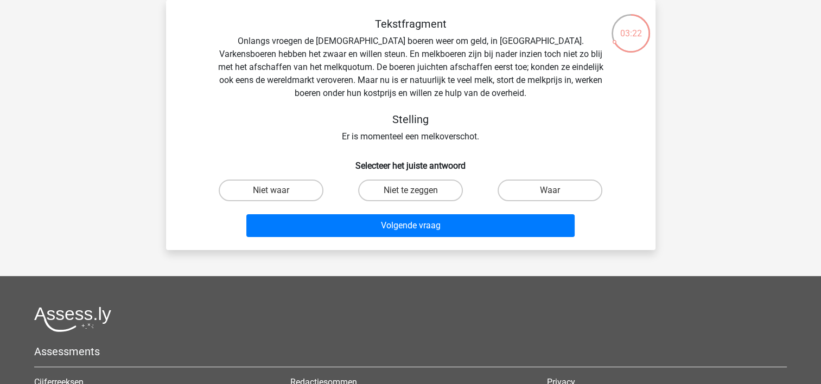
click at [555, 192] on input "Waar" at bounding box center [553, 193] width 7 height 7
radio input "true"
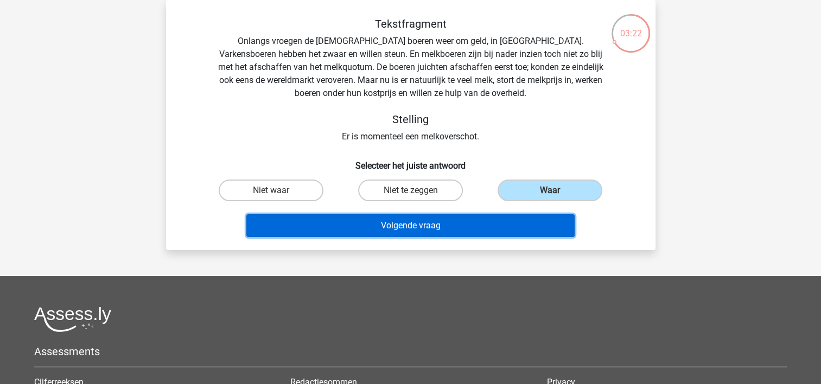
click at [433, 228] on button "Volgende vraag" at bounding box center [410, 225] width 328 height 23
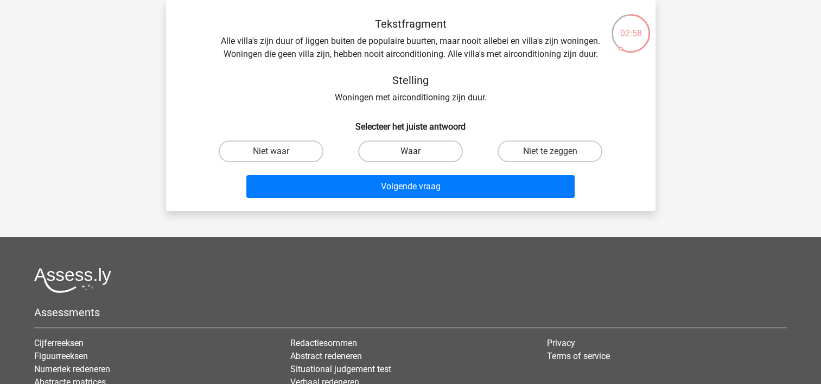
click at [403, 155] on label "Waar" at bounding box center [410, 152] width 105 height 22
click at [410, 155] on input "Waar" at bounding box center [413, 154] width 7 height 7
radio input "true"
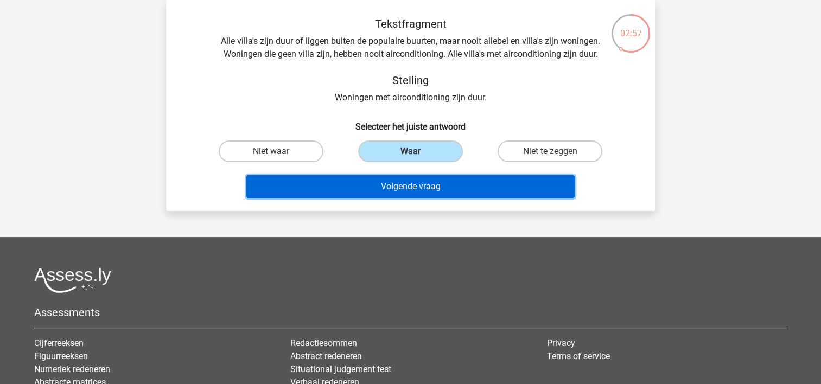
click at [399, 185] on button "Volgende vraag" at bounding box center [410, 186] width 328 height 23
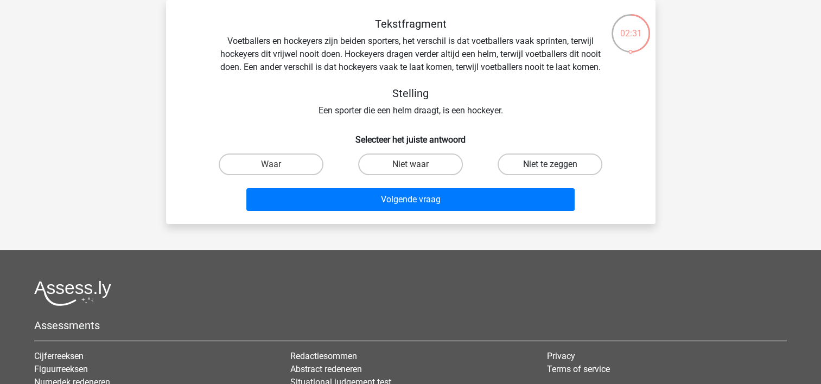
click at [532, 163] on label "Niet te zeggen" at bounding box center [550, 165] width 105 height 22
click at [550, 164] on input "Niet te zeggen" at bounding box center [553, 167] width 7 height 7
radio input "true"
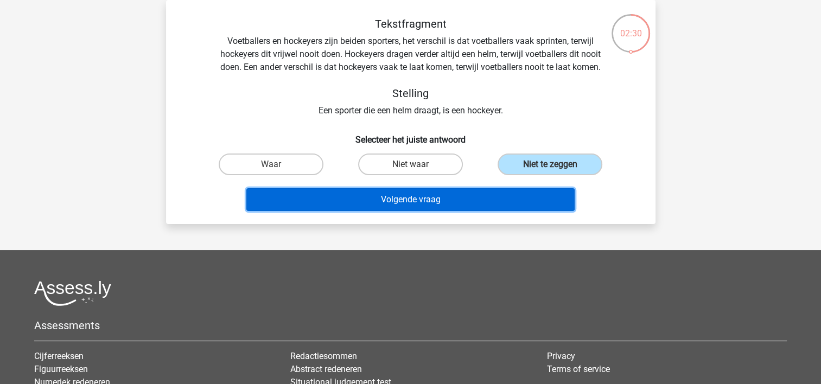
click at [480, 198] on button "Volgende vraag" at bounding box center [410, 199] width 328 height 23
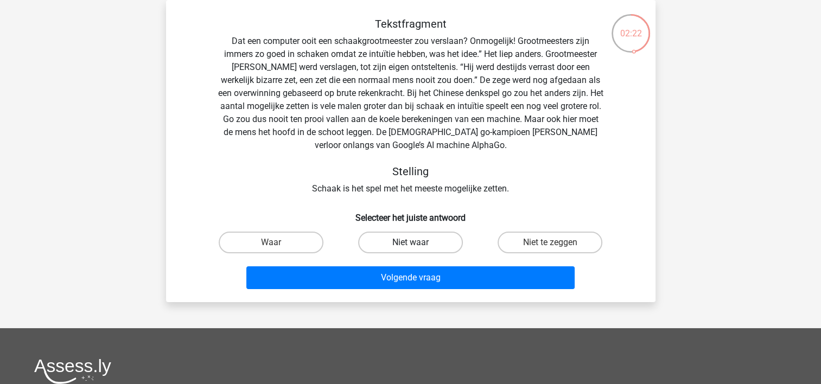
click at [428, 244] on label "Niet waar" at bounding box center [410, 243] width 105 height 22
click at [417, 244] on input "Niet waar" at bounding box center [413, 246] width 7 height 7
radio input "true"
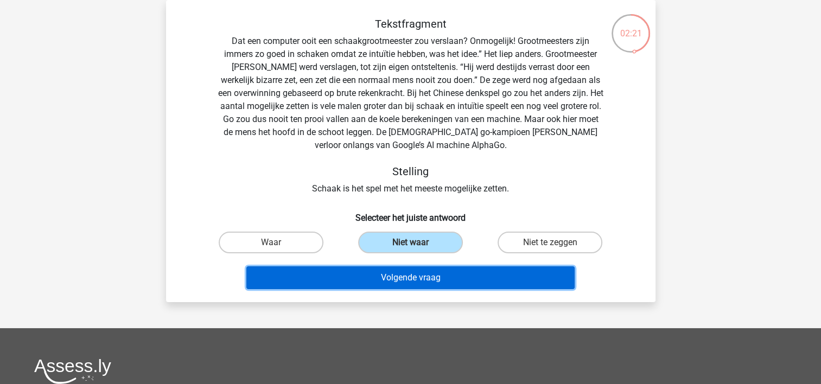
click at [408, 279] on button "Volgende vraag" at bounding box center [410, 277] width 328 height 23
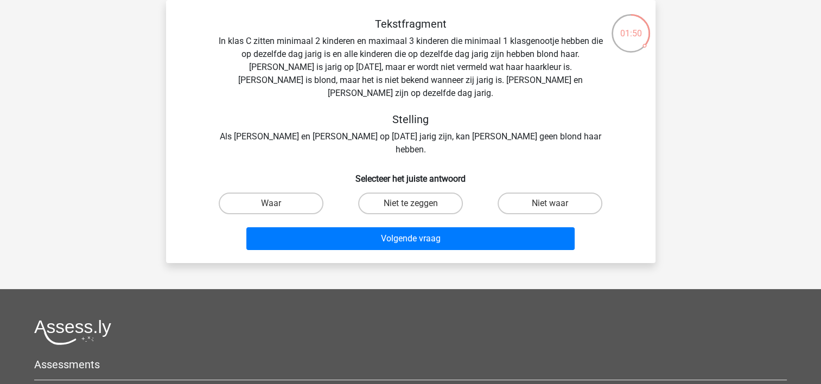
click at [413, 203] on input "Niet te zeggen" at bounding box center [413, 206] width 7 height 7
radio input "true"
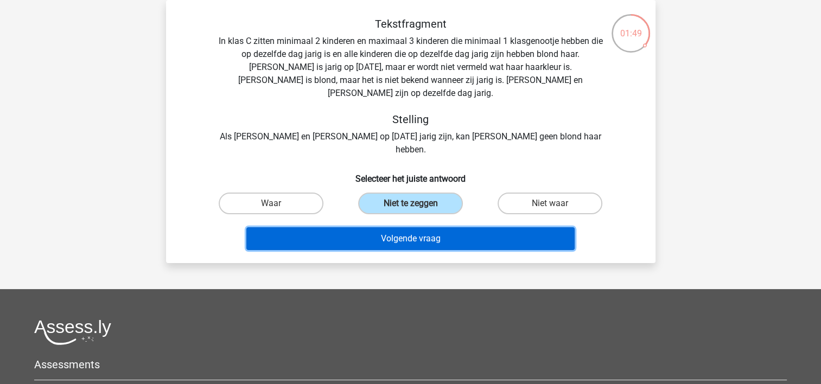
click at [410, 227] on button "Volgende vraag" at bounding box center [410, 238] width 328 height 23
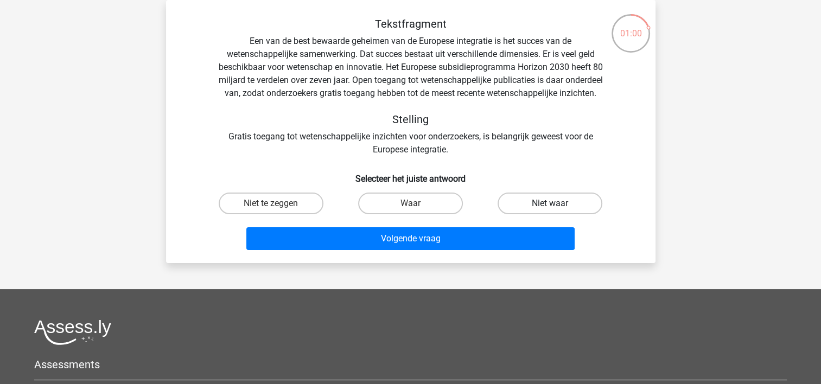
click at [549, 214] on label "Niet waar" at bounding box center [550, 204] width 105 height 22
click at [550, 211] on input "Niet waar" at bounding box center [553, 206] width 7 height 7
radio input "true"
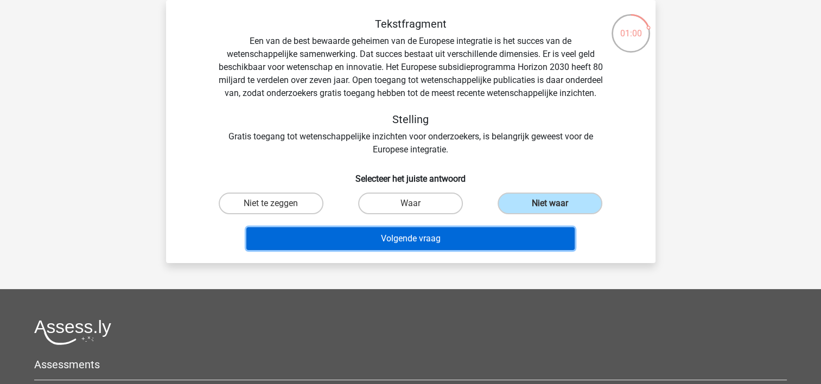
click at [463, 250] on button "Volgende vraag" at bounding box center [410, 238] width 328 height 23
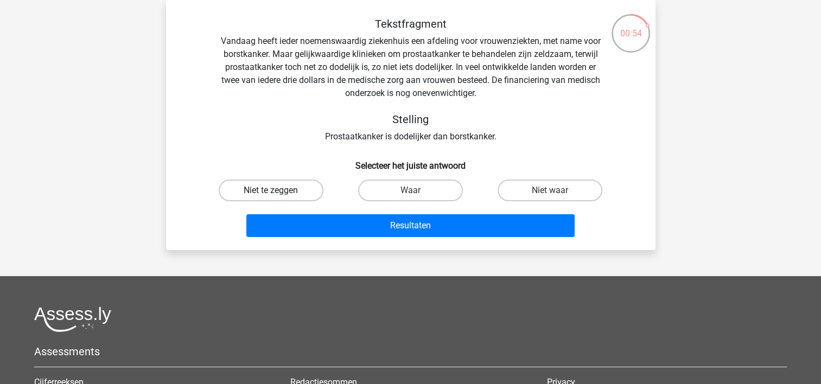
click at [281, 193] on label "Niet te zeggen" at bounding box center [271, 191] width 105 height 22
click at [278, 193] on input "Niet te zeggen" at bounding box center [274, 193] width 7 height 7
radio input "true"
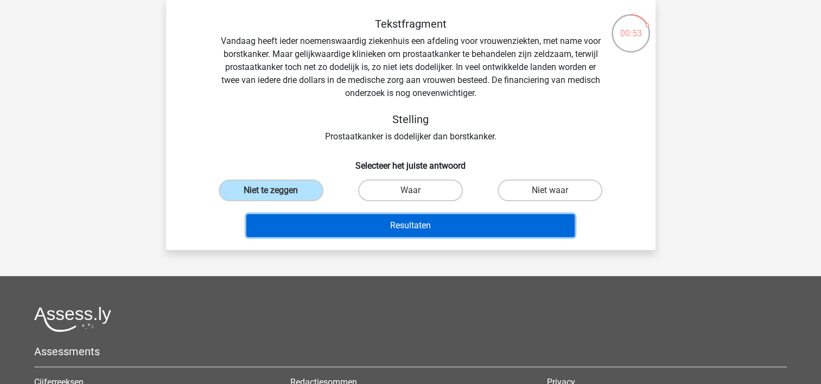
click at [320, 228] on button "Resultaten" at bounding box center [410, 225] width 328 height 23
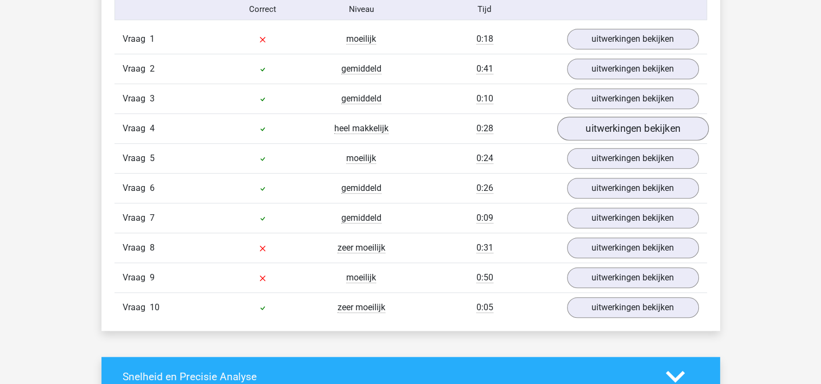
scroll to position [651, 0]
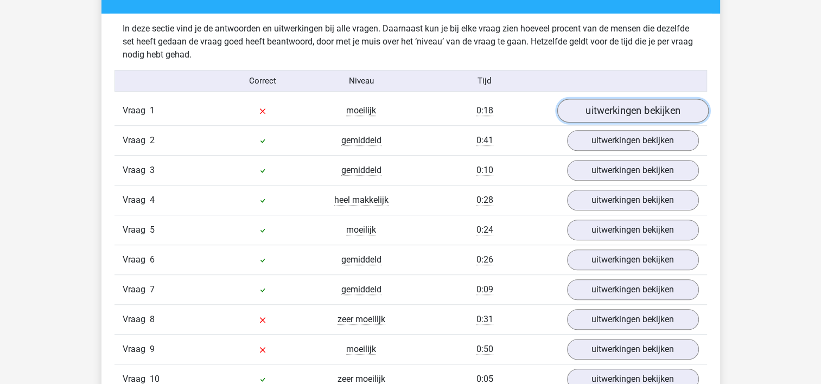
click at [615, 113] on link "uitwerkingen bekijken" at bounding box center [632, 111] width 151 height 24
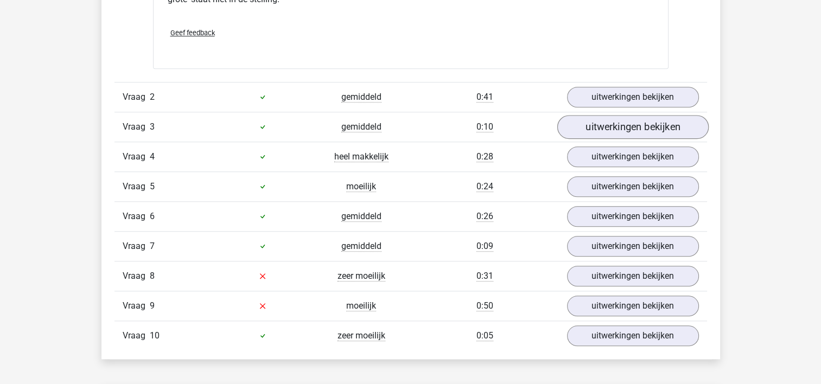
scroll to position [1085, 0]
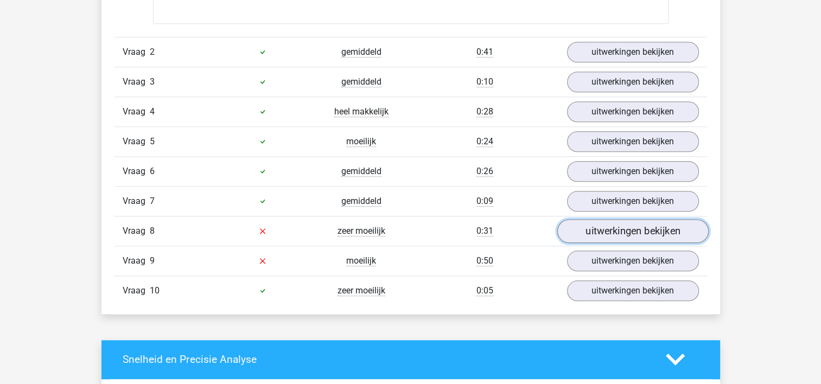
click at [595, 234] on link "uitwerkingen bekijken" at bounding box center [632, 231] width 151 height 24
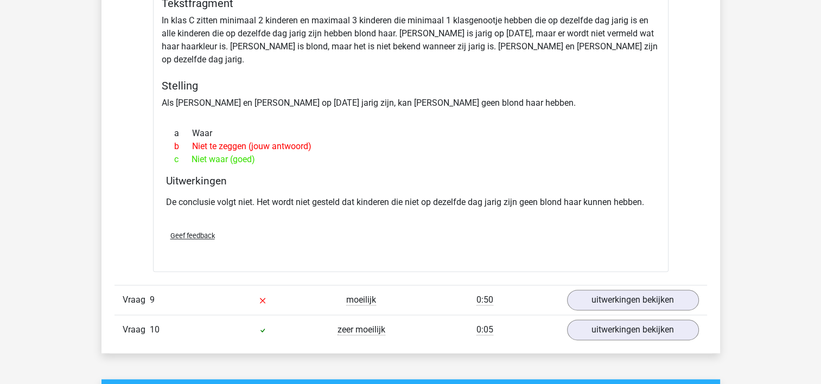
scroll to position [1357, 0]
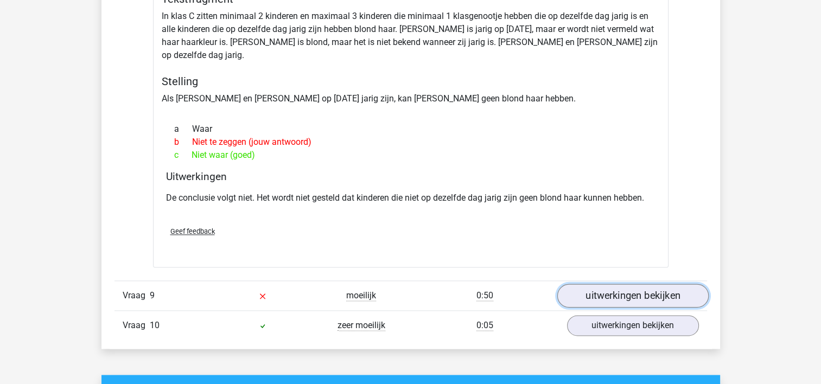
click at [612, 284] on link "uitwerkingen bekijken" at bounding box center [632, 296] width 151 height 24
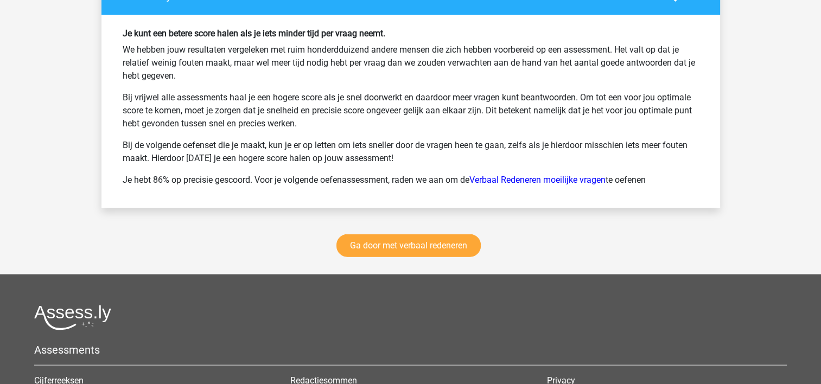
scroll to position [2442, 0]
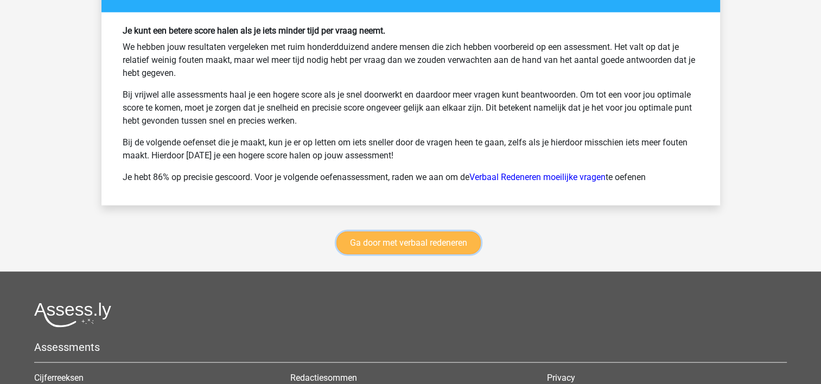
click at [384, 232] on link "Ga door met verbaal redeneren" at bounding box center [408, 243] width 144 height 23
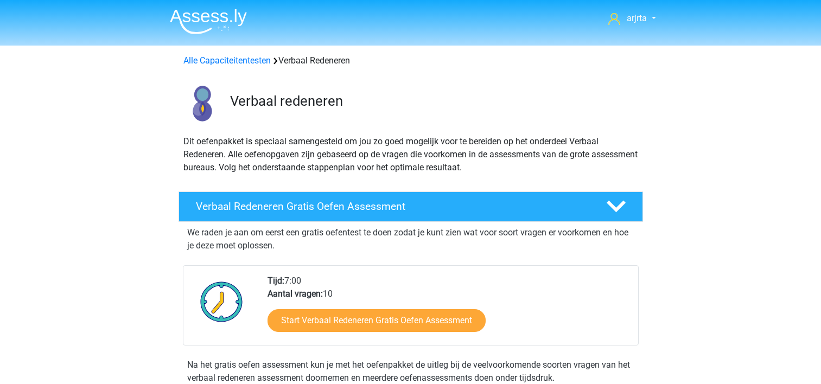
scroll to position [457, 0]
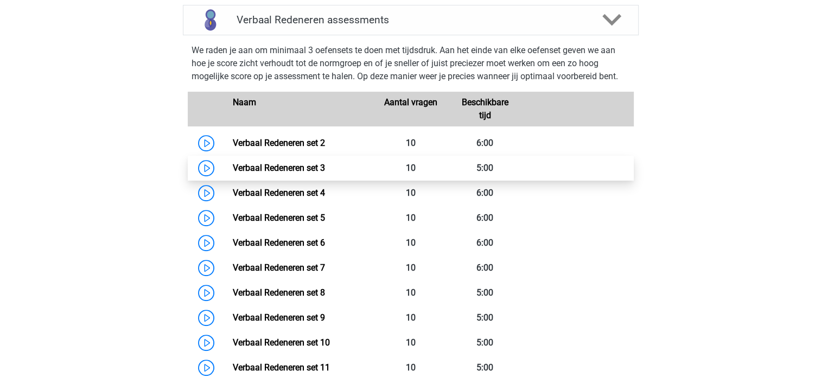
click at [325, 166] on link "Verbaal Redeneren set 3" at bounding box center [279, 168] width 92 height 10
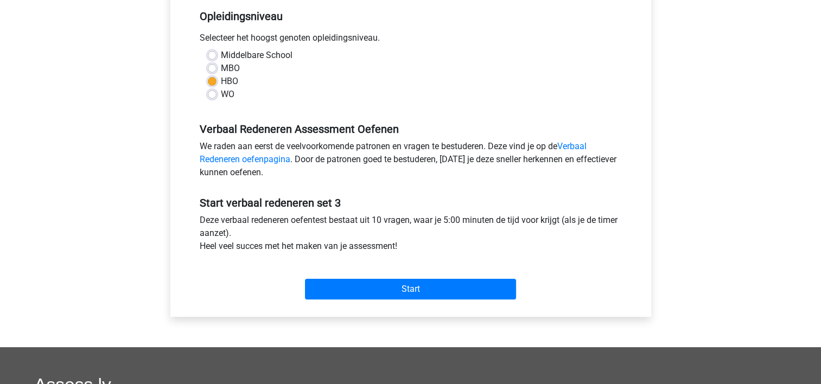
scroll to position [326, 0]
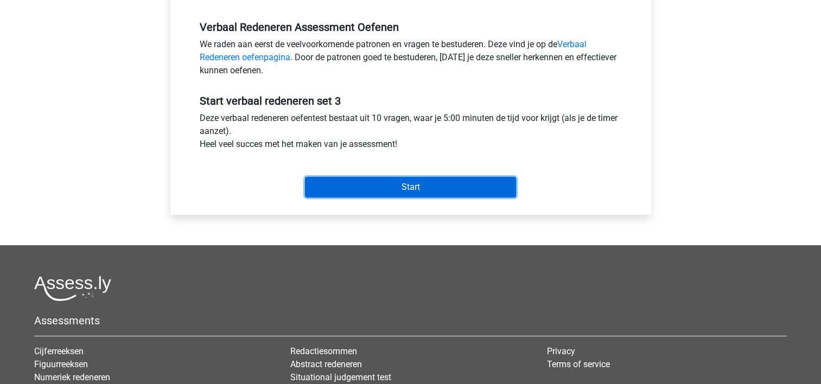
click at [392, 180] on input "Start" at bounding box center [410, 187] width 211 height 21
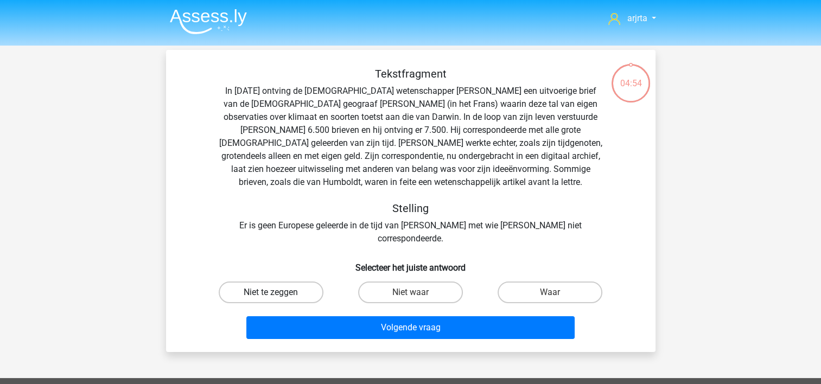
click at [283, 282] on label "Niet te zeggen" at bounding box center [271, 293] width 105 height 22
click at [278, 292] on input "Niet te zeggen" at bounding box center [274, 295] width 7 height 7
radio input "true"
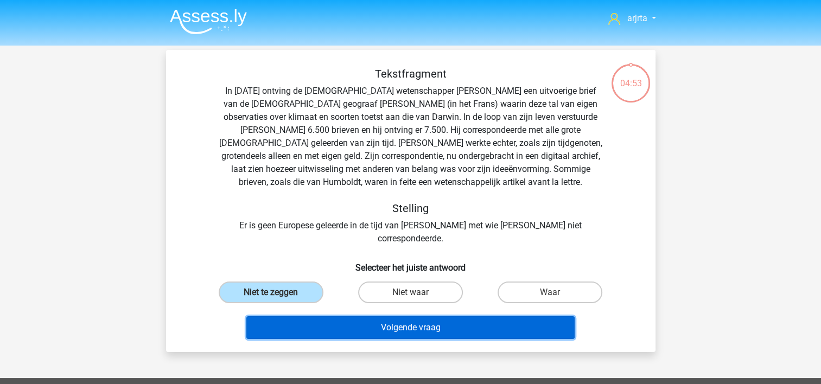
click at [324, 316] on button "Volgende vraag" at bounding box center [410, 327] width 328 height 23
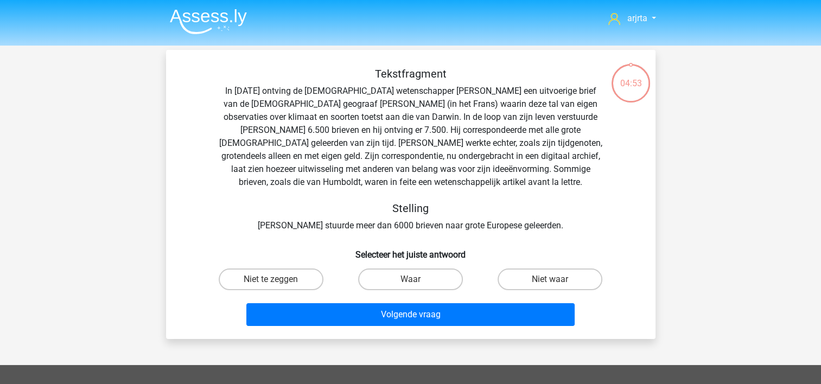
scroll to position [50, 0]
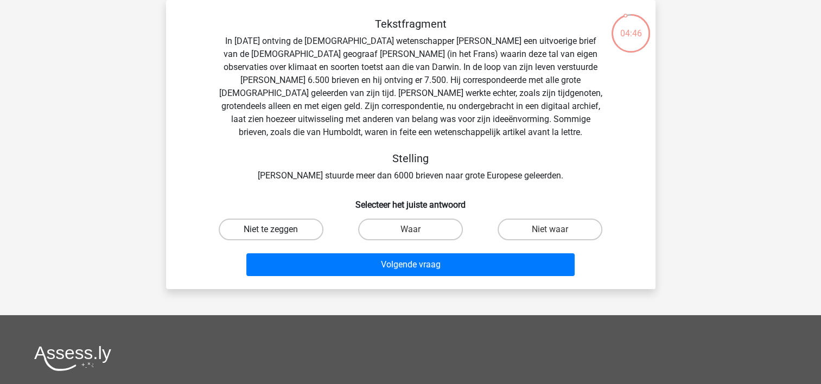
click at [265, 227] on label "Niet te zeggen" at bounding box center [271, 230] width 105 height 22
click at [271, 230] on input "Niet te zeggen" at bounding box center [274, 233] width 7 height 7
radio input "true"
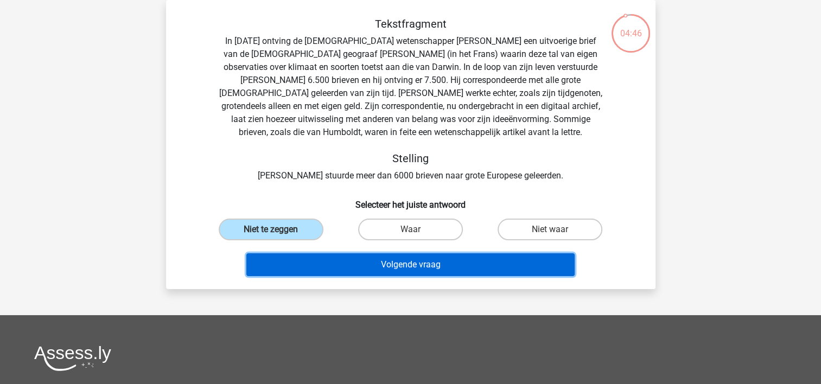
click at [306, 261] on button "Volgende vraag" at bounding box center [410, 264] width 328 height 23
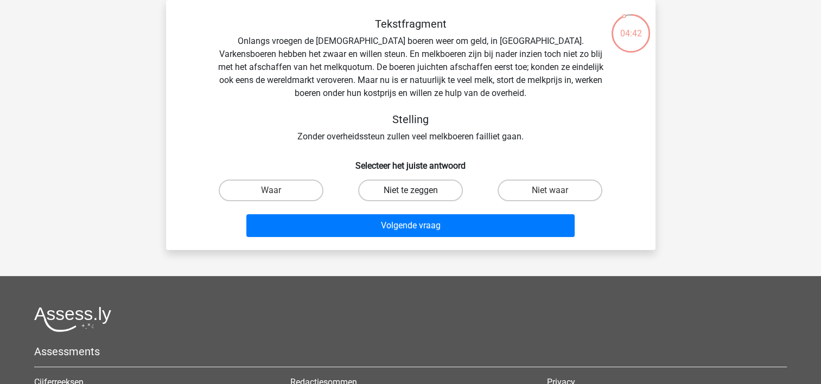
click at [400, 193] on label "Niet te zeggen" at bounding box center [410, 191] width 105 height 22
click at [410, 193] on input "Niet te zeggen" at bounding box center [413, 193] width 7 height 7
radio input "true"
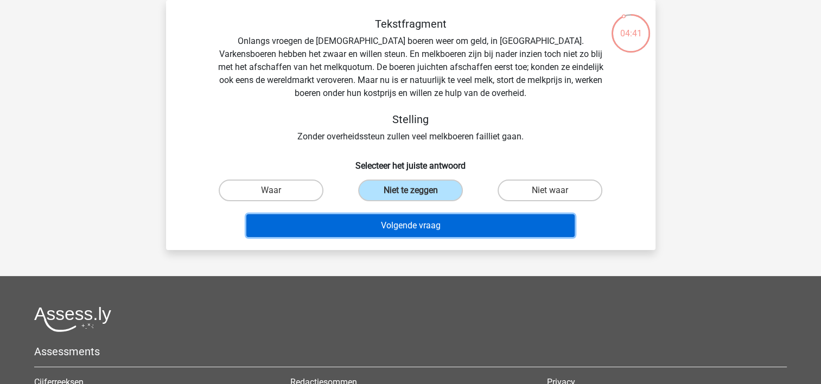
click at [395, 222] on button "Volgende vraag" at bounding box center [410, 225] width 328 height 23
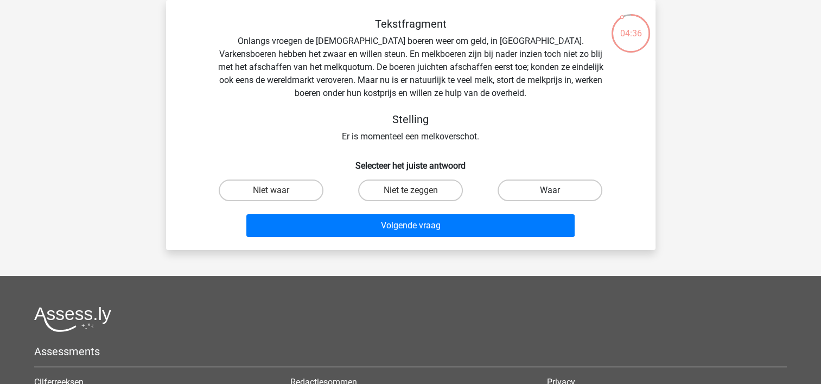
click at [543, 190] on label "Waar" at bounding box center [550, 191] width 105 height 22
click at [550, 190] on input "Waar" at bounding box center [553, 193] width 7 height 7
radio input "true"
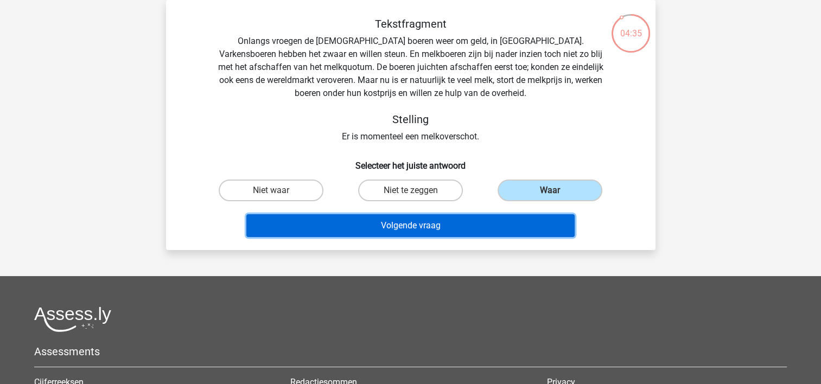
click at [441, 224] on button "Volgende vraag" at bounding box center [410, 225] width 328 height 23
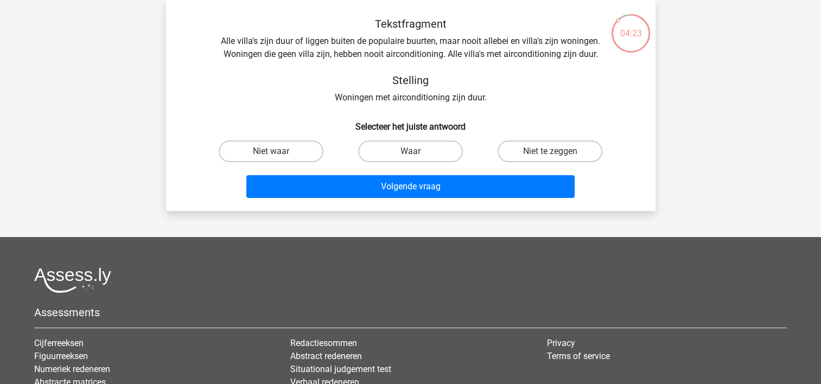
click at [411, 152] on input "Waar" at bounding box center [413, 154] width 7 height 7
radio input "true"
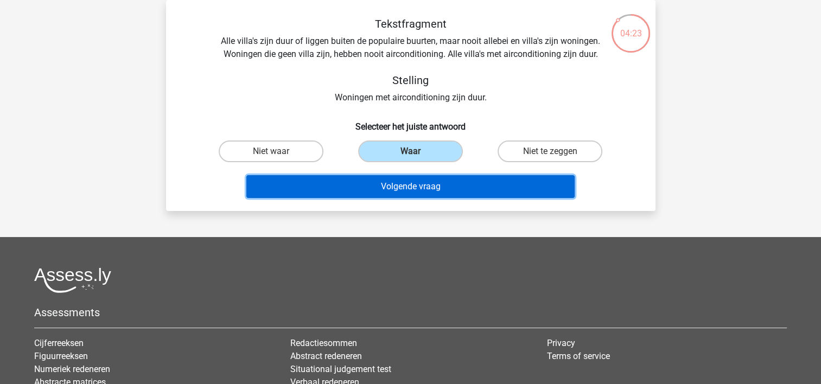
click at [416, 187] on button "Volgende vraag" at bounding box center [410, 186] width 328 height 23
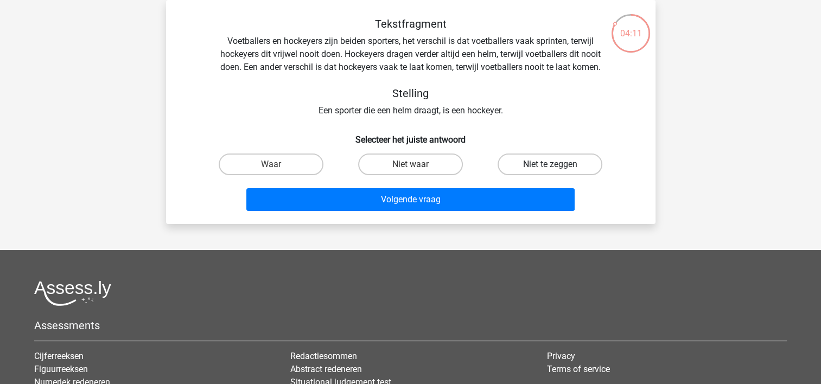
click at [545, 167] on label "Niet te zeggen" at bounding box center [550, 165] width 105 height 22
click at [550, 167] on input "Niet te zeggen" at bounding box center [553, 167] width 7 height 7
radio input "true"
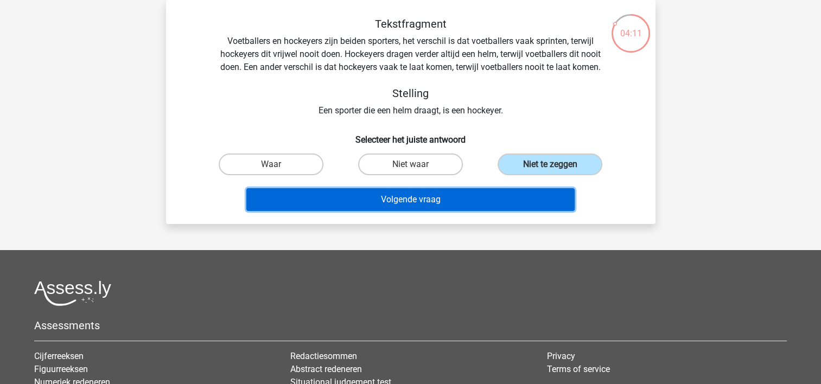
click at [449, 199] on button "Volgende vraag" at bounding box center [410, 199] width 328 height 23
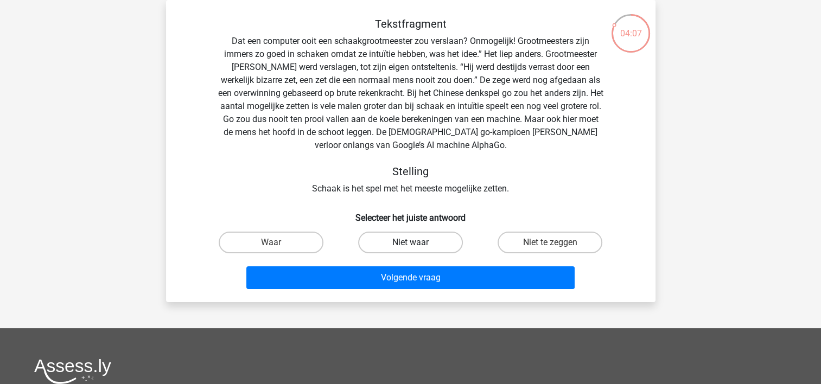
click at [431, 241] on label "Niet waar" at bounding box center [410, 243] width 105 height 22
click at [417, 243] on input "Niet waar" at bounding box center [413, 246] width 7 height 7
radio input "true"
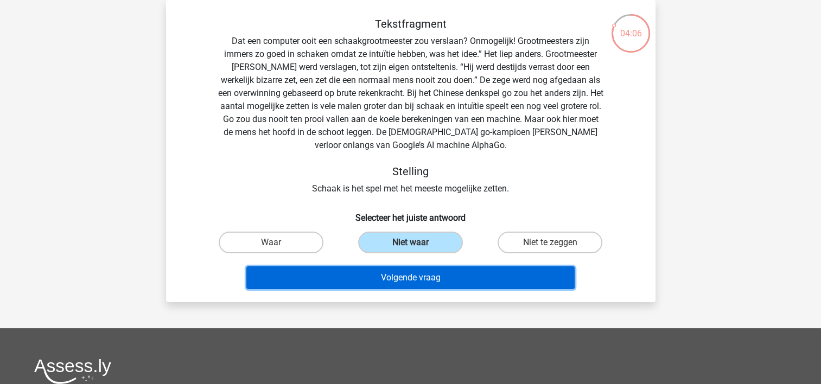
click at [420, 281] on button "Volgende vraag" at bounding box center [410, 277] width 328 height 23
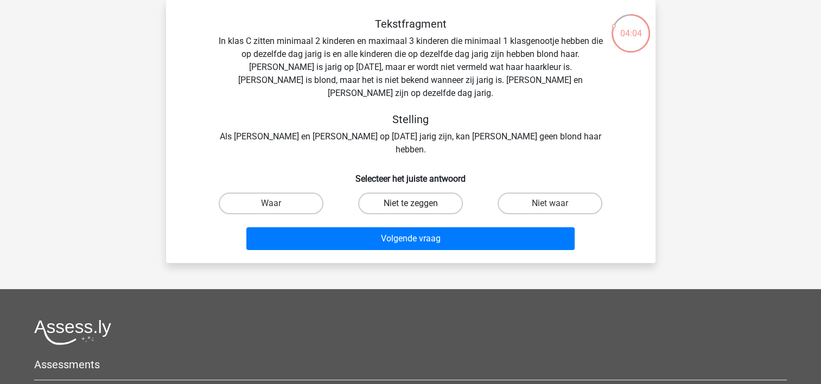
click at [407, 193] on label "Niet te zeggen" at bounding box center [410, 204] width 105 height 22
click at [410, 203] on input "Niet te zeggen" at bounding box center [413, 206] width 7 height 7
radio input "true"
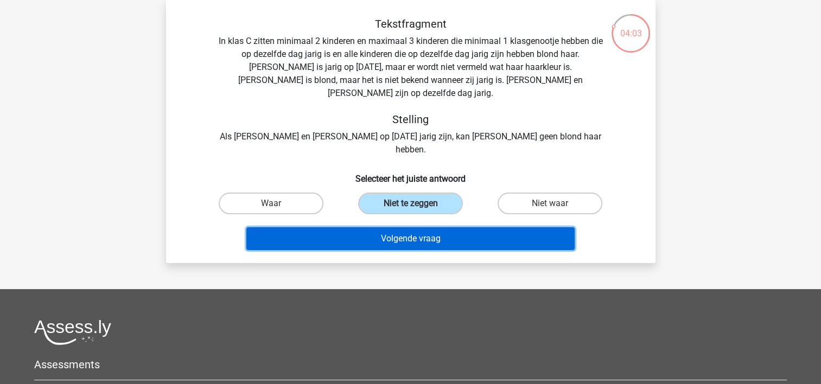
click at [410, 227] on button "Volgende vraag" at bounding box center [410, 238] width 328 height 23
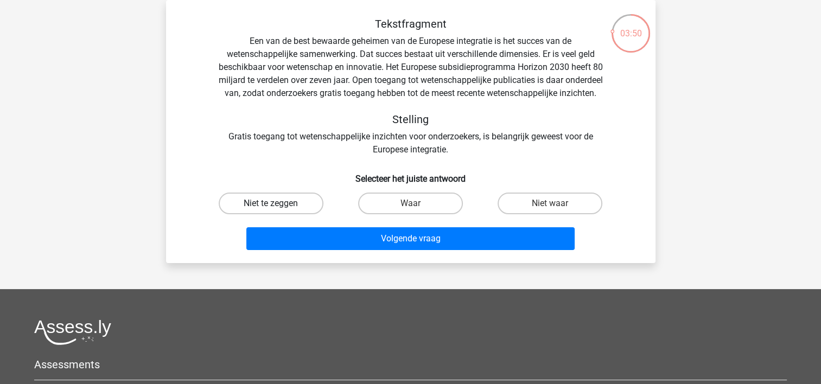
click at [266, 214] on label "Niet te zeggen" at bounding box center [271, 204] width 105 height 22
click at [271, 211] on input "Niet te zeggen" at bounding box center [274, 206] width 7 height 7
radio input "true"
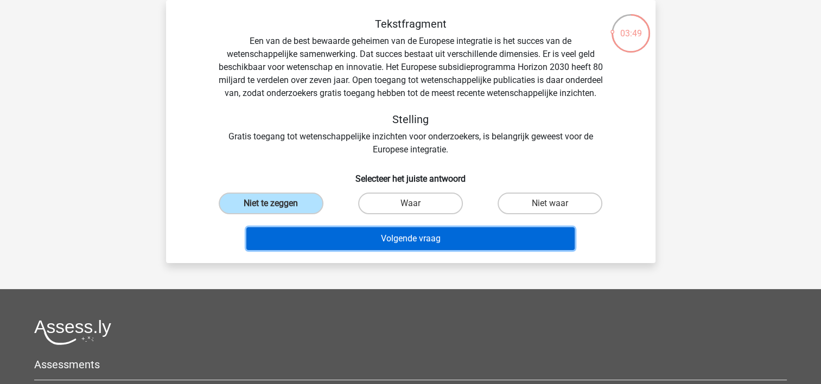
click at [311, 250] on button "Volgende vraag" at bounding box center [410, 238] width 328 height 23
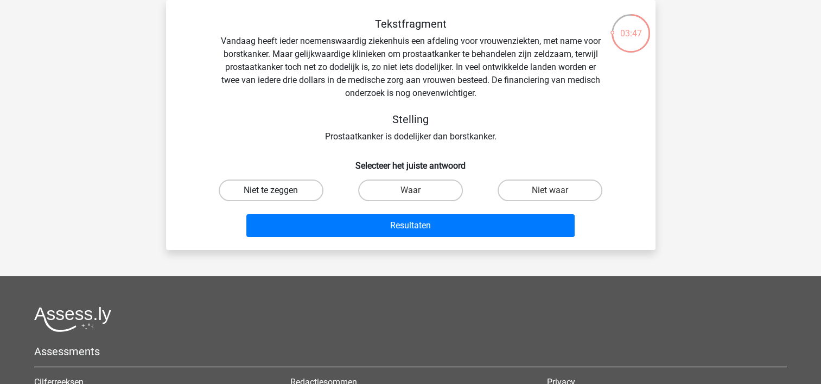
click at [285, 189] on label "Niet te zeggen" at bounding box center [271, 191] width 105 height 22
click at [278, 190] on input "Niet te zeggen" at bounding box center [274, 193] width 7 height 7
radio input "true"
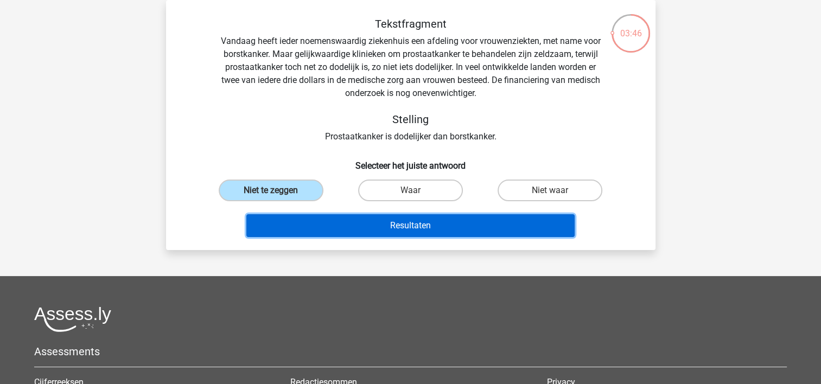
click at [308, 220] on button "Resultaten" at bounding box center [410, 225] width 328 height 23
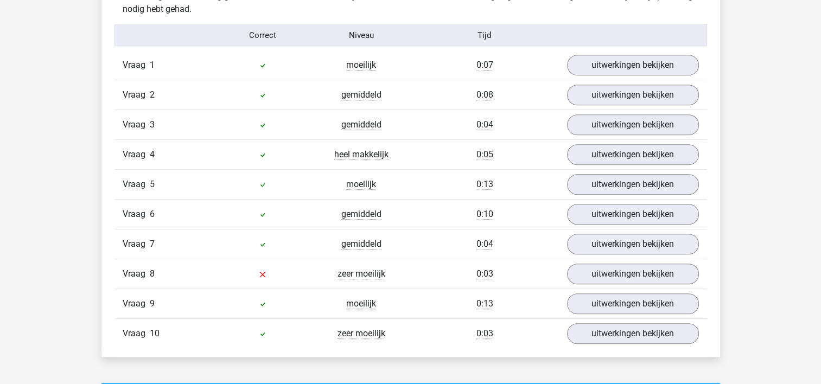
scroll to position [705, 0]
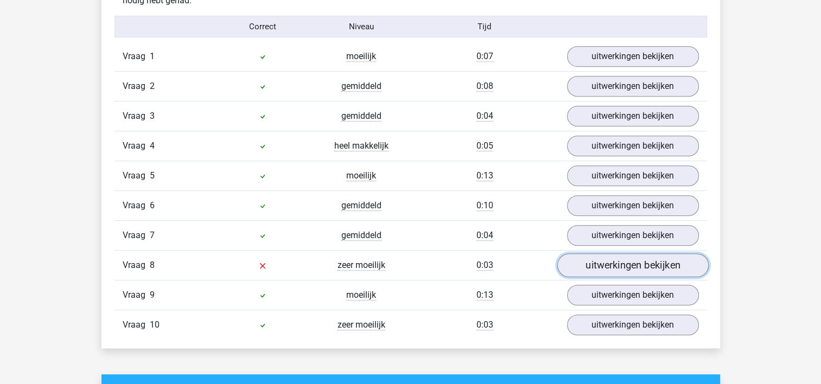
click at [596, 262] on link "uitwerkingen bekijken" at bounding box center [632, 266] width 151 height 24
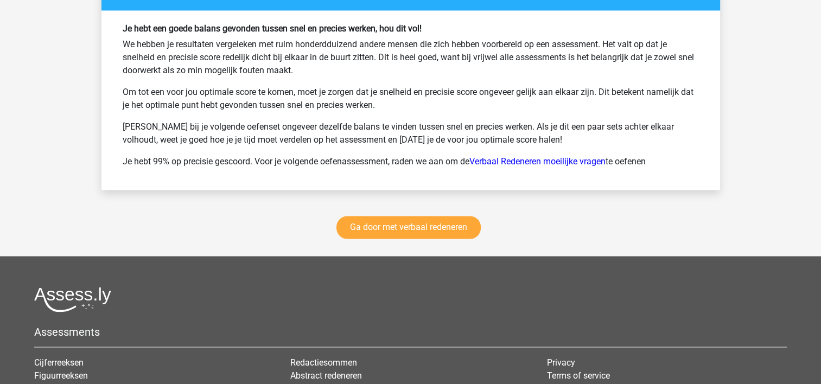
scroll to position [1791, 0]
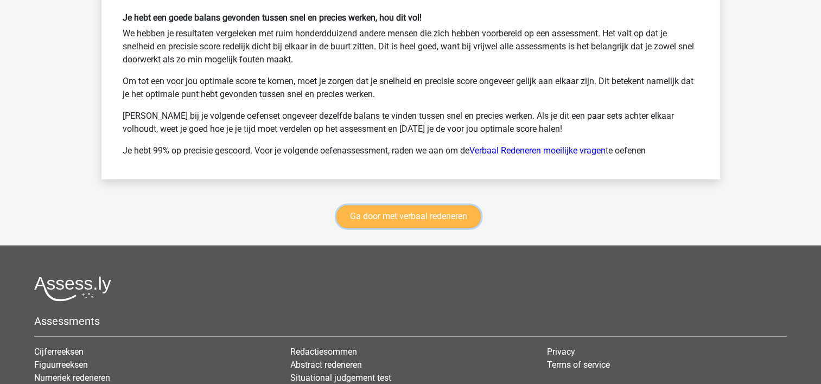
click at [389, 205] on link "Ga door met verbaal redeneren" at bounding box center [408, 216] width 144 height 23
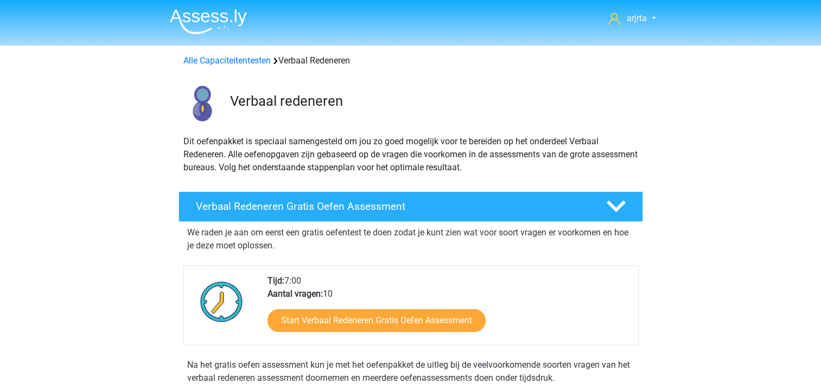
scroll to position [457, 0]
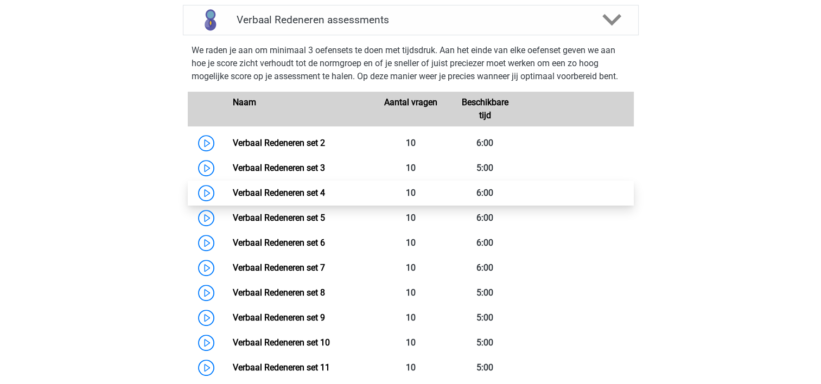
click at [324, 193] on link "Verbaal Redeneren set 4" at bounding box center [279, 193] width 92 height 10
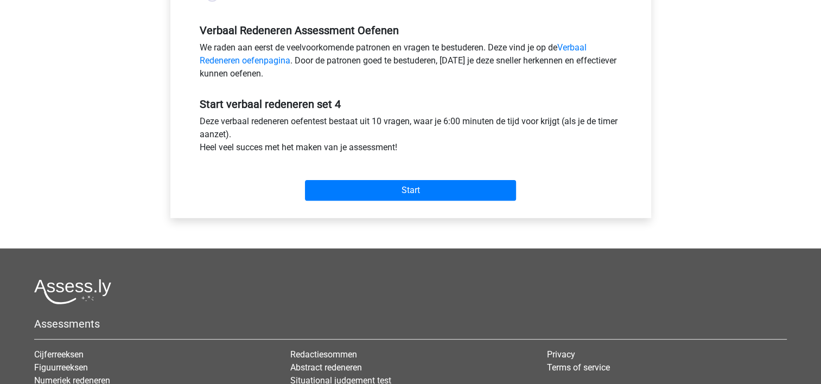
scroll to position [326, 0]
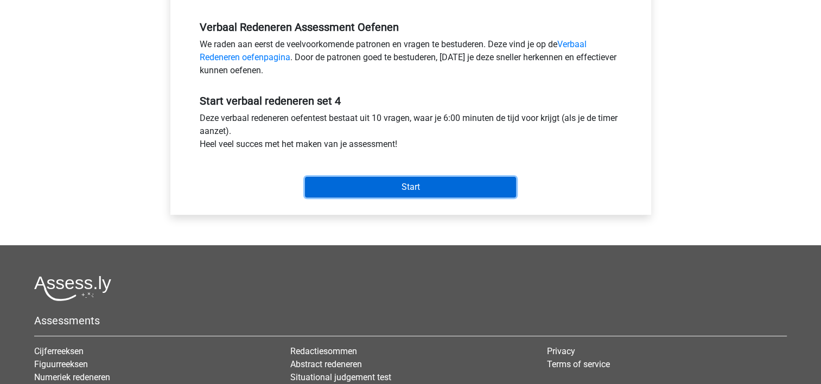
click at [357, 185] on input "Start" at bounding box center [410, 187] width 211 height 21
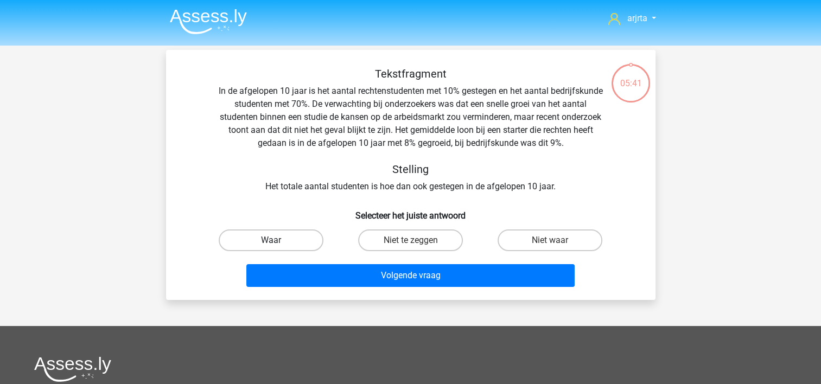
click at [288, 236] on label "Waar" at bounding box center [271, 241] width 105 height 22
click at [278, 240] on input "Waar" at bounding box center [274, 243] width 7 height 7
radio input "true"
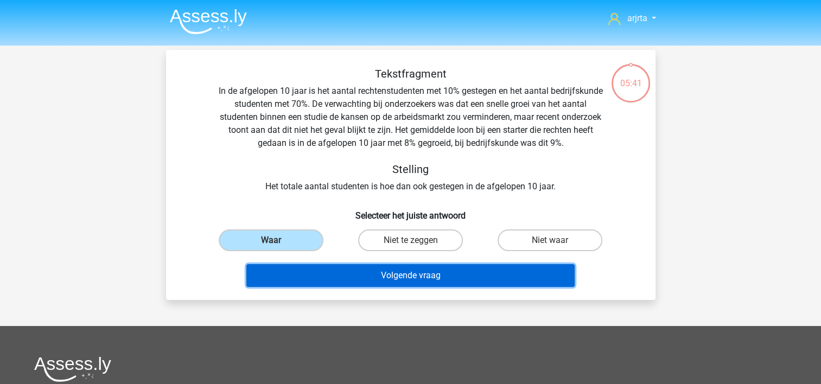
click at [342, 272] on button "Volgende vraag" at bounding box center [410, 275] width 328 height 23
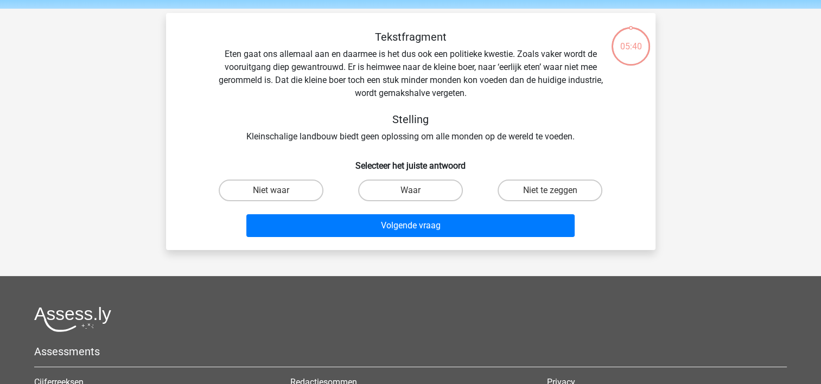
scroll to position [50, 0]
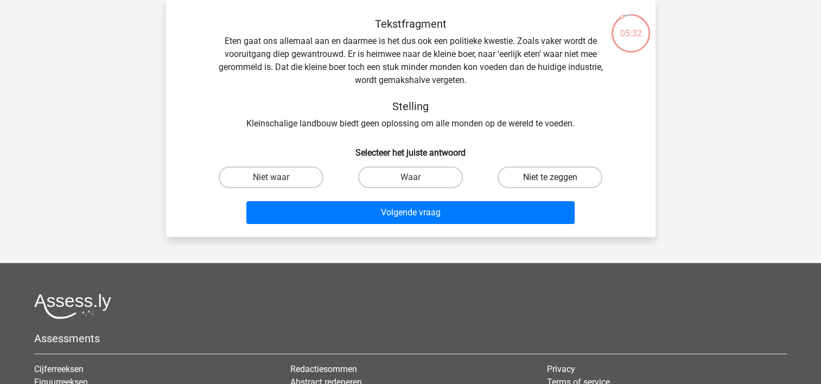
click at [529, 177] on label "Niet te zeggen" at bounding box center [550, 178] width 105 height 22
click at [550, 177] on input "Niet te zeggen" at bounding box center [553, 180] width 7 height 7
radio input "true"
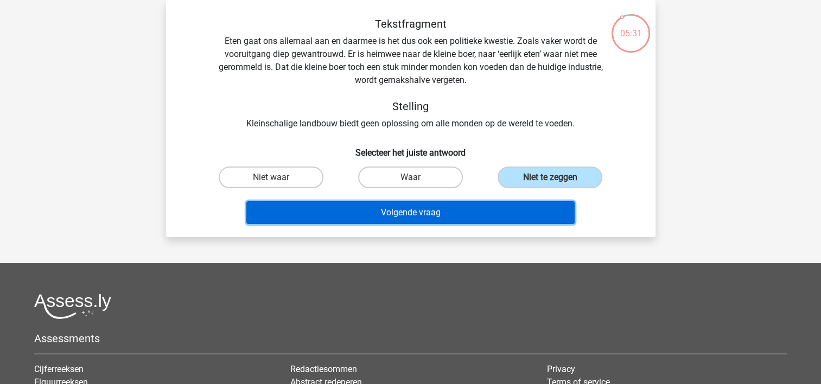
click at [469, 206] on button "Volgende vraag" at bounding box center [410, 212] width 328 height 23
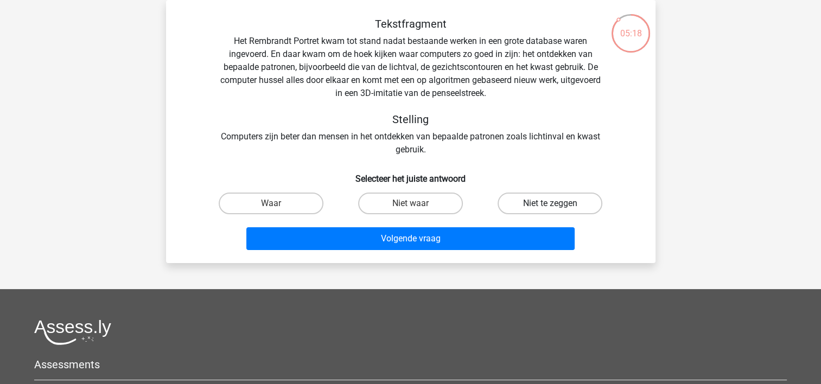
click at [532, 203] on label "Niet te zeggen" at bounding box center [550, 204] width 105 height 22
click at [550, 203] on input "Niet te zeggen" at bounding box center [553, 206] width 7 height 7
radio input "true"
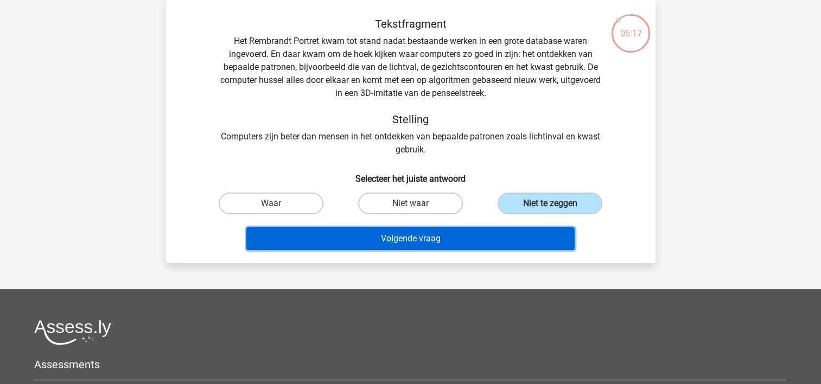
click at [447, 243] on button "Volgende vraag" at bounding box center [410, 238] width 328 height 23
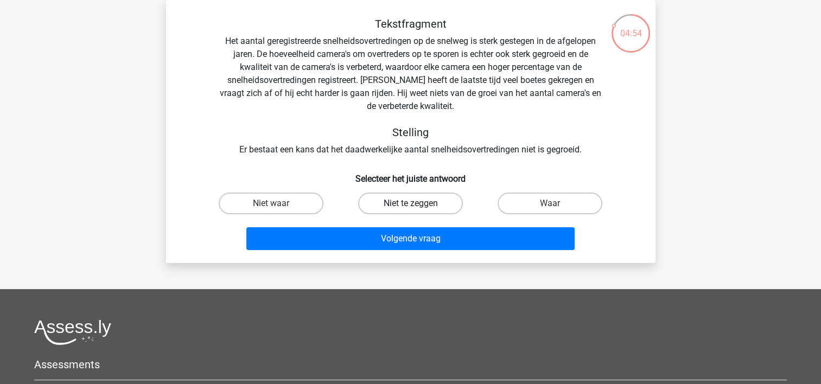
click at [405, 206] on label "Niet te zeggen" at bounding box center [410, 204] width 105 height 22
click at [410, 206] on input "Niet te zeggen" at bounding box center [413, 206] width 7 height 7
radio input "true"
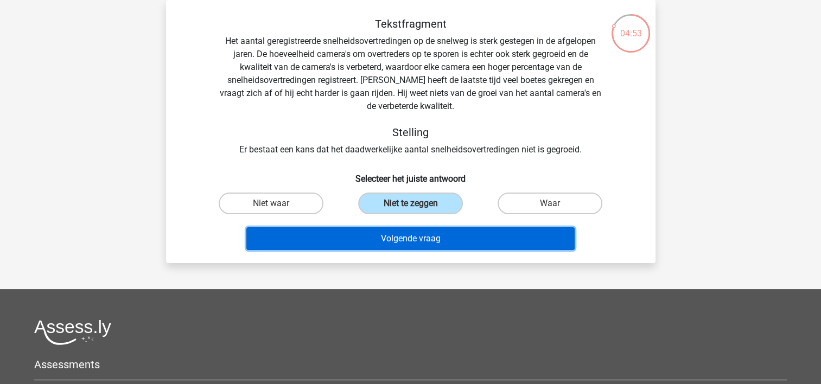
click at [409, 234] on button "Volgende vraag" at bounding box center [410, 238] width 328 height 23
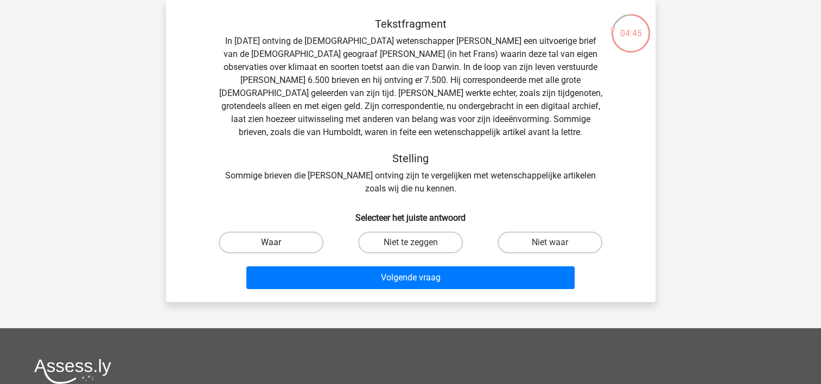
click at [269, 247] on label "Waar" at bounding box center [271, 243] width 105 height 22
click at [271, 247] on input "Waar" at bounding box center [274, 246] width 7 height 7
radio input "true"
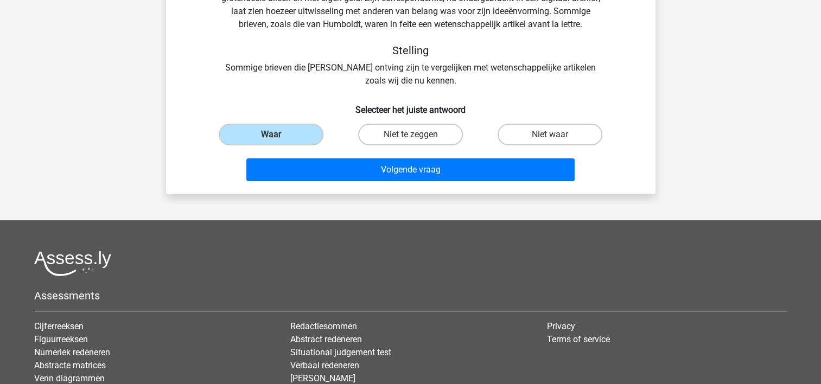
scroll to position [158, 0]
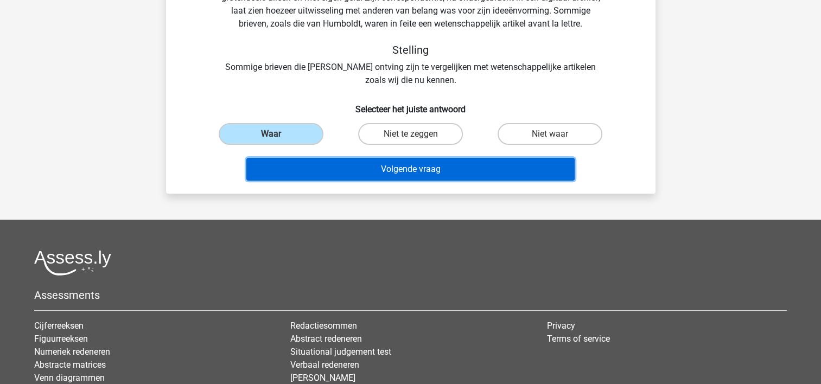
click at [387, 169] on button "Volgende vraag" at bounding box center [410, 169] width 328 height 23
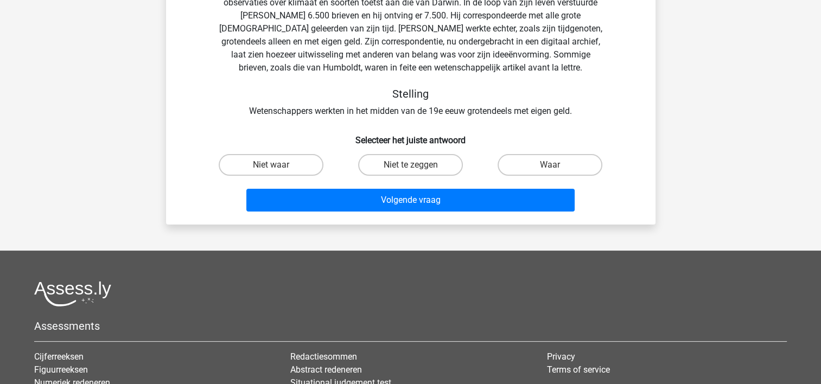
scroll to position [50, 0]
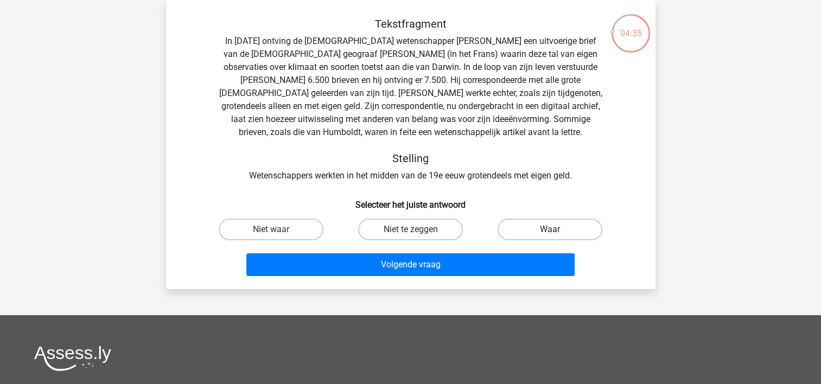
click at [562, 226] on label "Waar" at bounding box center [550, 230] width 105 height 22
click at [557, 230] on input "Waar" at bounding box center [553, 233] width 7 height 7
radio input "true"
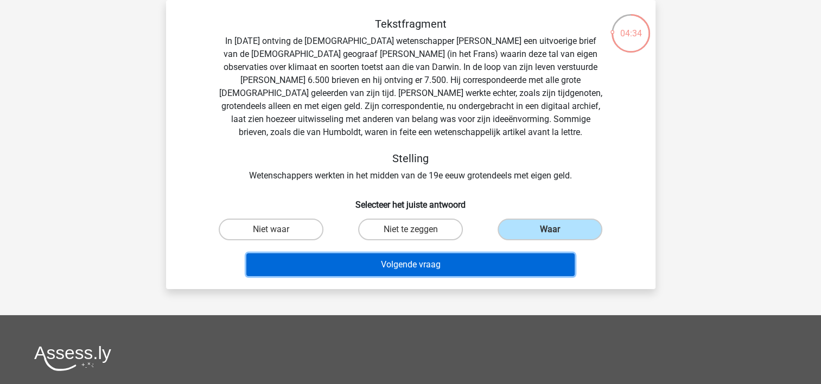
click at [436, 265] on button "Volgende vraag" at bounding box center [410, 264] width 328 height 23
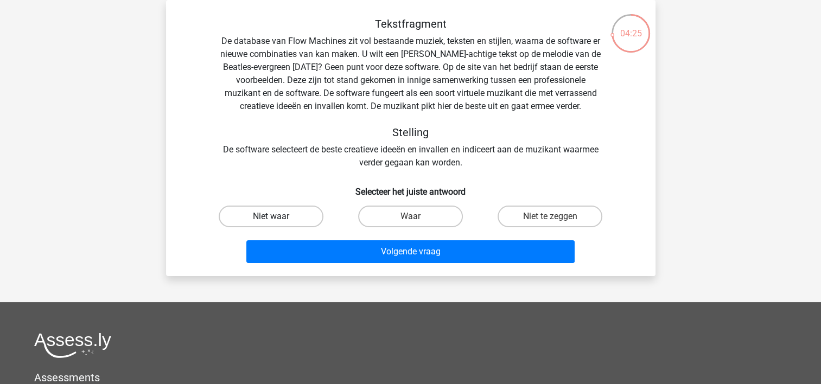
click at [268, 218] on label "Niet waar" at bounding box center [271, 217] width 105 height 22
click at [271, 218] on input "Niet waar" at bounding box center [274, 220] width 7 height 7
radio input "true"
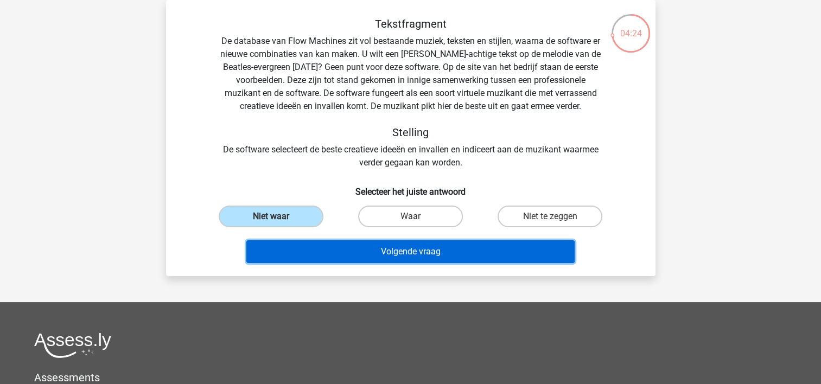
click at [306, 249] on button "Volgende vraag" at bounding box center [410, 251] width 328 height 23
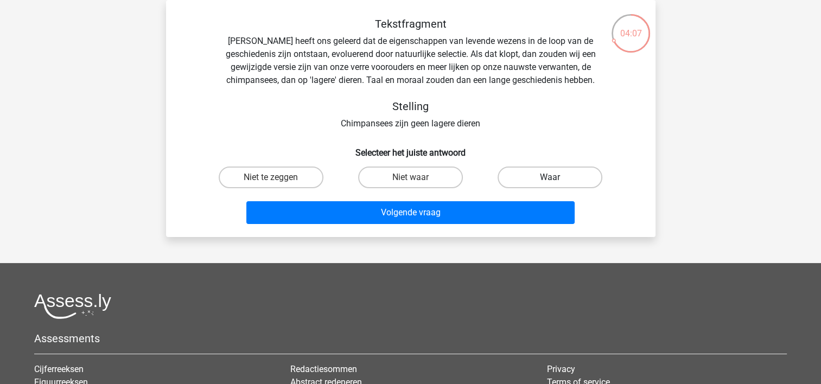
click at [541, 176] on label "Waar" at bounding box center [550, 178] width 105 height 22
click at [550, 177] on input "Waar" at bounding box center [553, 180] width 7 height 7
radio input "true"
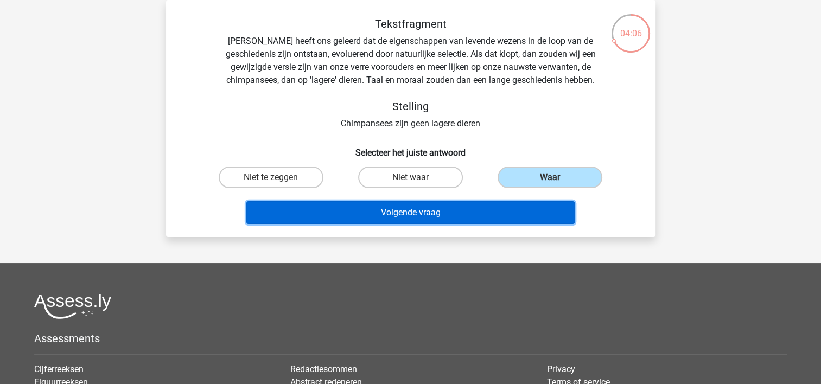
click at [426, 214] on button "Volgende vraag" at bounding box center [410, 212] width 328 height 23
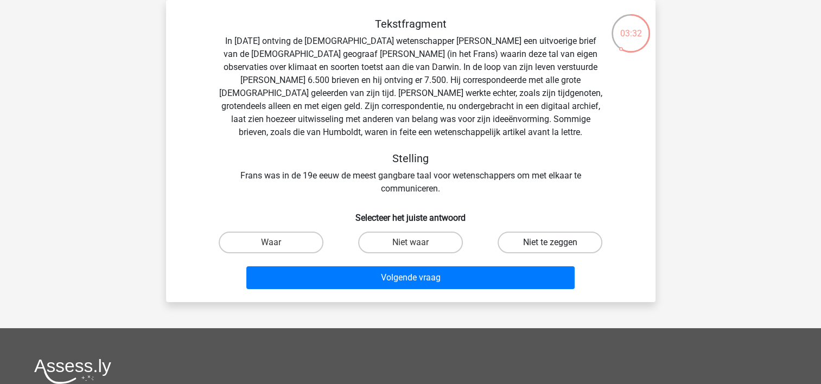
click at [542, 242] on label "Niet te zeggen" at bounding box center [550, 243] width 105 height 22
click at [550, 243] on input "Niet te zeggen" at bounding box center [553, 246] width 7 height 7
radio input "true"
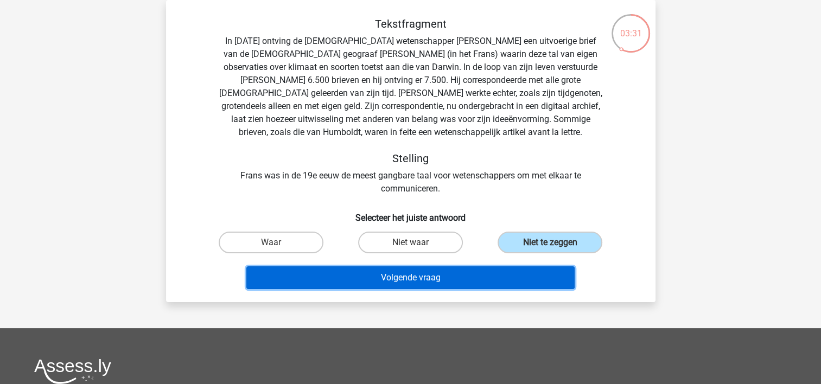
click at [441, 276] on button "Volgende vraag" at bounding box center [410, 277] width 328 height 23
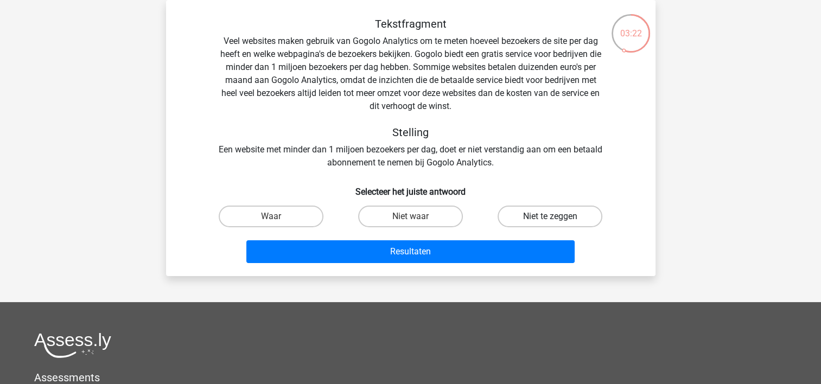
click at [518, 216] on label "Niet te zeggen" at bounding box center [550, 217] width 105 height 22
click at [550, 217] on input "Niet te zeggen" at bounding box center [553, 220] width 7 height 7
radio input "true"
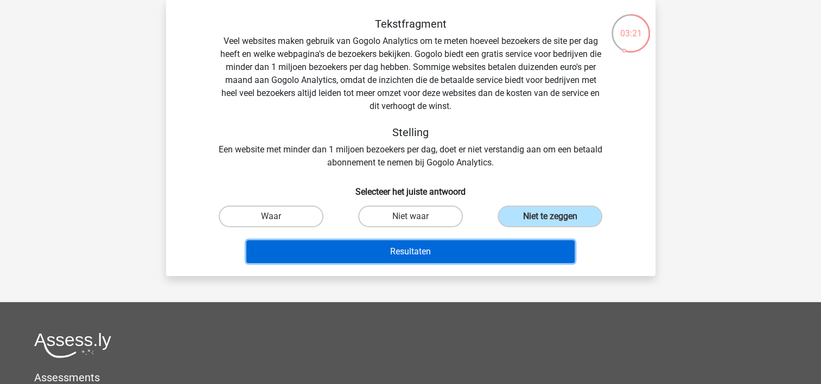
click at [423, 258] on button "Resultaten" at bounding box center [410, 251] width 328 height 23
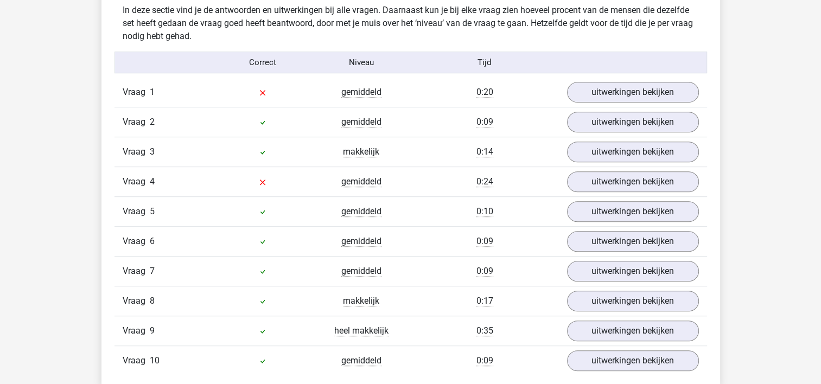
scroll to position [705, 0]
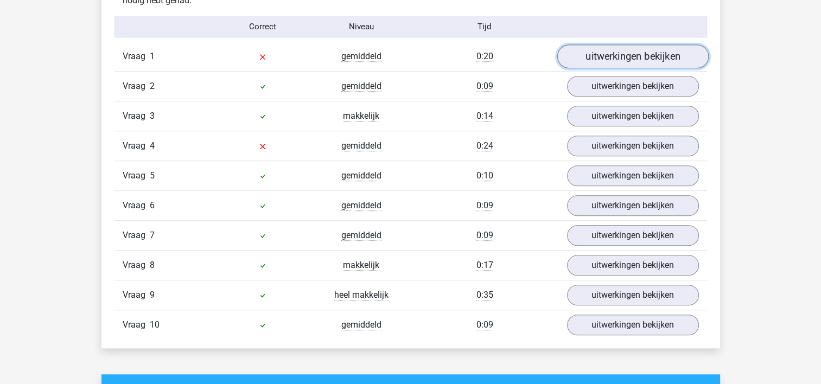
click at [627, 63] on link "uitwerkingen bekijken" at bounding box center [632, 57] width 151 height 24
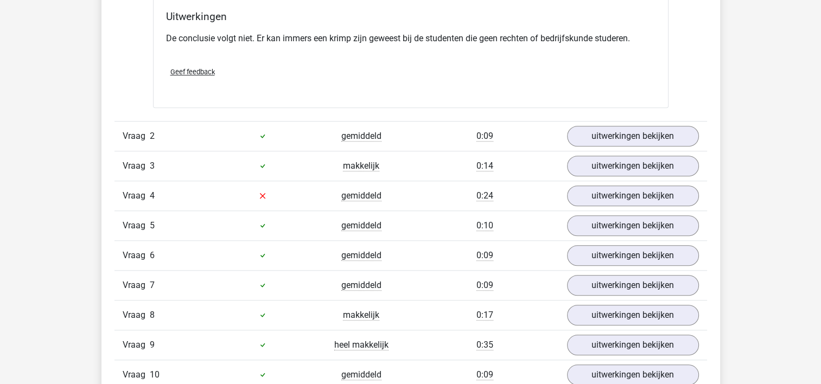
scroll to position [1031, 0]
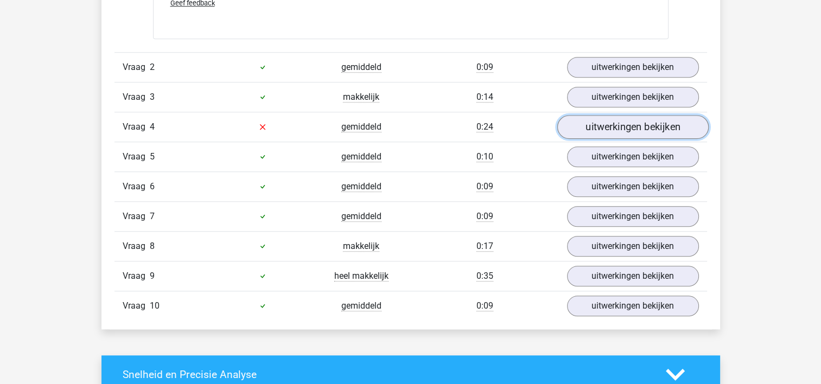
click at [621, 133] on link "uitwerkingen bekijken" at bounding box center [632, 127] width 151 height 24
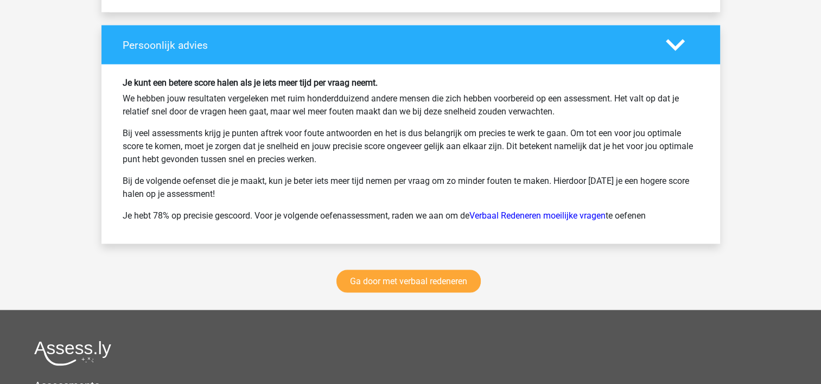
scroll to position [2062, 0]
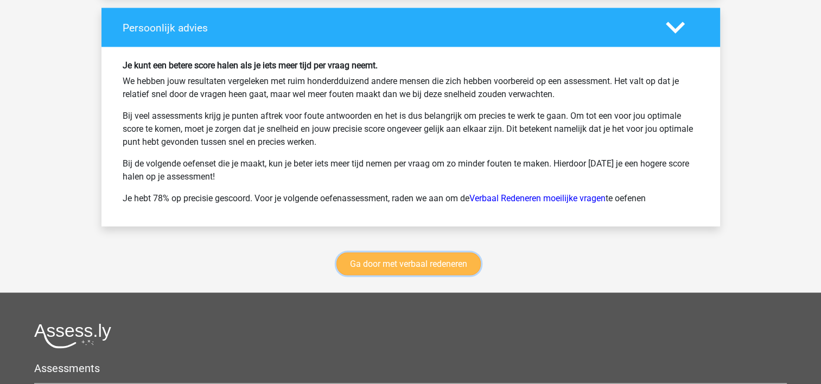
click at [399, 256] on link "Ga door met verbaal redeneren" at bounding box center [408, 264] width 144 height 23
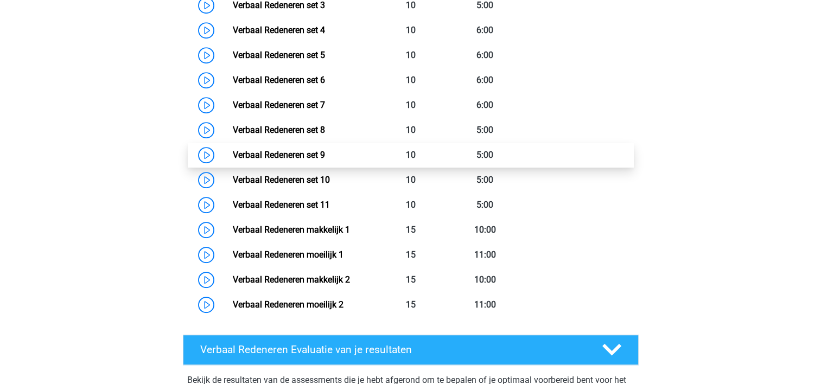
scroll to position [566, 0]
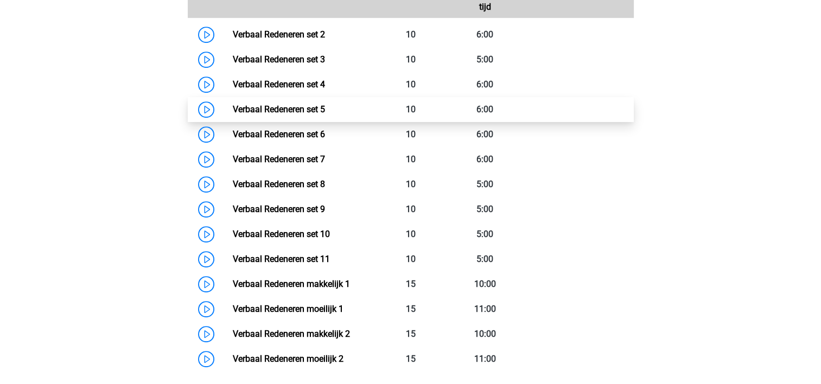
click at [325, 108] on link "Verbaal Redeneren set 5" at bounding box center [279, 109] width 92 height 10
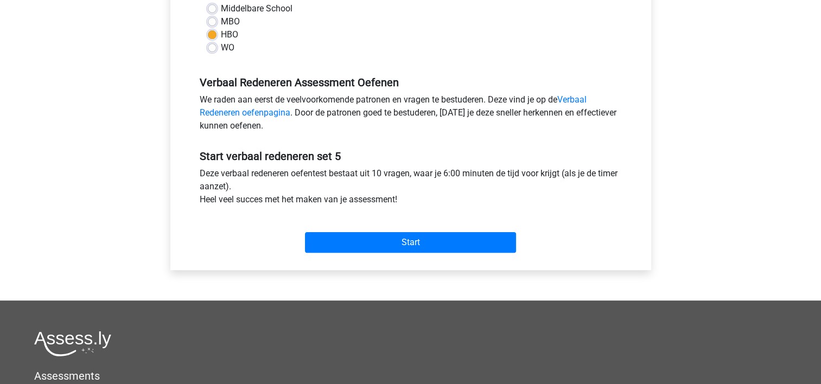
scroll to position [271, 0]
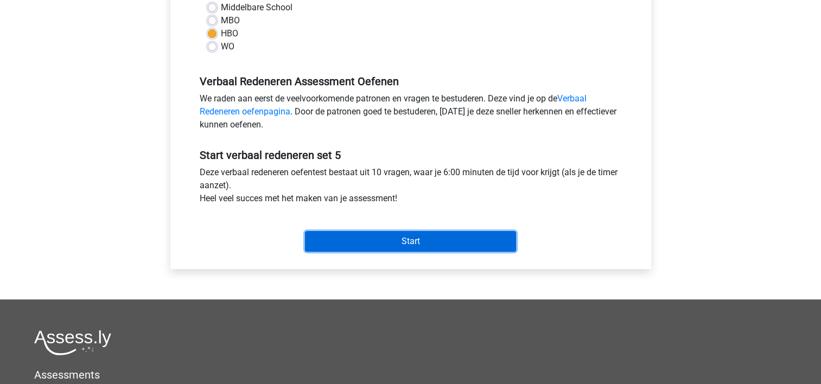
click at [399, 241] on input "Start" at bounding box center [410, 241] width 211 height 21
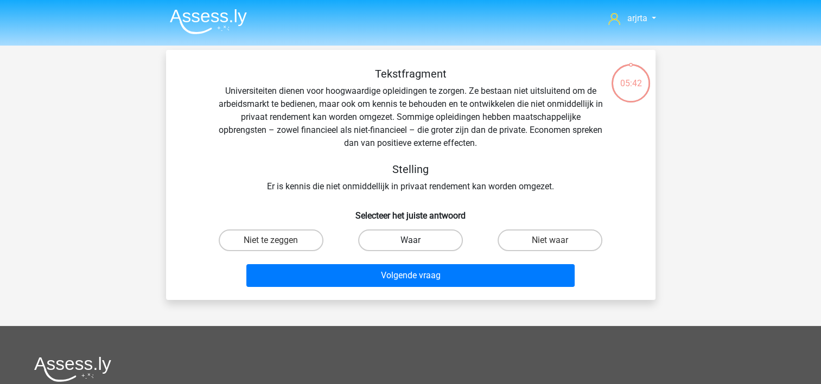
click at [433, 243] on label "Waar" at bounding box center [410, 241] width 105 height 22
click at [417, 243] on input "Waar" at bounding box center [413, 243] width 7 height 7
radio input "true"
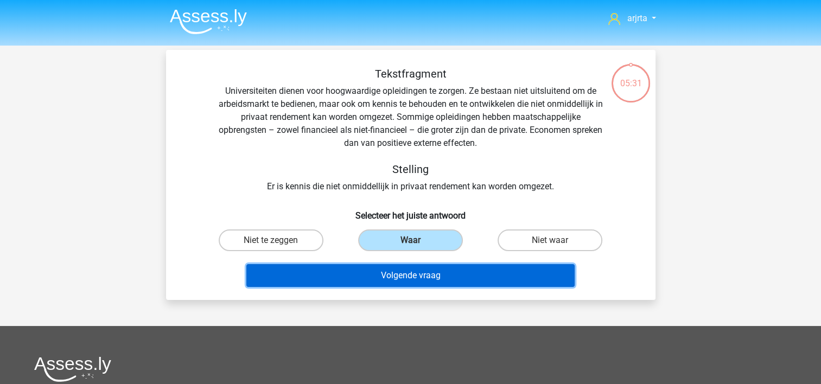
click at [451, 280] on button "Volgende vraag" at bounding box center [410, 275] width 328 height 23
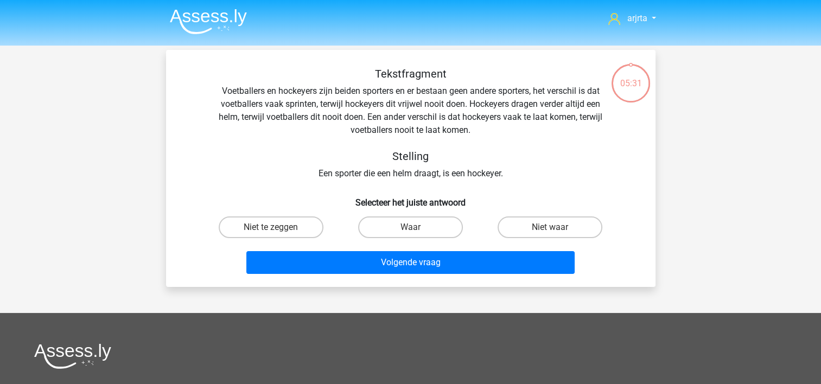
scroll to position [50, 0]
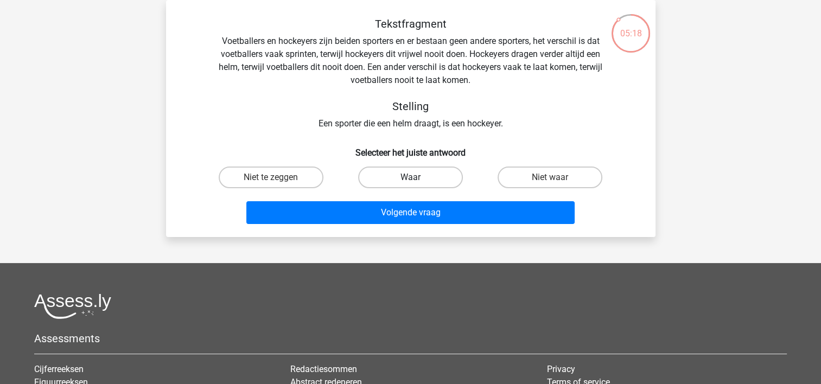
click at [419, 177] on label "Waar" at bounding box center [410, 178] width 105 height 22
click at [417, 177] on input "Waar" at bounding box center [413, 180] width 7 height 7
radio input "true"
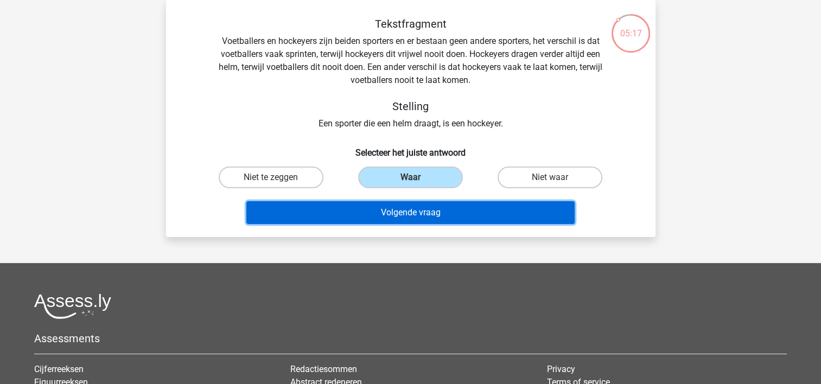
click at [412, 212] on button "Volgende vraag" at bounding box center [410, 212] width 328 height 23
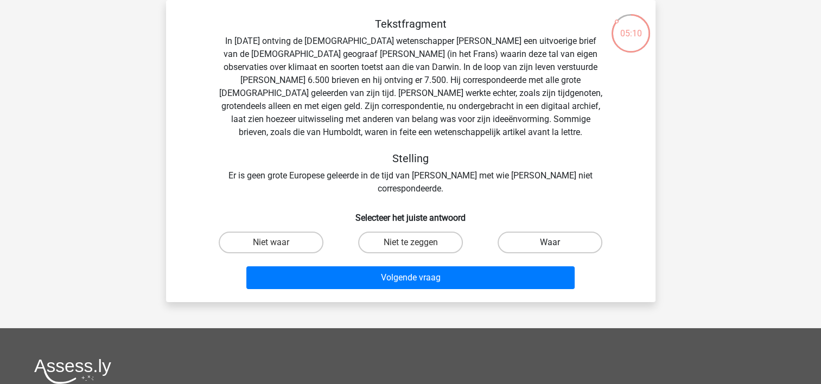
click at [544, 232] on label "Waar" at bounding box center [550, 243] width 105 height 22
click at [550, 243] on input "Waar" at bounding box center [553, 246] width 7 height 7
radio input "true"
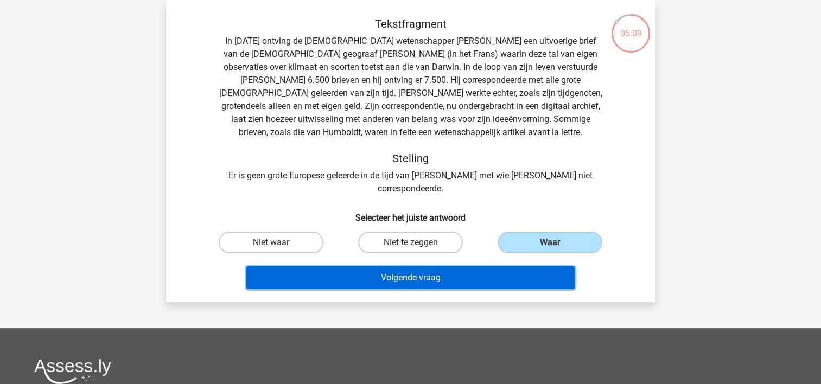
click at [452, 269] on button "Volgende vraag" at bounding box center [410, 277] width 328 height 23
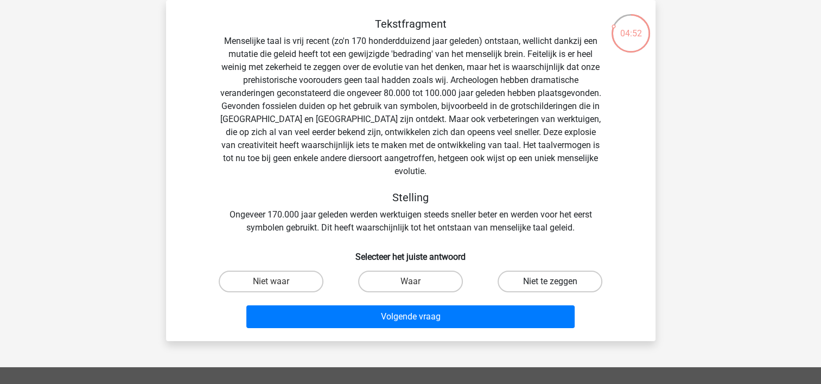
click at [542, 271] on label "Niet te zeggen" at bounding box center [550, 282] width 105 height 22
click at [550, 282] on input "Niet te zeggen" at bounding box center [553, 285] width 7 height 7
radio input "true"
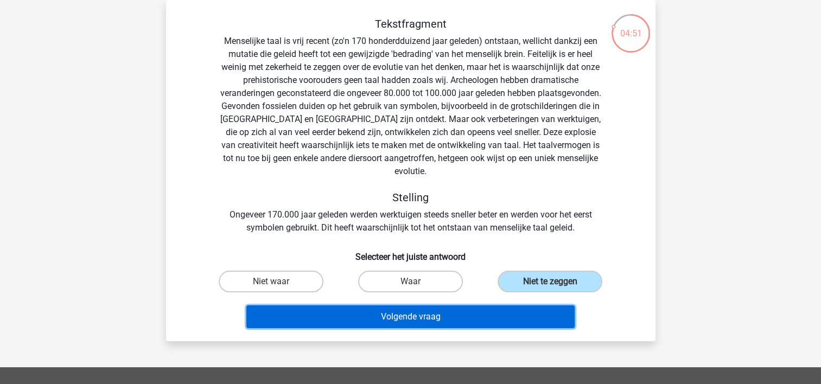
click at [465, 306] on button "Volgende vraag" at bounding box center [410, 317] width 328 height 23
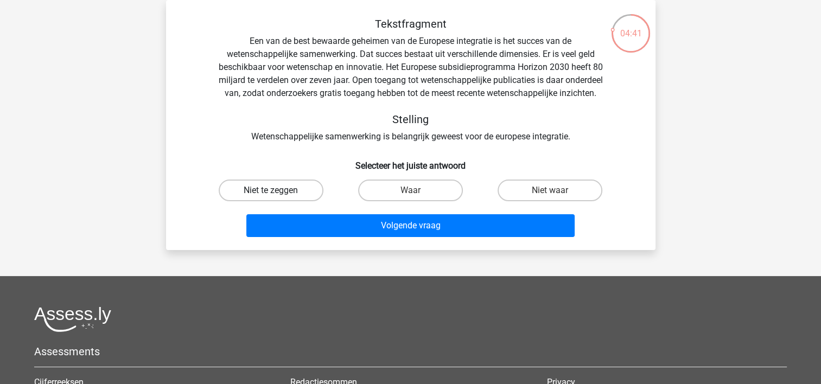
click at [259, 201] on label "Niet te zeggen" at bounding box center [271, 191] width 105 height 22
click at [271, 198] on input "Niet te zeggen" at bounding box center [274, 193] width 7 height 7
radio input "true"
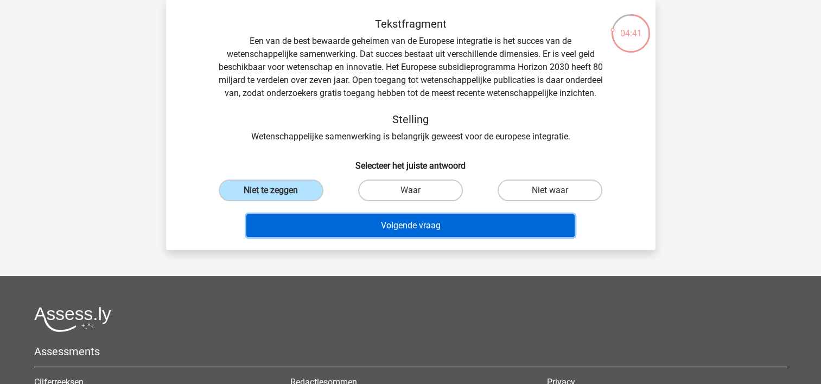
click at [322, 234] on button "Volgende vraag" at bounding box center [410, 225] width 328 height 23
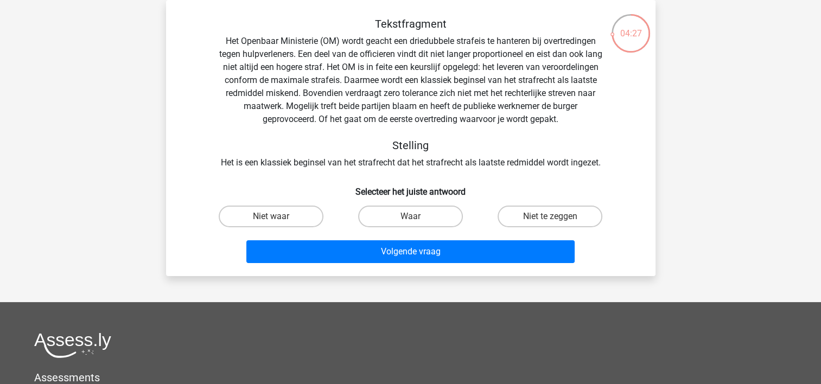
click at [415, 218] on input "Waar" at bounding box center [413, 220] width 7 height 7
radio input "true"
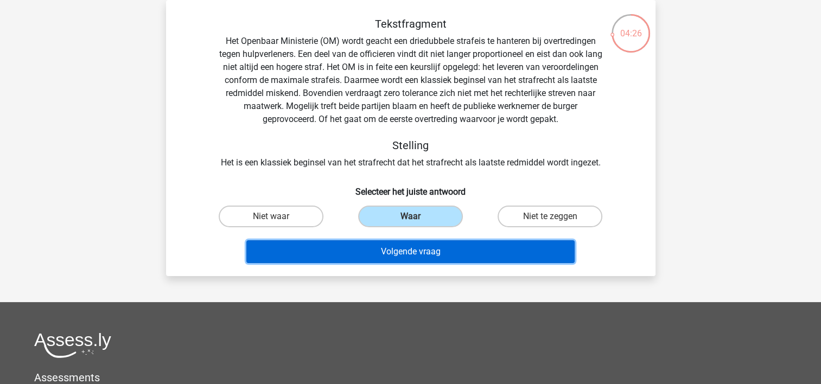
click at [400, 251] on button "Volgende vraag" at bounding box center [410, 251] width 328 height 23
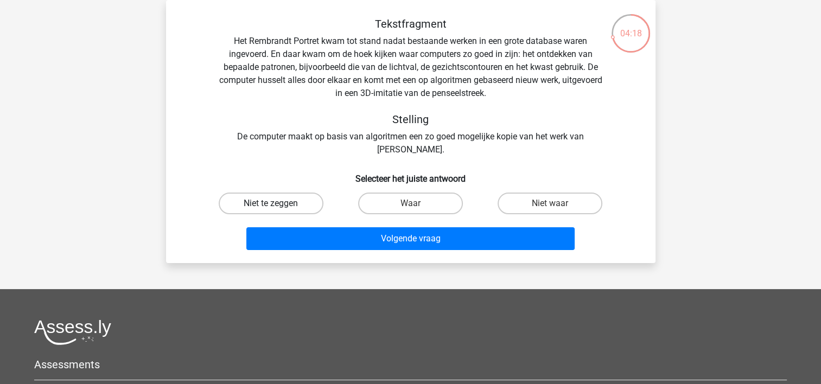
click at [289, 202] on label "Niet te zeggen" at bounding box center [271, 204] width 105 height 22
click at [278, 203] on input "Niet te zeggen" at bounding box center [274, 206] width 7 height 7
radio input "true"
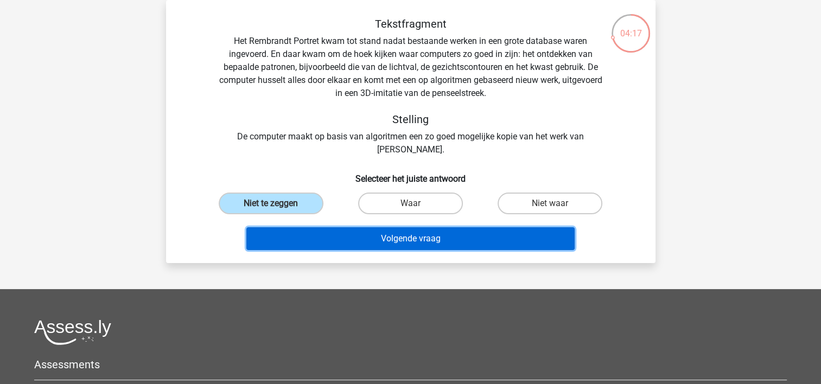
click at [314, 243] on button "Volgende vraag" at bounding box center [410, 238] width 328 height 23
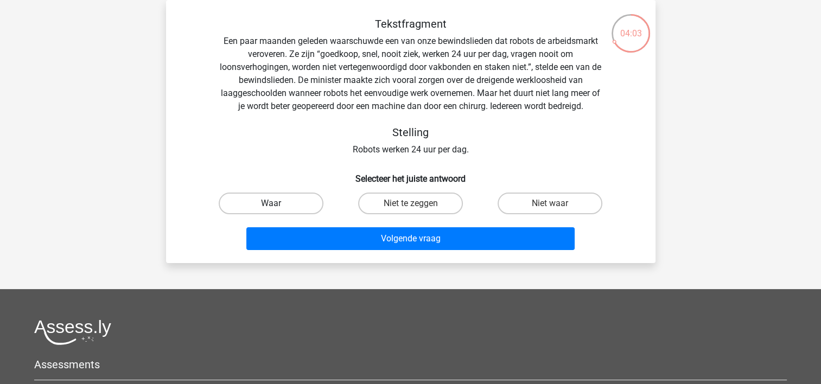
click at [270, 199] on label "Waar" at bounding box center [271, 204] width 105 height 22
click at [271, 203] on input "Waar" at bounding box center [274, 206] width 7 height 7
radio input "true"
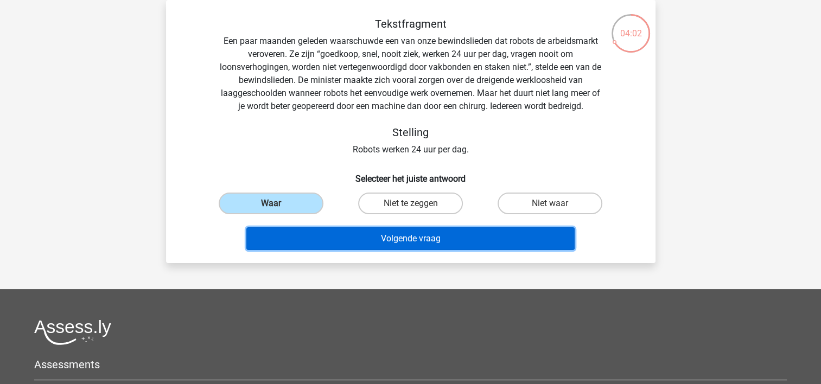
click at [365, 244] on button "Volgende vraag" at bounding box center [410, 238] width 328 height 23
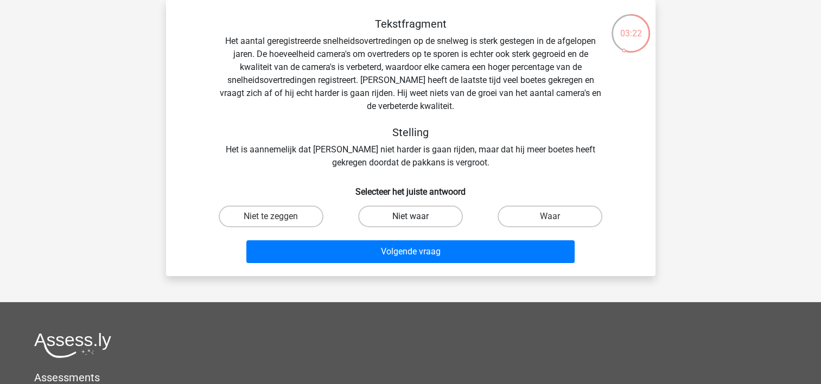
click at [421, 215] on label "Niet waar" at bounding box center [410, 217] width 105 height 22
click at [417, 217] on input "Niet waar" at bounding box center [413, 220] width 7 height 7
radio input "true"
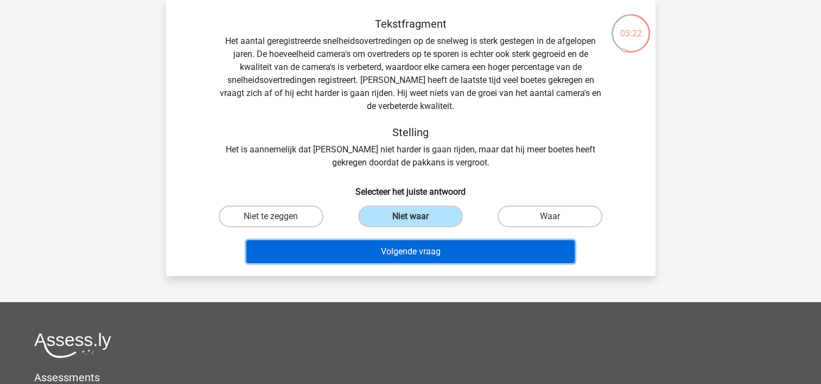
click at [419, 250] on button "Volgende vraag" at bounding box center [410, 251] width 328 height 23
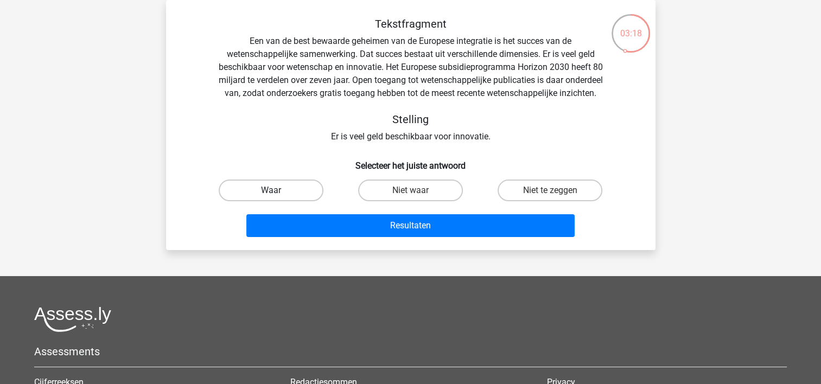
click at [288, 201] on label "Waar" at bounding box center [271, 191] width 105 height 22
click at [278, 198] on input "Waar" at bounding box center [274, 193] width 7 height 7
radio input "true"
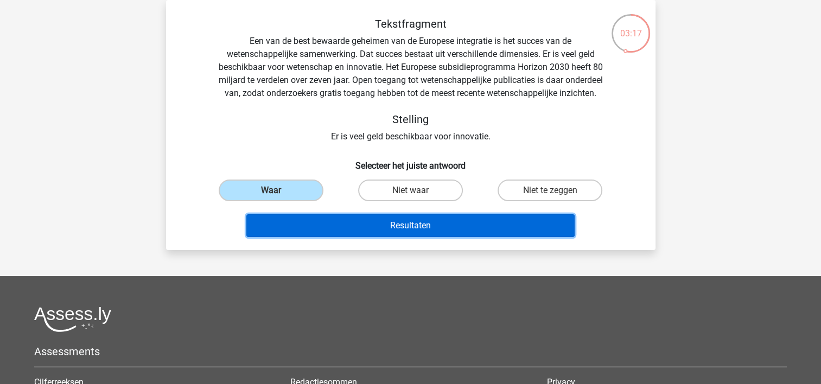
click at [366, 237] on button "Resultaten" at bounding box center [410, 225] width 328 height 23
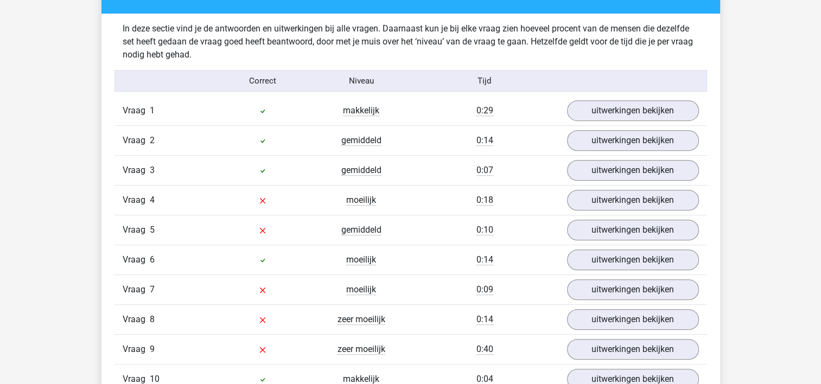
scroll to position [705, 0]
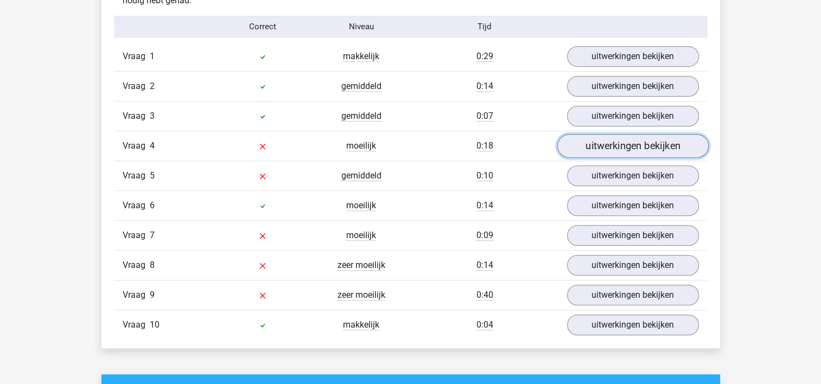
click at [587, 145] on link "uitwerkingen bekijken" at bounding box center [632, 147] width 151 height 24
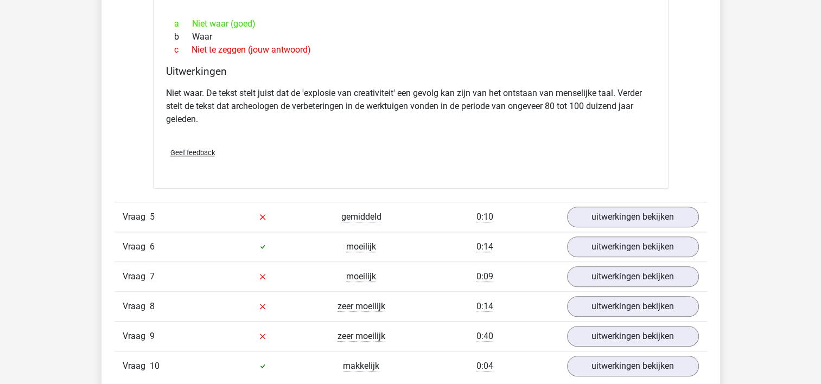
scroll to position [1085, 0]
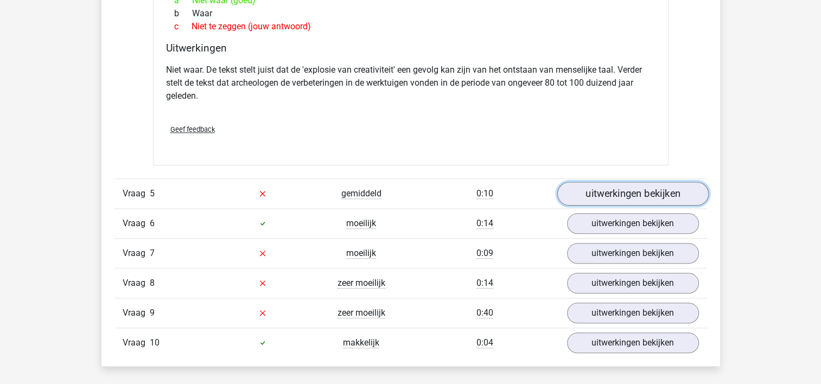
click at [642, 193] on link "uitwerkingen bekijken" at bounding box center [632, 194] width 151 height 24
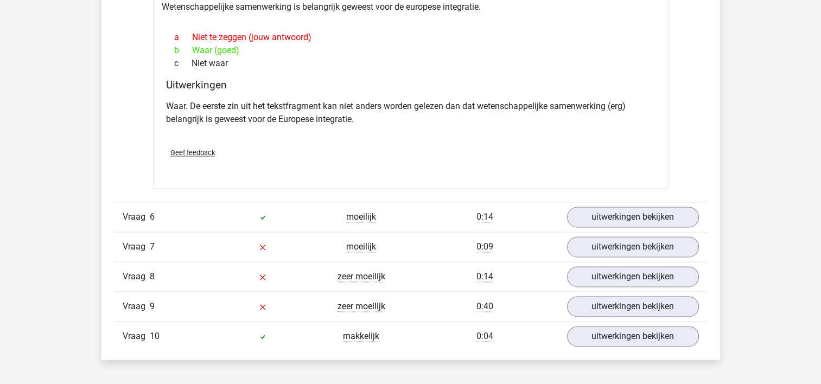
scroll to position [1465, 0]
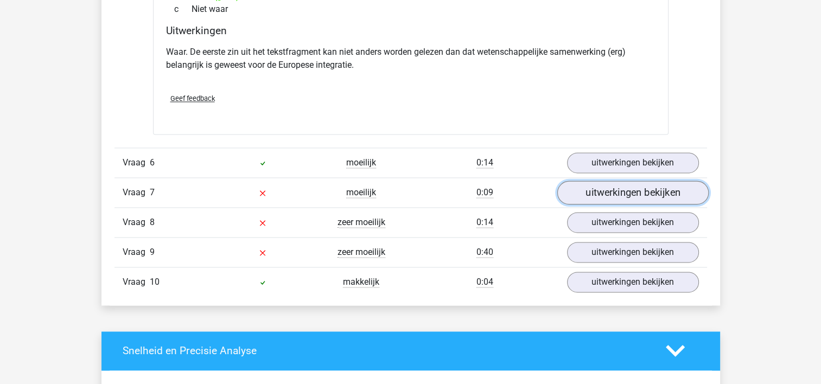
click at [599, 198] on link "uitwerkingen bekijken" at bounding box center [632, 193] width 151 height 24
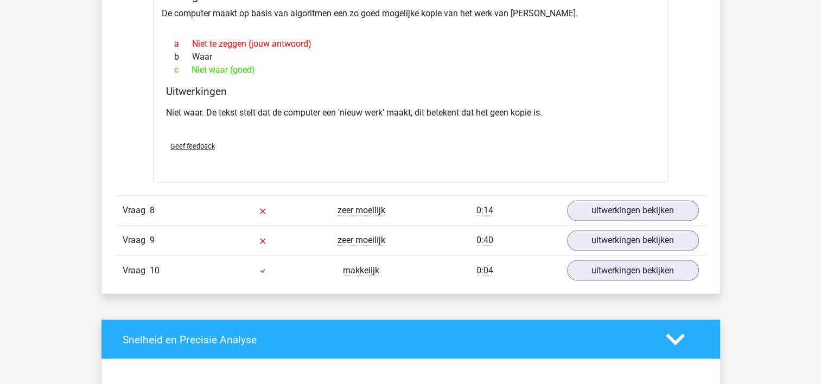
scroll to position [1791, 0]
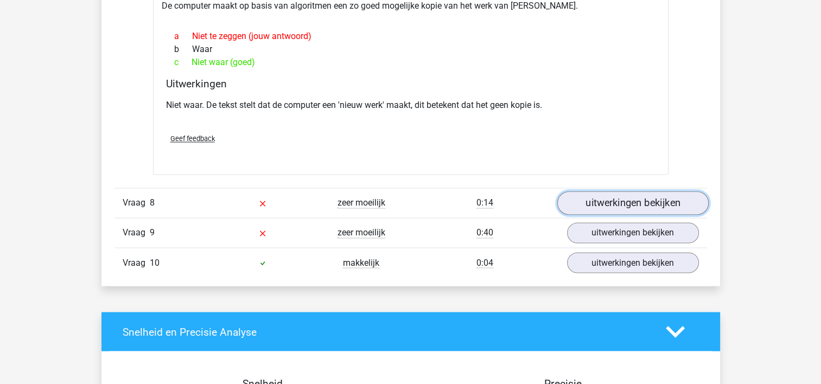
click at [634, 202] on link "uitwerkingen bekijken" at bounding box center [632, 203] width 151 height 24
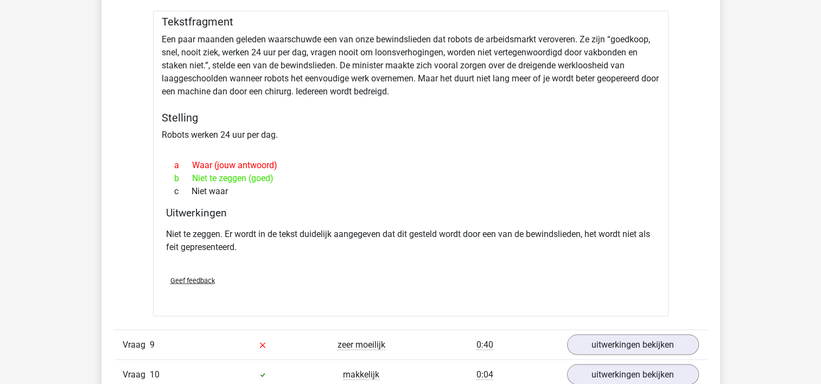
scroll to position [2062, 0]
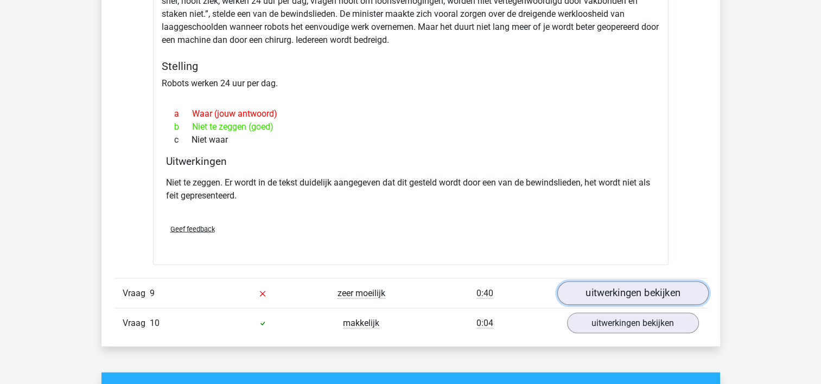
click at [601, 297] on link "uitwerkingen bekijken" at bounding box center [632, 294] width 151 height 24
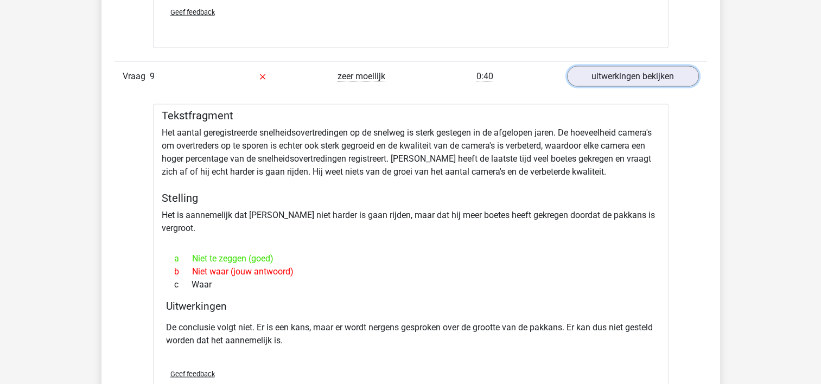
scroll to position [2333, 0]
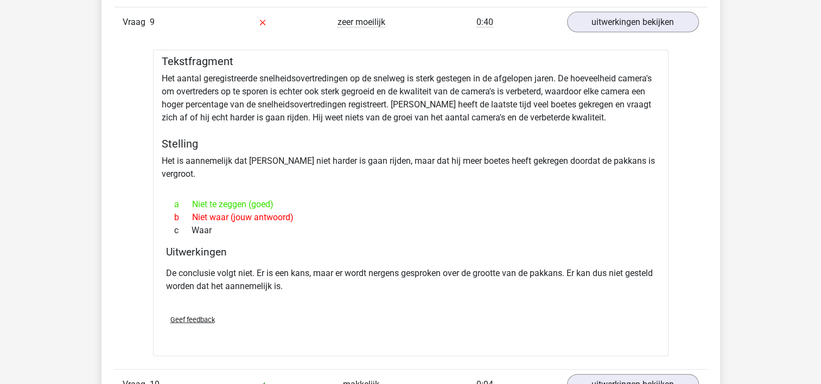
click at [606, 211] on div "b Niet waar (jouw antwoord)" at bounding box center [410, 217] width 489 height 13
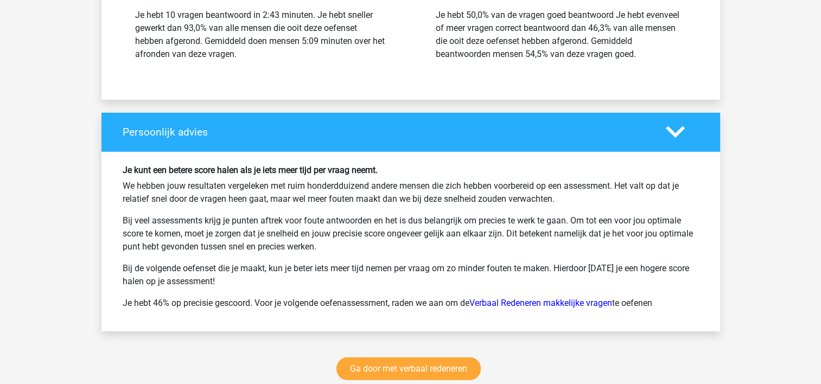
scroll to position [3147, 0]
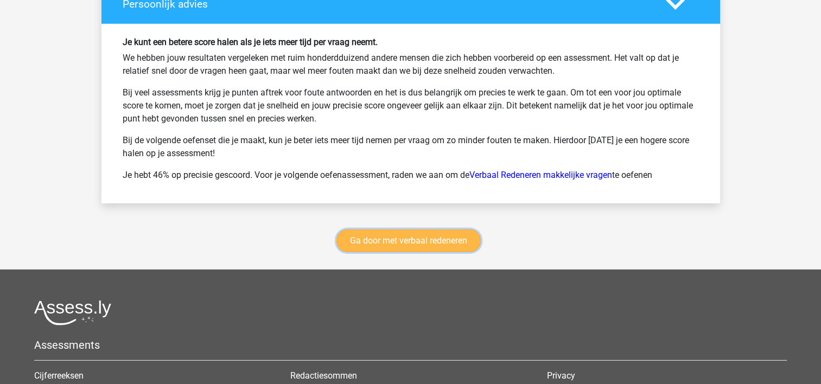
click at [391, 230] on link "Ga door met verbaal redeneren" at bounding box center [408, 241] width 144 height 23
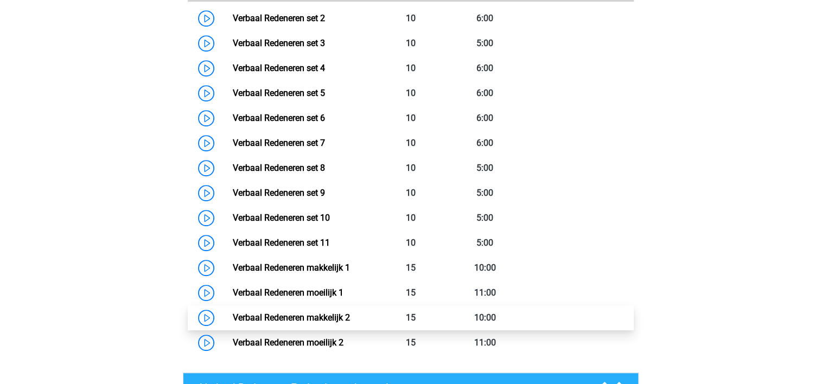
scroll to position [566, 0]
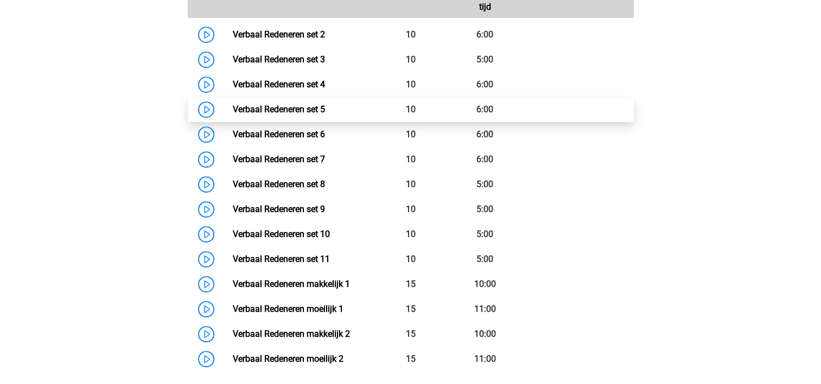
click at [325, 111] on link "Verbaal Redeneren set 5" at bounding box center [279, 109] width 92 height 10
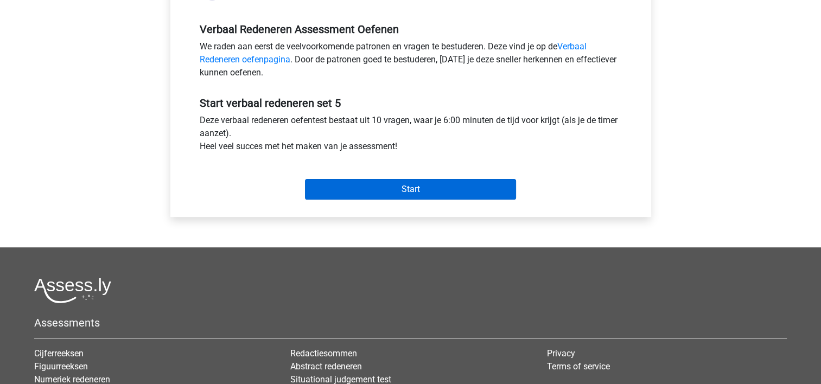
scroll to position [326, 0]
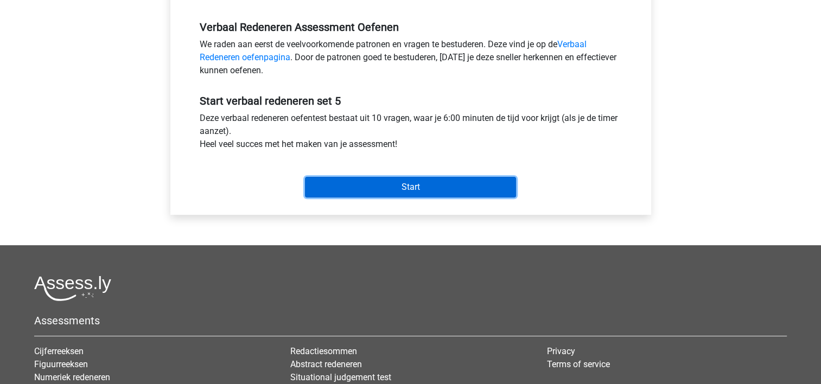
click at [403, 187] on input "Start" at bounding box center [410, 187] width 211 height 21
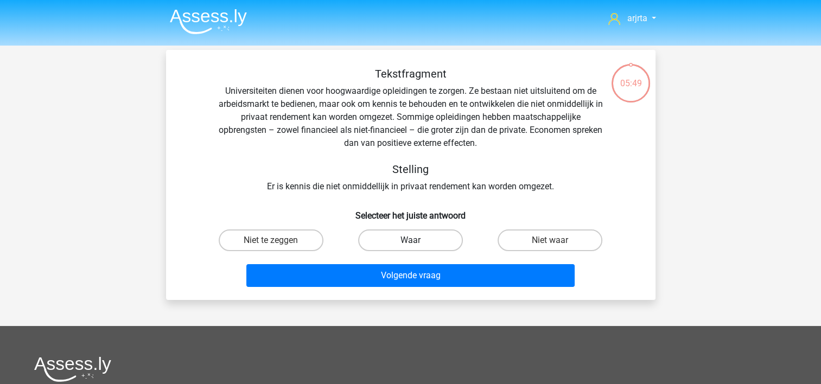
click at [404, 241] on label "Waar" at bounding box center [410, 241] width 105 height 22
click at [410, 241] on input "Waar" at bounding box center [413, 243] width 7 height 7
radio input "true"
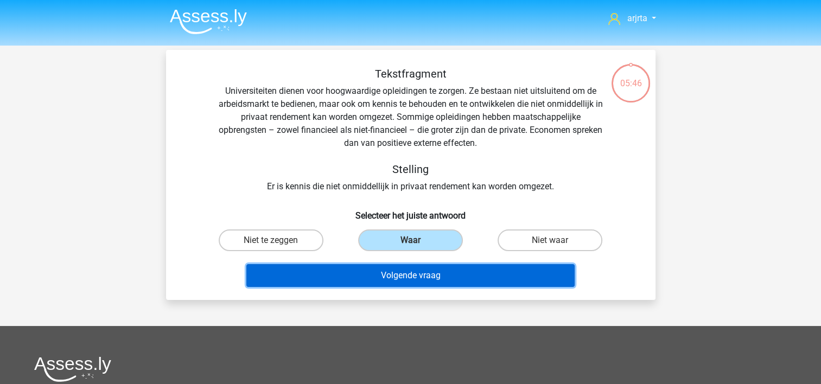
click at [417, 274] on button "Volgende vraag" at bounding box center [410, 275] width 328 height 23
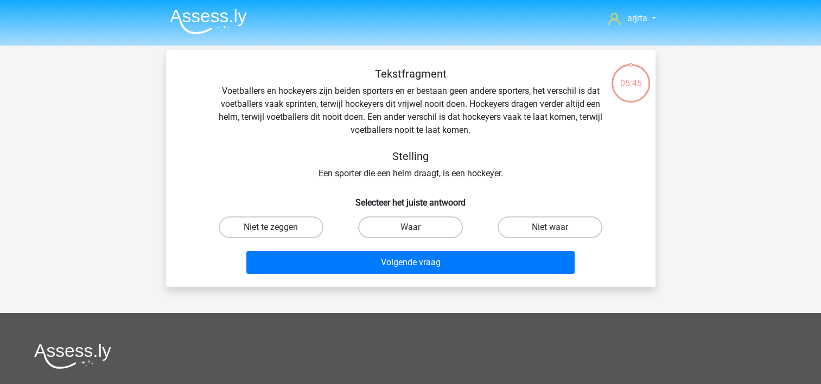
scroll to position [50, 0]
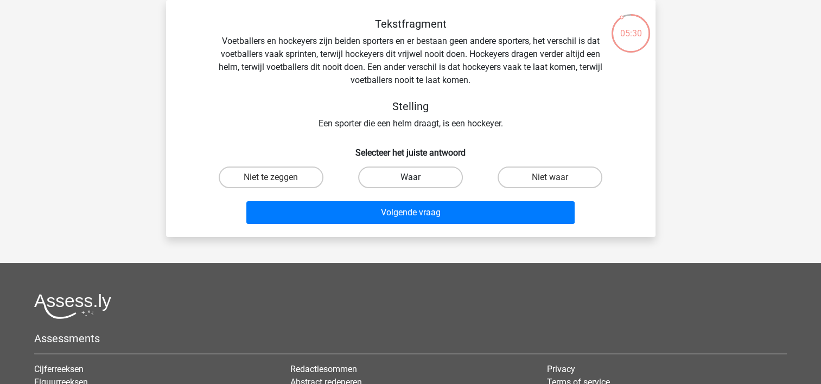
click at [436, 174] on label "Waar" at bounding box center [410, 178] width 105 height 22
click at [417, 177] on input "Waar" at bounding box center [413, 180] width 7 height 7
radio input "true"
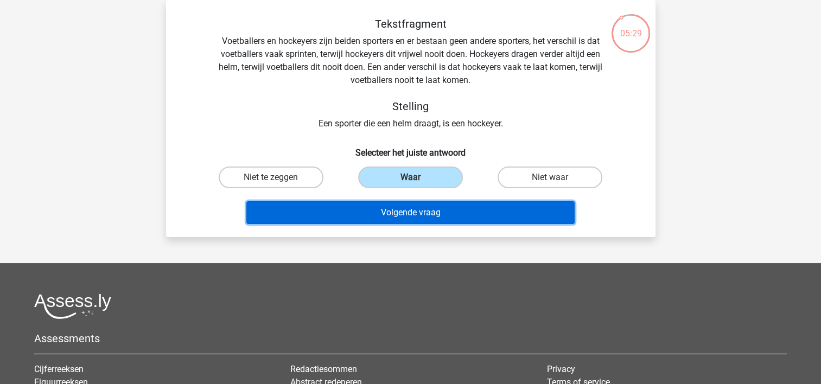
click at [426, 219] on button "Volgende vraag" at bounding box center [410, 212] width 328 height 23
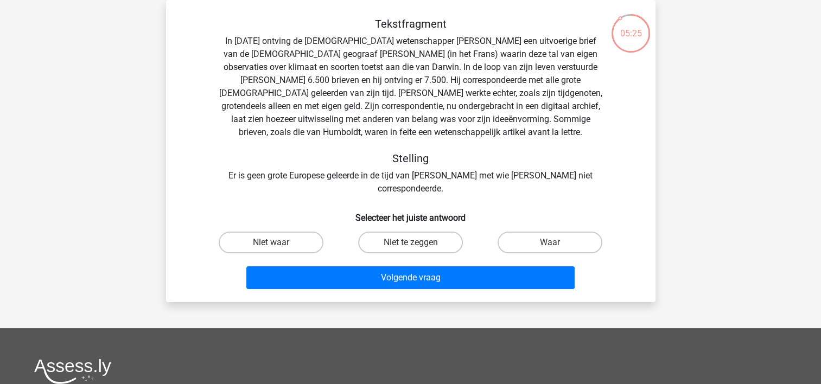
click at [551, 243] on input "Waar" at bounding box center [553, 246] width 7 height 7
radio input "true"
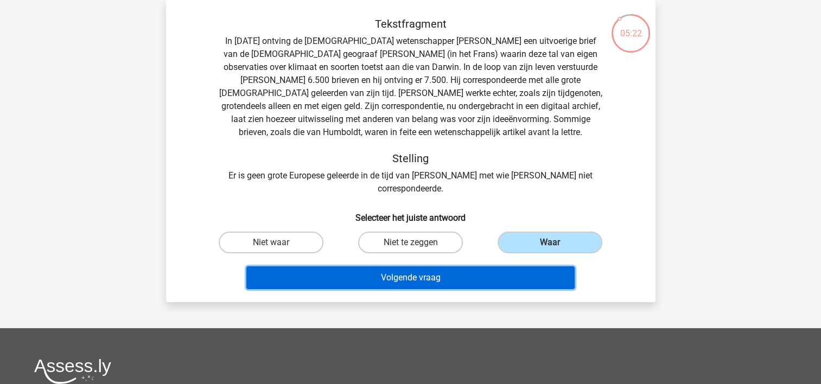
click at [438, 266] on button "Volgende vraag" at bounding box center [410, 277] width 328 height 23
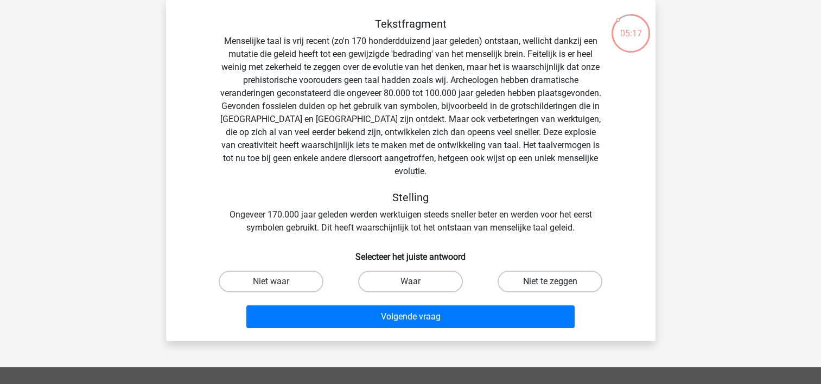
click at [550, 271] on label "Niet te zeggen" at bounding box center [550, 282] width 105 height 22
click at [550, 282] on input "Niet te zeggen" at bounding box center [553, 285] width 7 height 7
radio input "true"
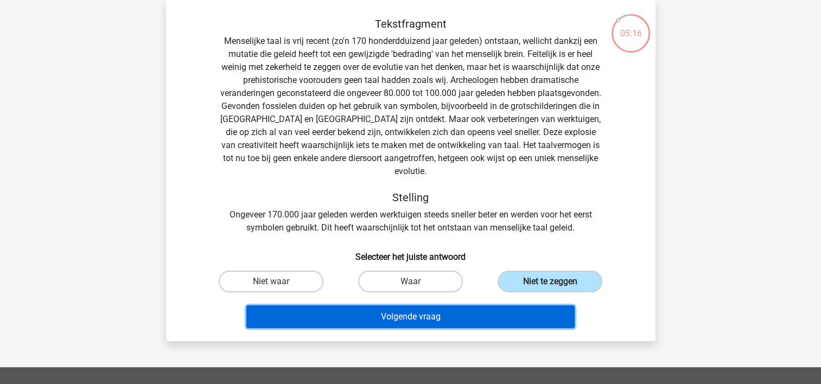
click at [441, 306] on button "Volgende vraag" at bounding box center [410, 317] width 328 height 23
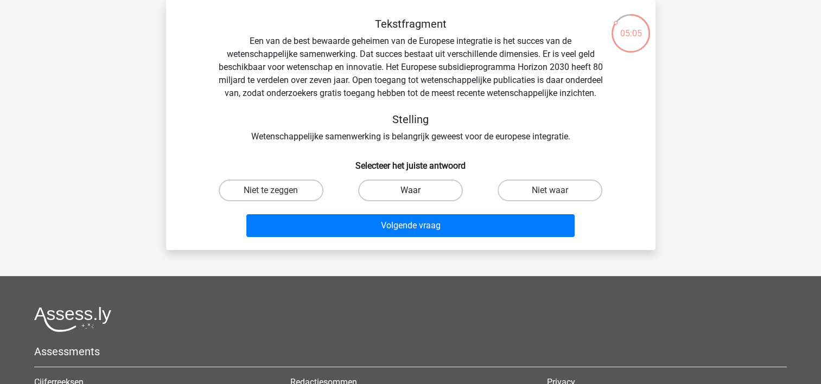
click at [399, 201] on label "Waar" at bounding box center [410, 191] width 105 height 22
click at [410, 198] on input "Waar" at bounding box center [413, 193] width 7 height 7
radio input "true"
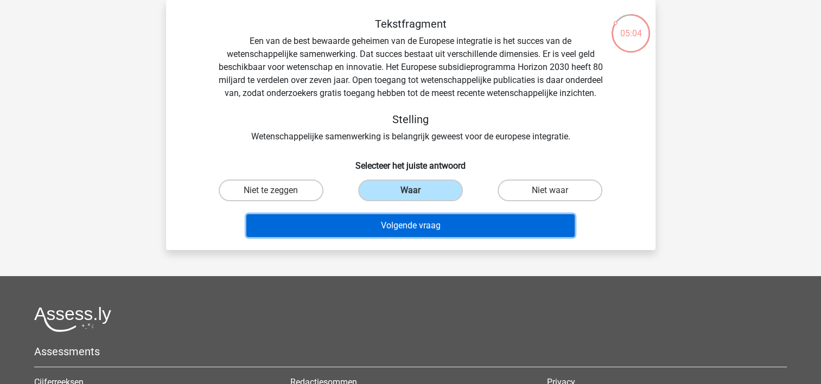
click at [397, 237] on button "Volgende vraag" at bounding box center [410, 225] width 328 height 23
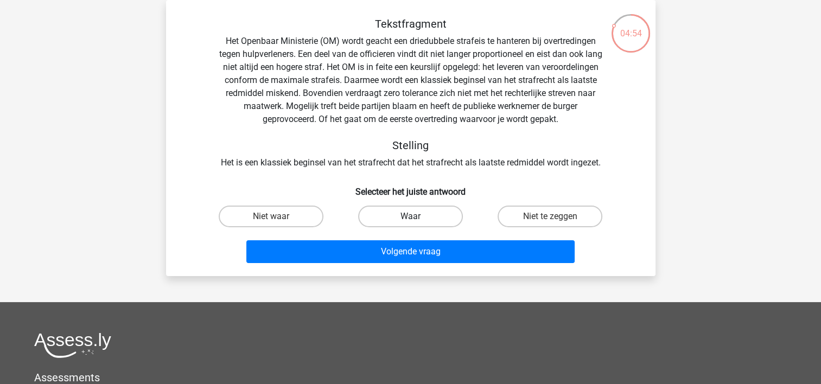
click at [431, 216] on label "Waar" at bounding box center [410, 217] width 105 height 22
click at [417, 217] on input "Waar" at bounding box center [413, 220] width 7 height 7
radio input "true"
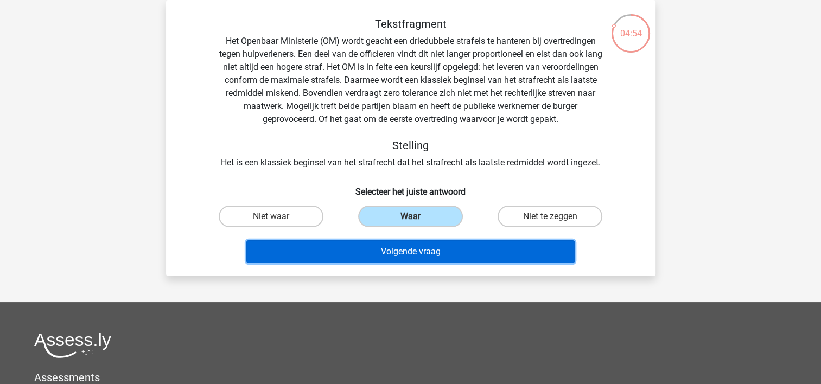
click at [416, 253] on button "Volgende vraag" at bounding box center [410, 251] width 328 height 23
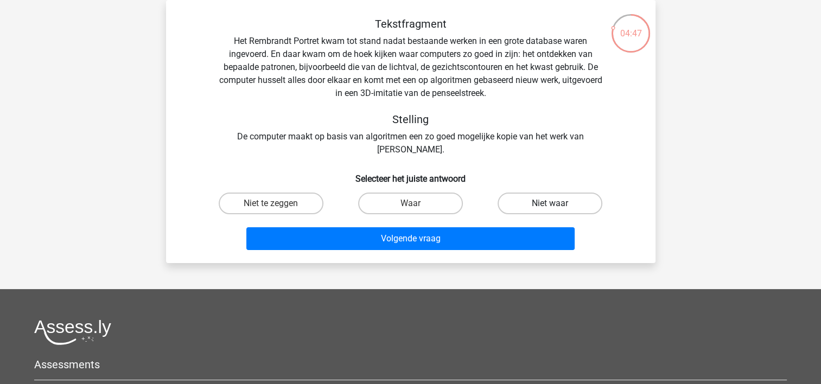
click at [561, 202] on label "Niet waar" at bounding box center [550, 204] width 105 height 22
click at [557, 203] on input "Niet waar" at bounding box center [553, 206] width 7 height 7
radio input "true"
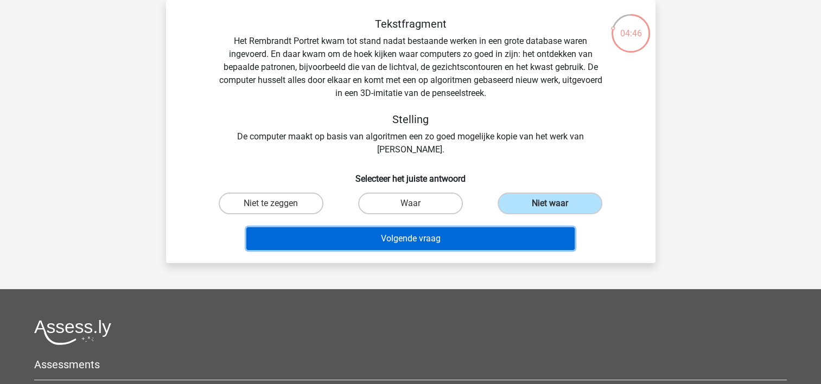
click at [391, 237] on button "Volgende vraag" at bounding box center [410, 238] width 328 height 23
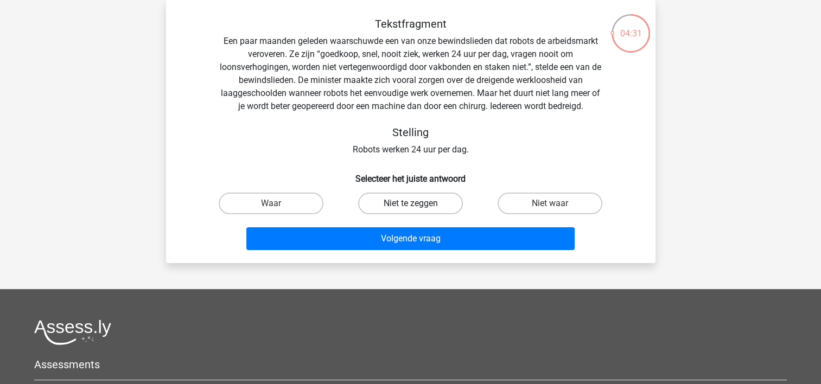
click at [430, 205] on label "Niet te zeggen" at bounding box center [410, 204] width 105 height 22
click at [417, 205] on input "Niet te zeggen" at bounding box center [413, 206] width 7 height 7
radio input "true"
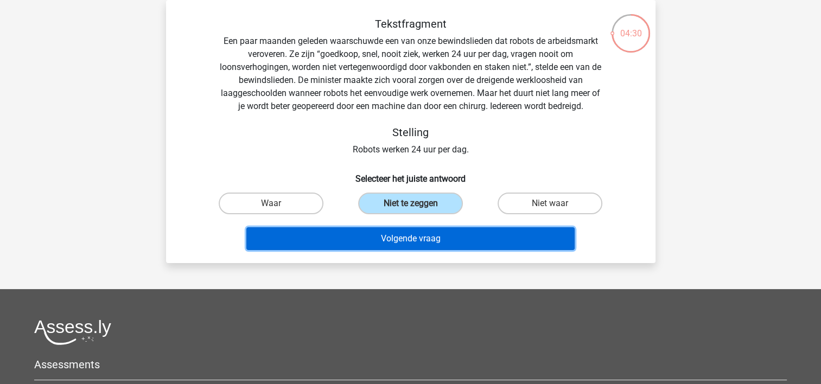
click at [430, 237] on button "Volgende vraag" at bounding box center [410, 238] width 328 height 23
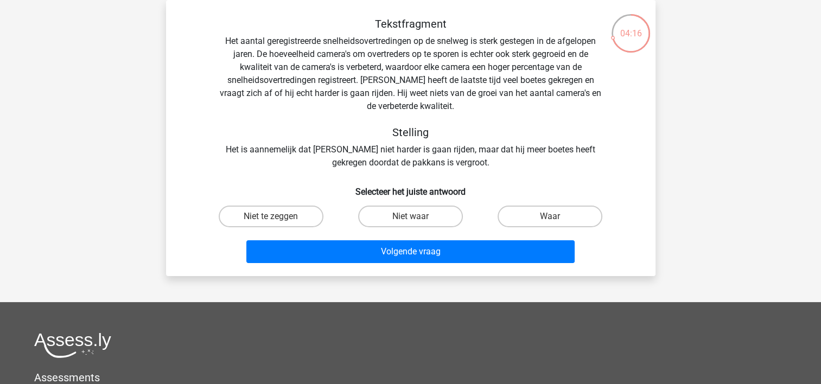
click at [274, 218] on input "Niet te zeggen" at bounding box center [274, 220] width 7 height 7
radio input "true"
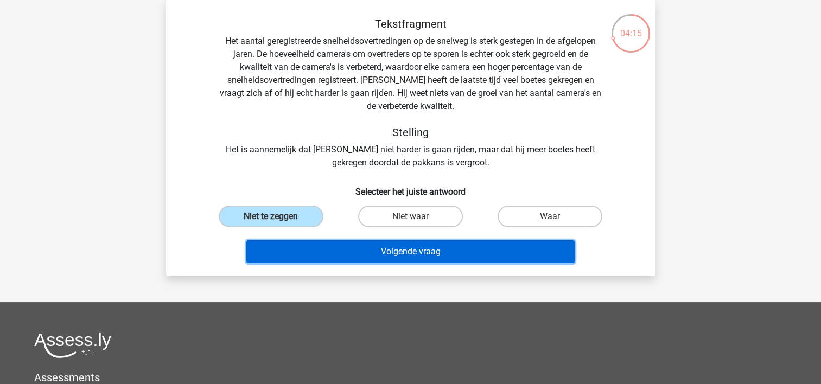
click at [317, 254] on button "Volgende vraag" at bounding box center [410, 251] width 328 height 23
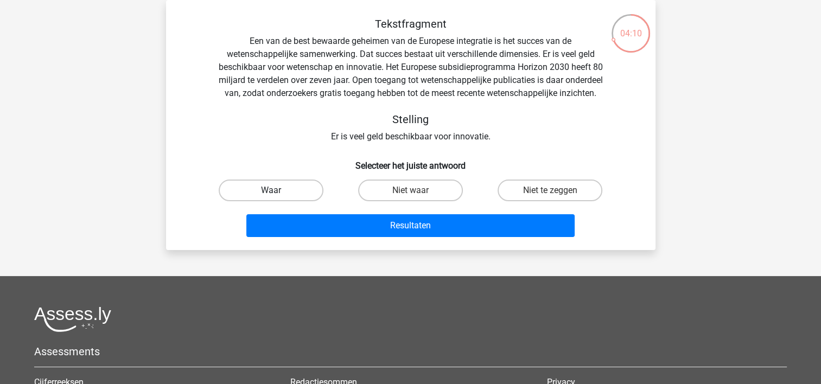
click at [281, 201] on label "Waar" at bounding box center [271, 191] width 105 height 22
click at [278, 198] on input "Waar" at bounding box center [274, 193] width 7 height 7
radio input "true"
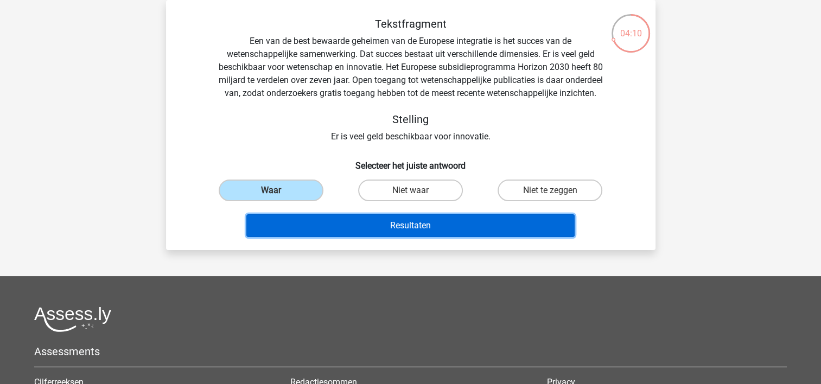
click at [320, 237] on button "Resultaten" at bounding box center [410, 225] width 328 height 23
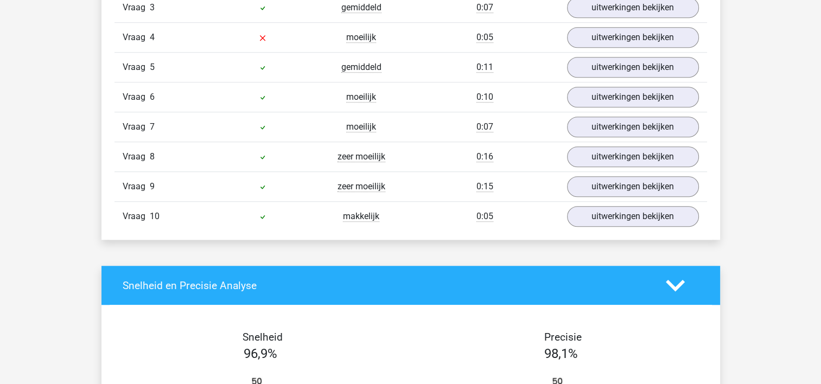
scroll to position [760, 0]
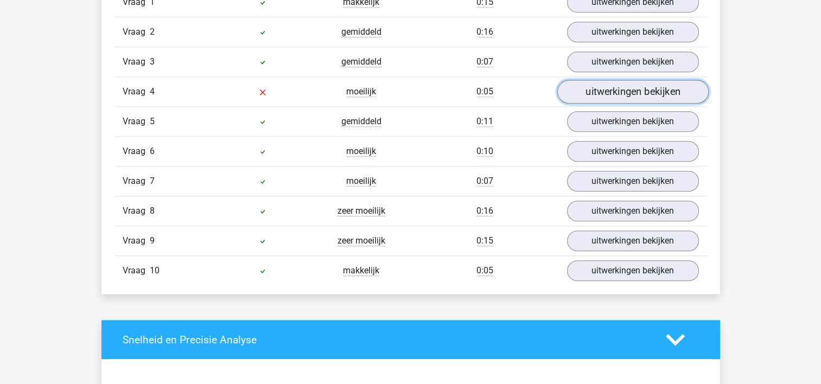
click at [605, 92] on link "uitwerkingen bekijken" at bounding box center [632, 92] width 151 height 24
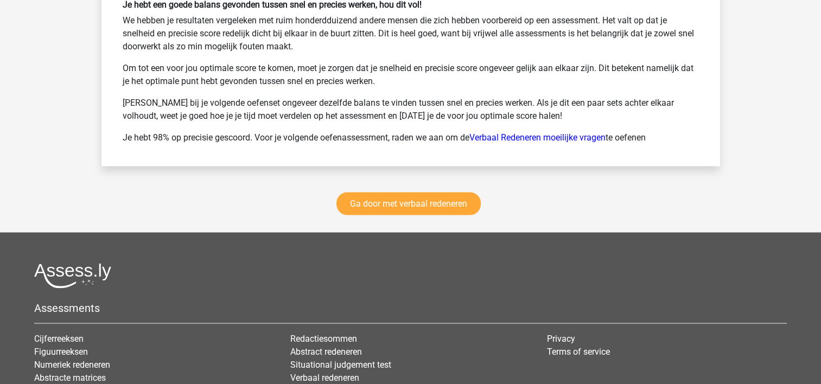
scroll to position [1899, 0]
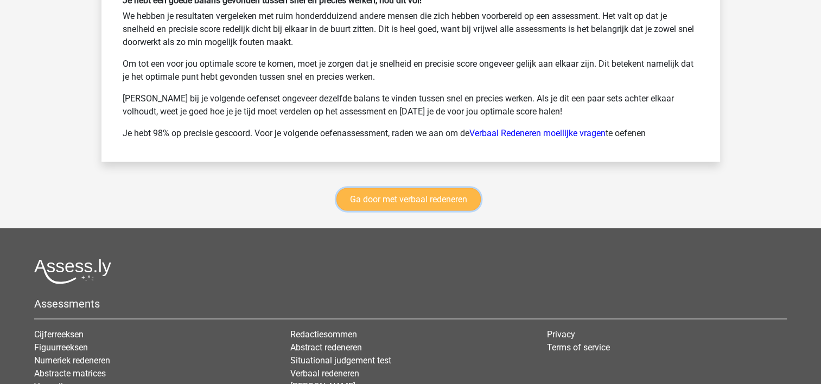
click at [391, 195] on link "Ga door met verbaal redeneren" at bounding box center [408, 199] width 144 height 23
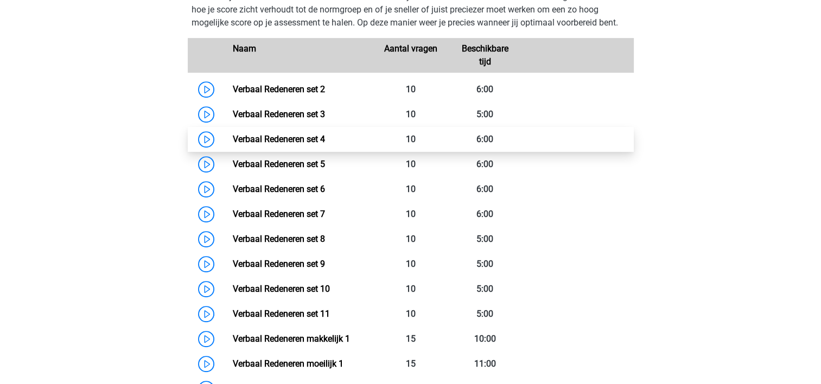
scroll to position [512, 0]
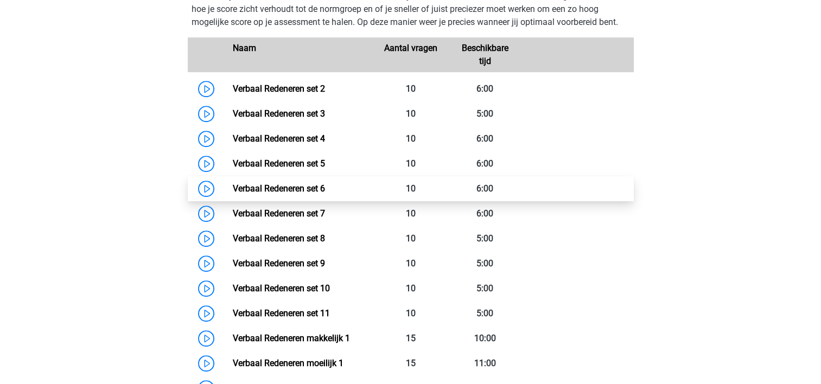
click at [325, 192] on link "Verbaal Redeneren set 6" at bounding box center [279, 188] width 92 height 10
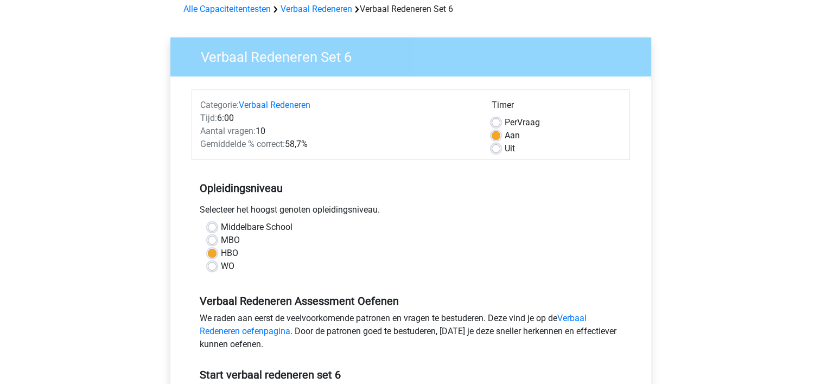
scroll to position [163, 0]
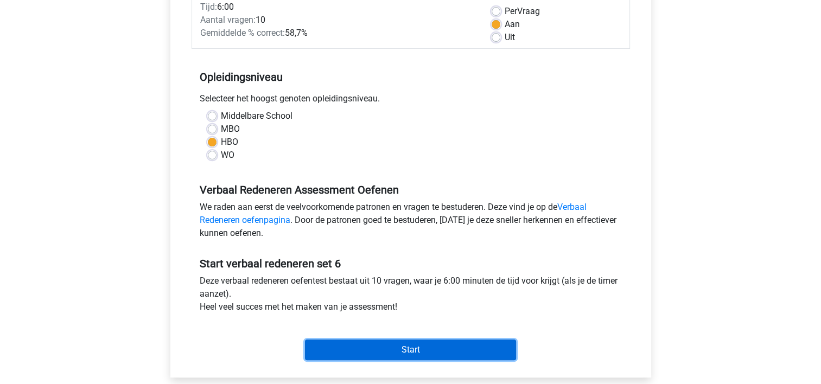
click at [376, 352] on input "Start" at bounding box center [410, 350] width 211 height 21
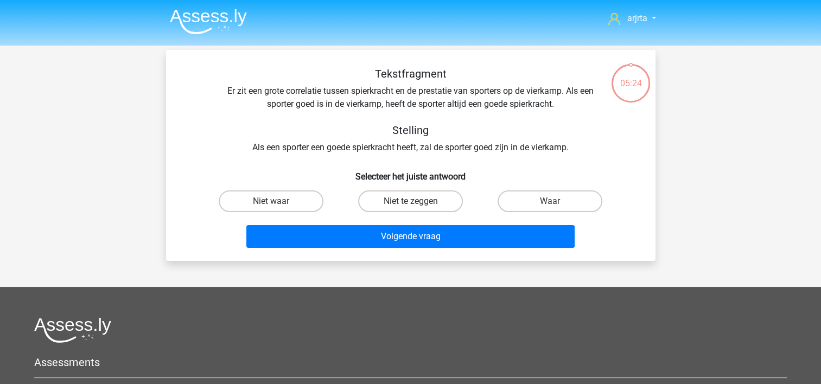
click at [554, 202] on input "Waar" at bounding box center [553, 204] width 7 height 7
radio input "true"
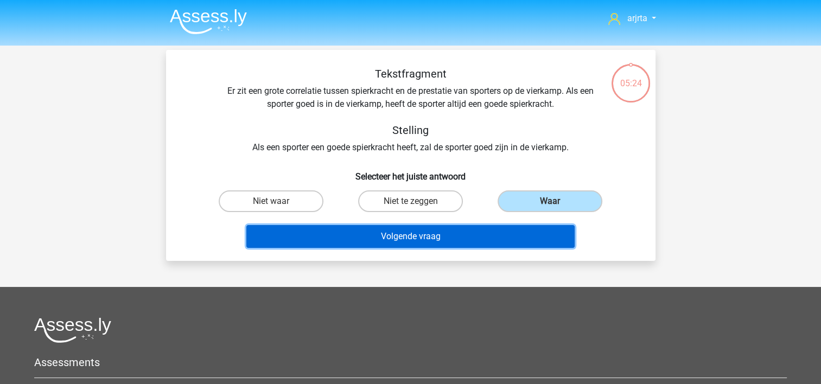
click at [438, 239] on button "Volgende vraag" at bounding box center [410, 236] width 328 height 23
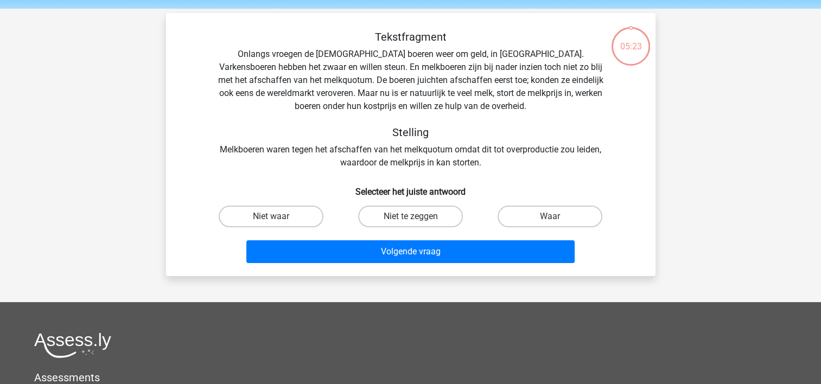
scroll to position [50, 0]
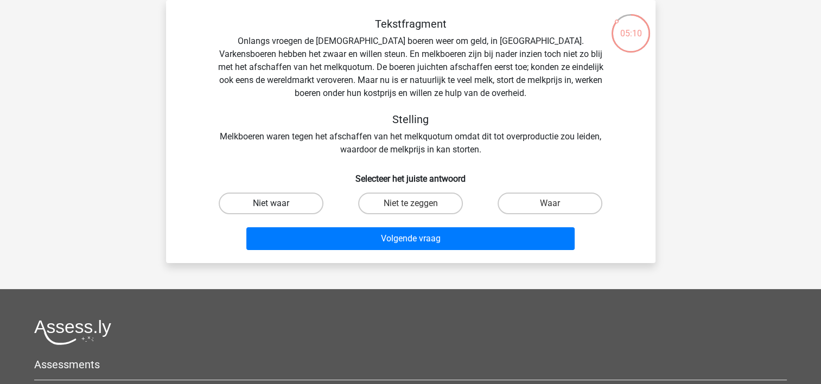
click at [287, 201] on label "Niet waar" at bounding box center [271, 204] width 105 height 22
click at [278, 203] on input "Niet waar" at bounding box center [274, 206] width 7 height 7
radio input "true"
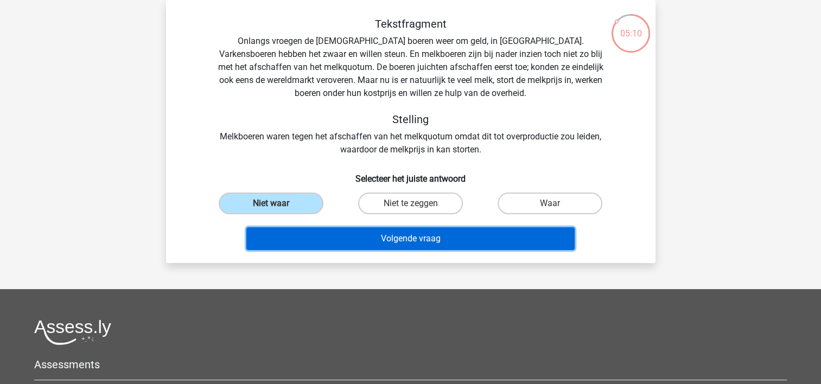
click at [351, 237] on button "Volgende vraag" at bounding box center [410, 238] width 328 height 23
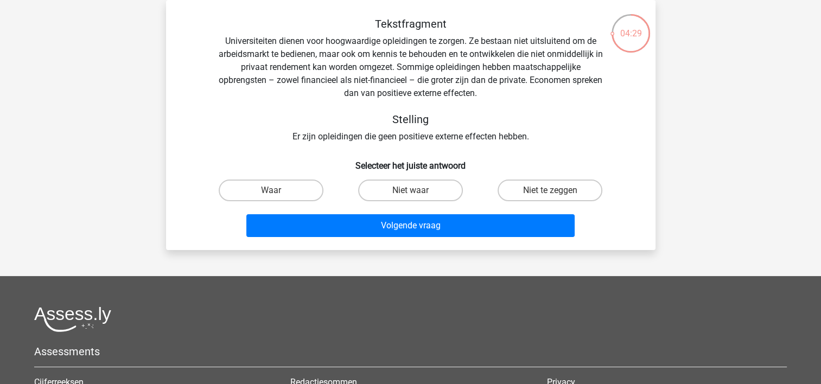
click at [410, 192] on input "Niet waar" at bounding box center [413, 193] width 7 height 7
radio input "true"
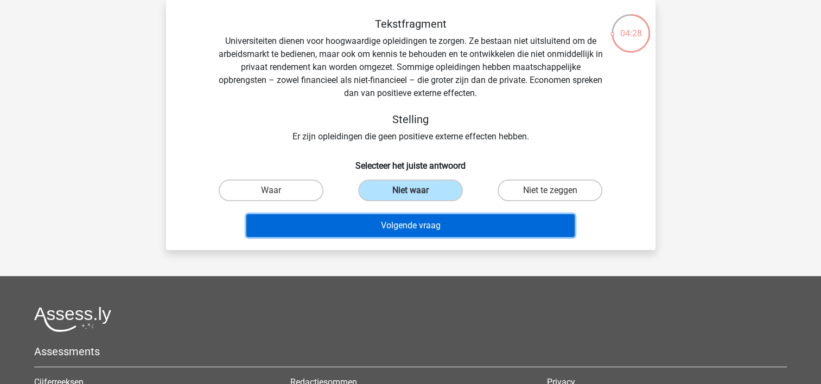
click at [429, 226] on button "Volgende vraag" at bounding box center [410, 225] width 328 height 23
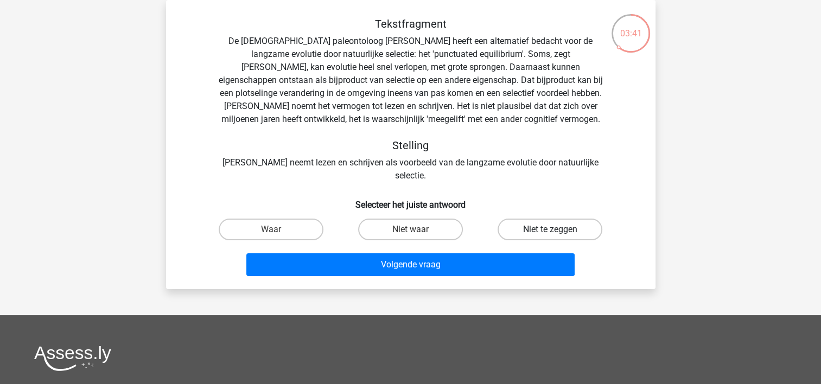
drag, startPoint x: 536, startPoint y: 215, endPoint x: 531, endPoint y: 219, distance: 6.1
click at [536, 219] on label "Niet te zeggen" at bounding box center [550, 230] width 105 height 22
click at [550, 230] on input "Niet te zeggen" at bounding box center [553, 233] width 7 height 7
radio input "true"
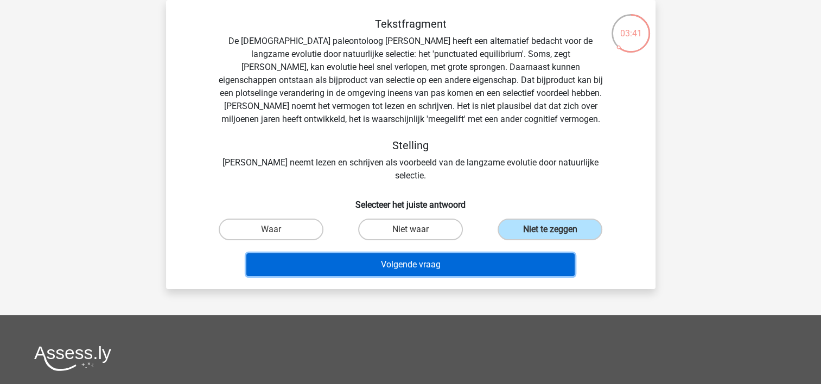
click at [442, 253] on button "Volgende vraag" at bounding box center [410, 264] width 328 height 23
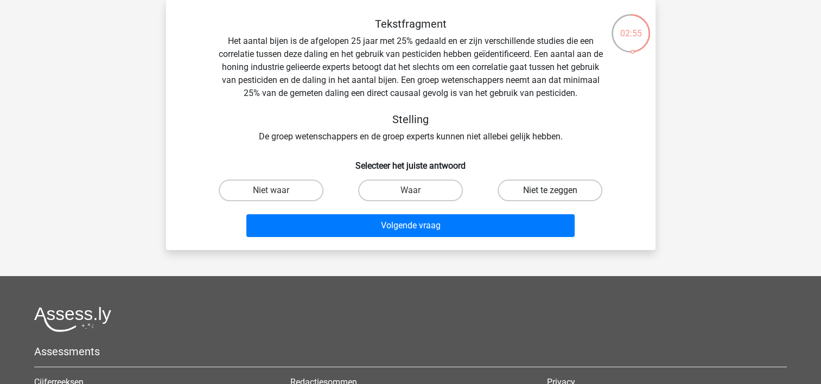
click at [557, 191] on label "Niet te zeggen" at bounding box center [550, 191] width 105 height 22
click at [557, 191] on input "Niet te zeggen" at bounding box center [553, 193] width 7 height 7
radio input "true"
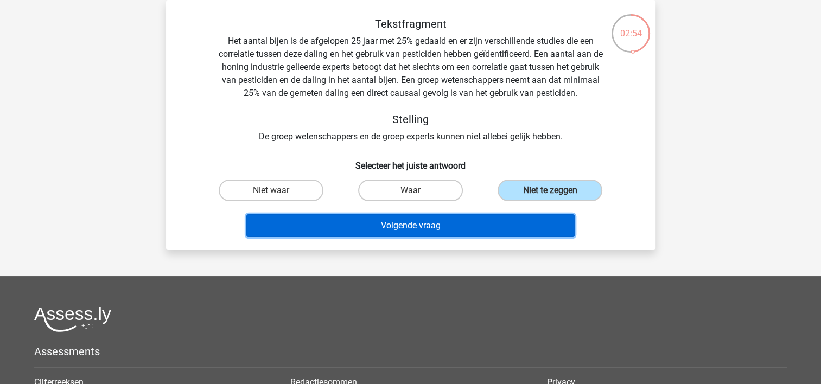
click at [406, 228] on button "Volgende vraag" at bounding box center [410, 225] width 328 height 23
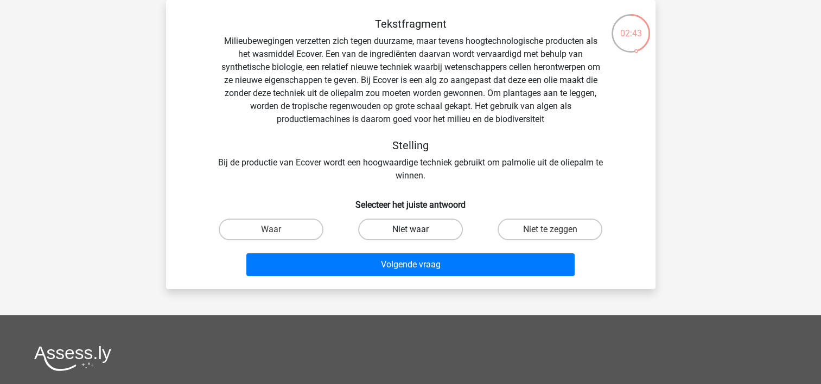
click at [408, 230] on label "Niet waar" at bounding box center [410, 230] width 105 height 22
click at [410, 230] on input "Niet waar" at bounding box center [413, 233] width 7 height 7
radio input "true"
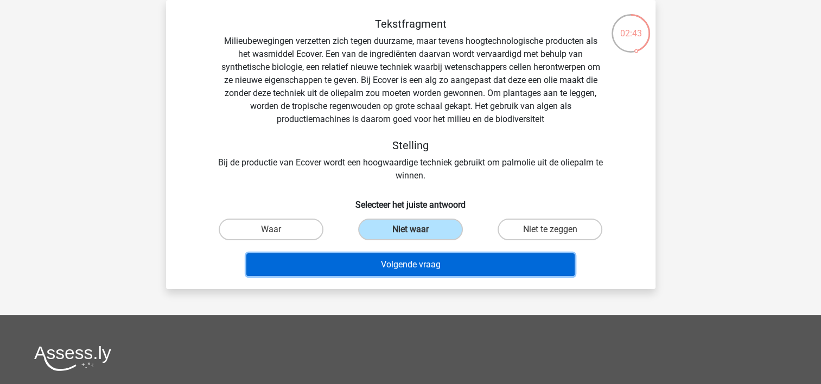
click at [406, 266] on button "Volgende vraag" at bounding box center [410, 264] width 328 height 23
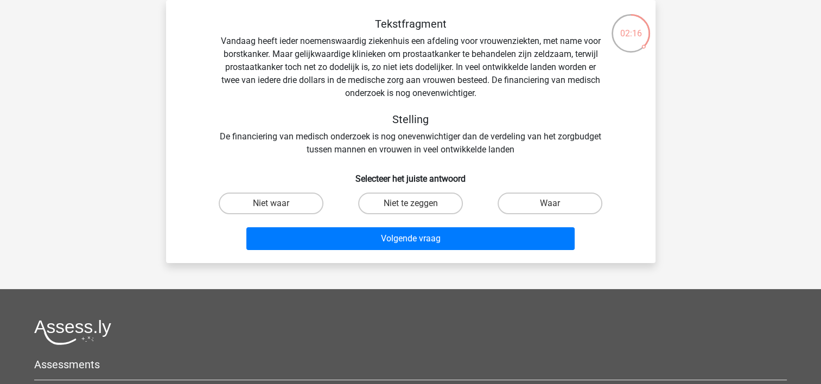
click at [411, 206] on input "Niet te zeggen" at bounding box center [413, 206] width 7 height 7
radio input "true"
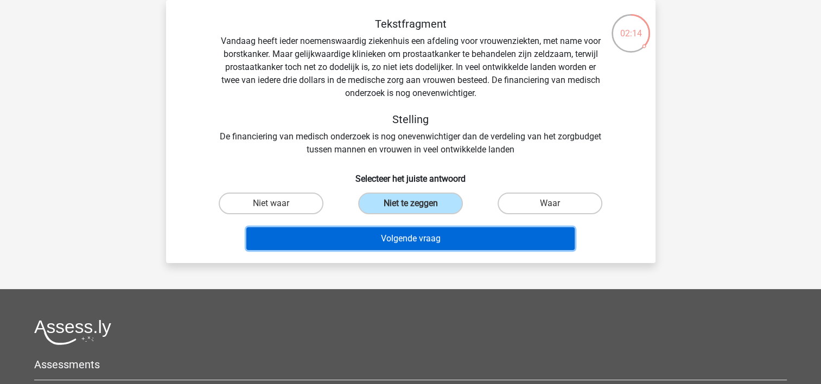
click at [410, 241] on button "Volgende vraag" at bounding box center [410, 238] width 328 height 23
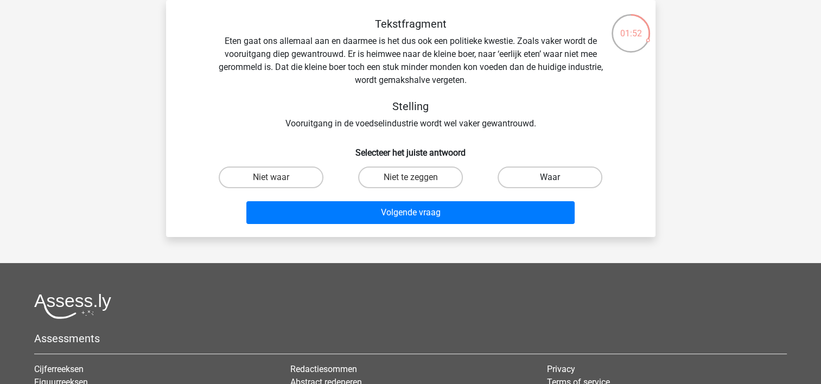
click at [548, 180] on label "Waar" at bounding box center [550, 178] width 105 height 22
click at [550, 180] on input "Waar" at bounding box center [553, 180] width 7 height 7
radio input "true"
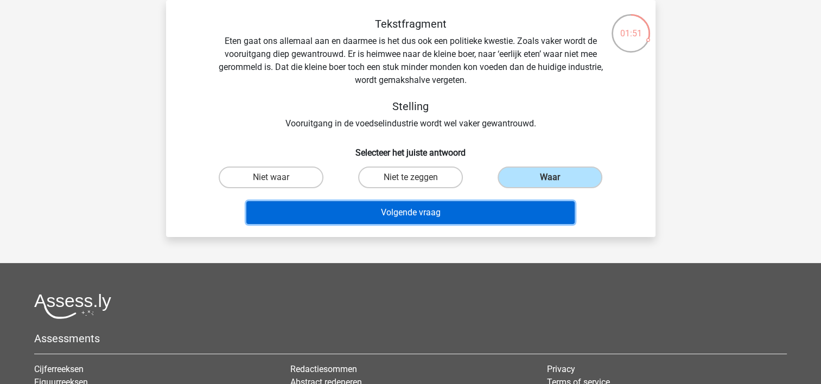
click at [497, 209] on button "Volgende vraag" at bounding box center [410, 212] width 328 height 23
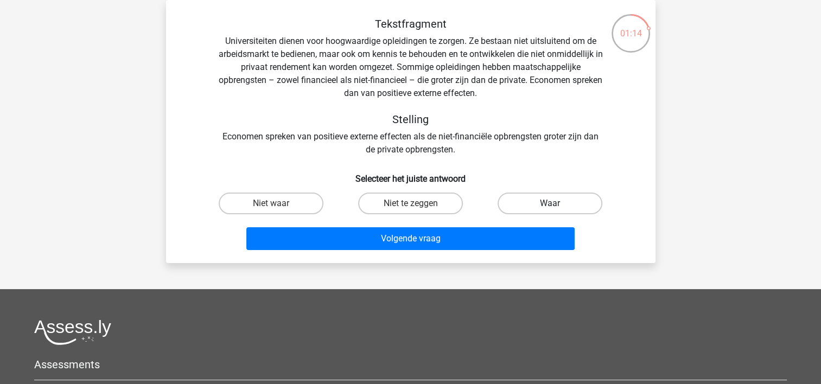
click at [549, 204] on label "Waar" at bounding box center [550, 204] width 105 height 22
click at [550, 204] on input "Waar" at bounding box center [553, 206] width 7 height 7
radio input "true"
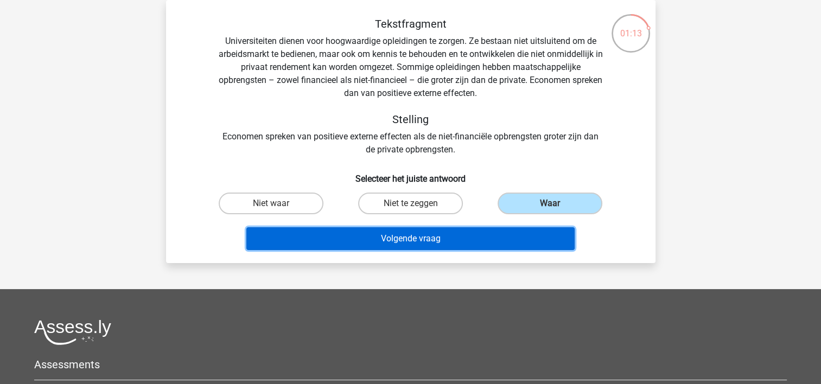
click at [483, 240] on button "Volgende vraag" at bounding box center [410, 238] width 328 height 23
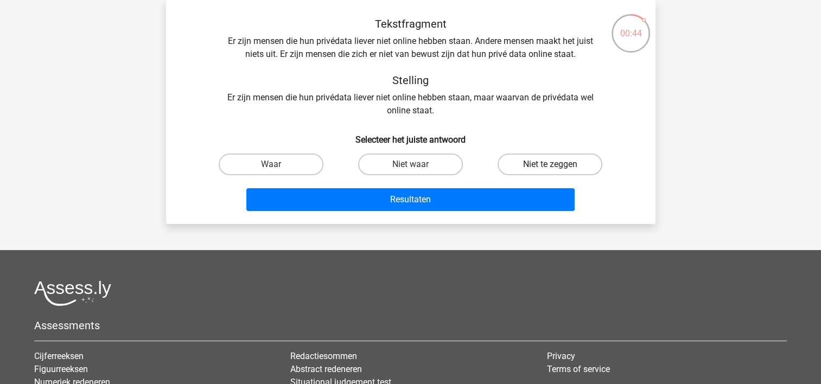
click at [537, 161] on label "Niet te zeggen" at bounding box center [550, 165] width 105 height 22
click at [550, 164] on input "Niet te zeggen" at bounding box center [553, 167] width 7 height 7
radio input "true"
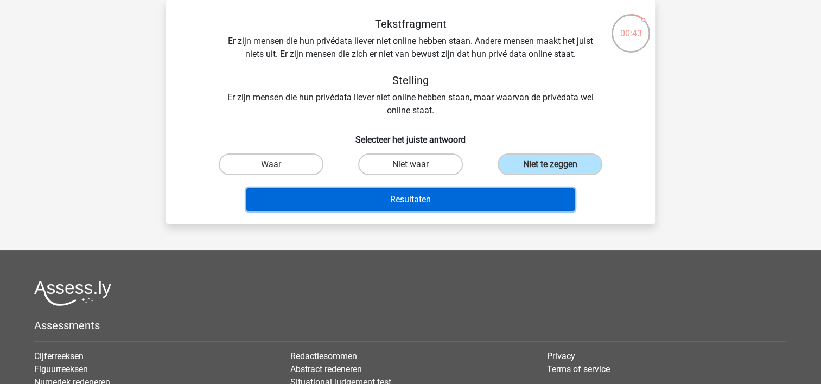
click at [449, 203] on button "Resultaten" at bounding box center [410, 199] width 328 height 23
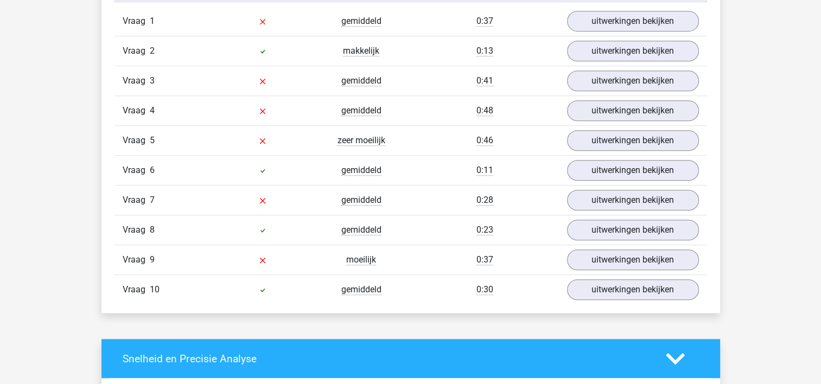
scroll to position [760, 0]
